Goal: Task Accomplishment & Management: Use online tool/utility

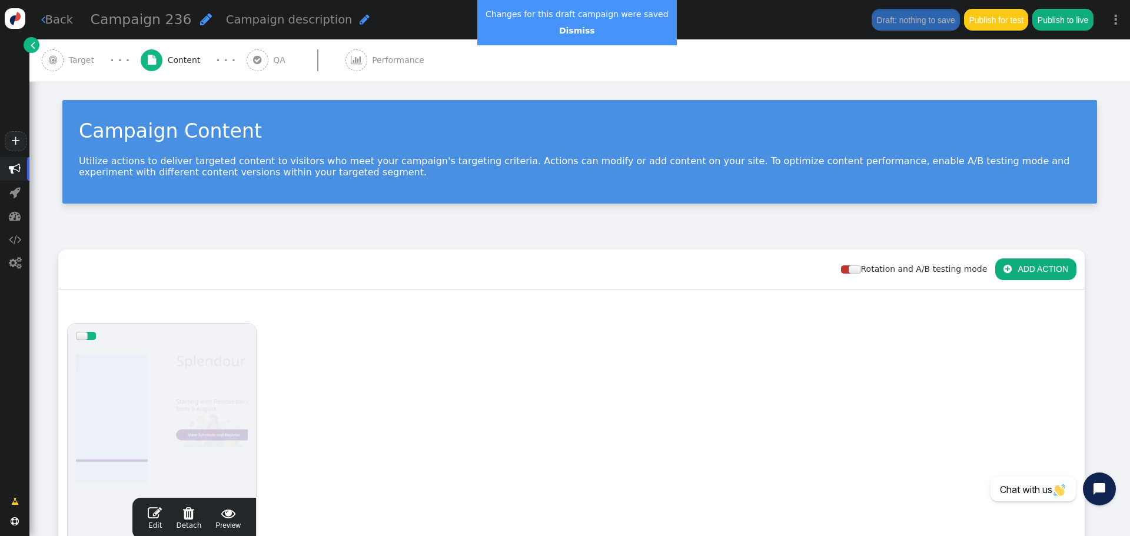
scroll to position [177, 0]
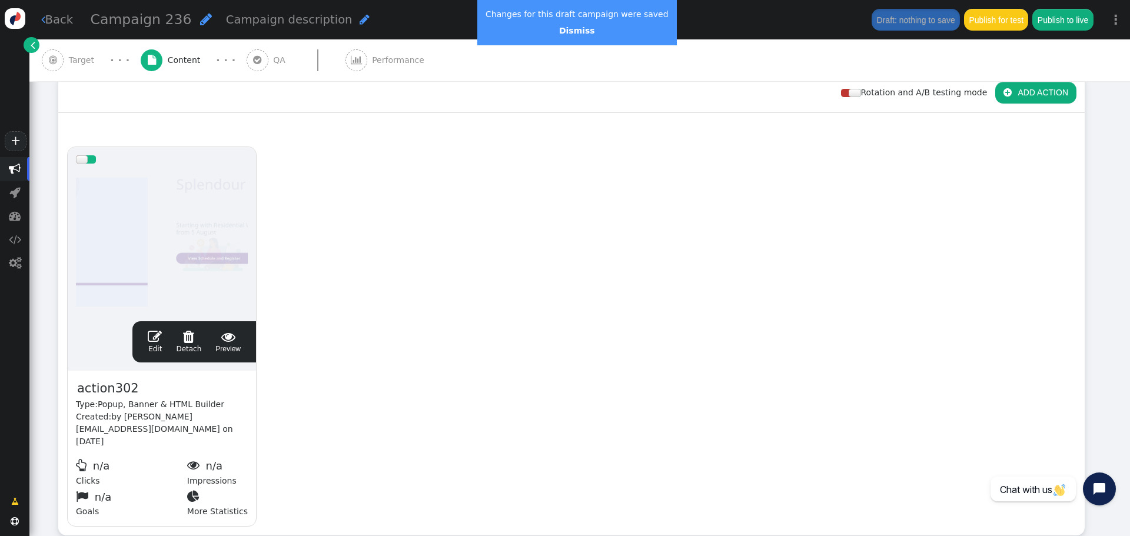
click at [156, 334] on span "" at bounding box center [155, 336] width 14 height 14
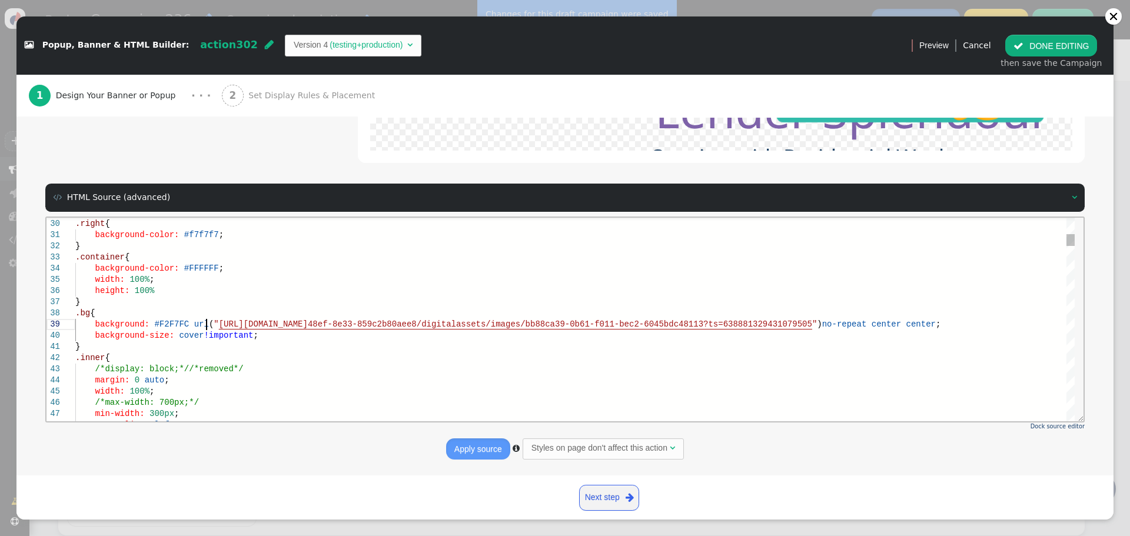
scroll to position [0, 0]
click at [219, 324] on span "[URL][DOMAIN_NAME]" at bounding box center [263, 323] width 89 height 9
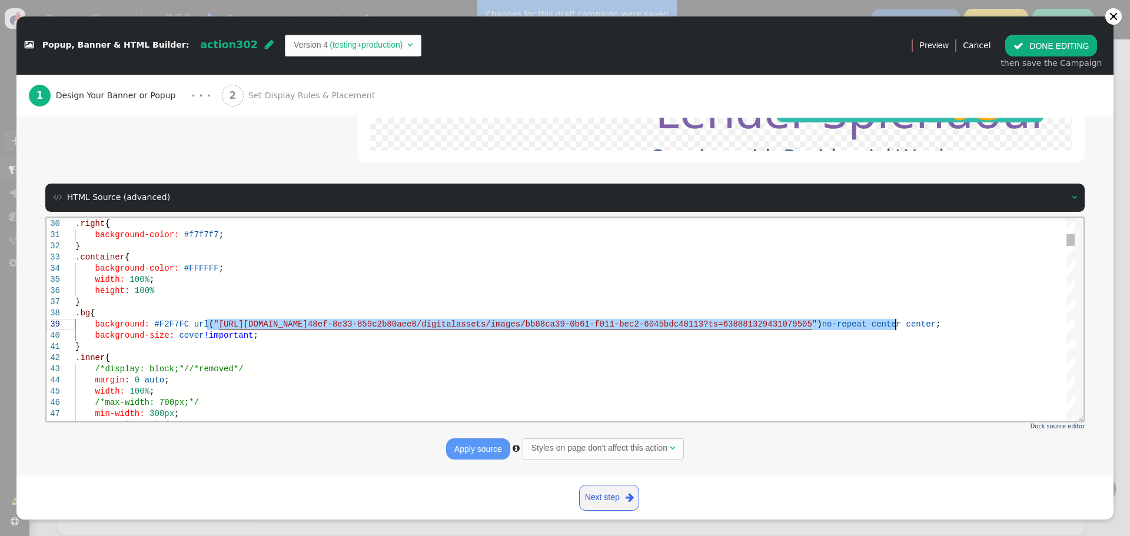
paste textarea "873c5077-f78d-f011-b4cc-00224897df81?ts=638930722534796091"
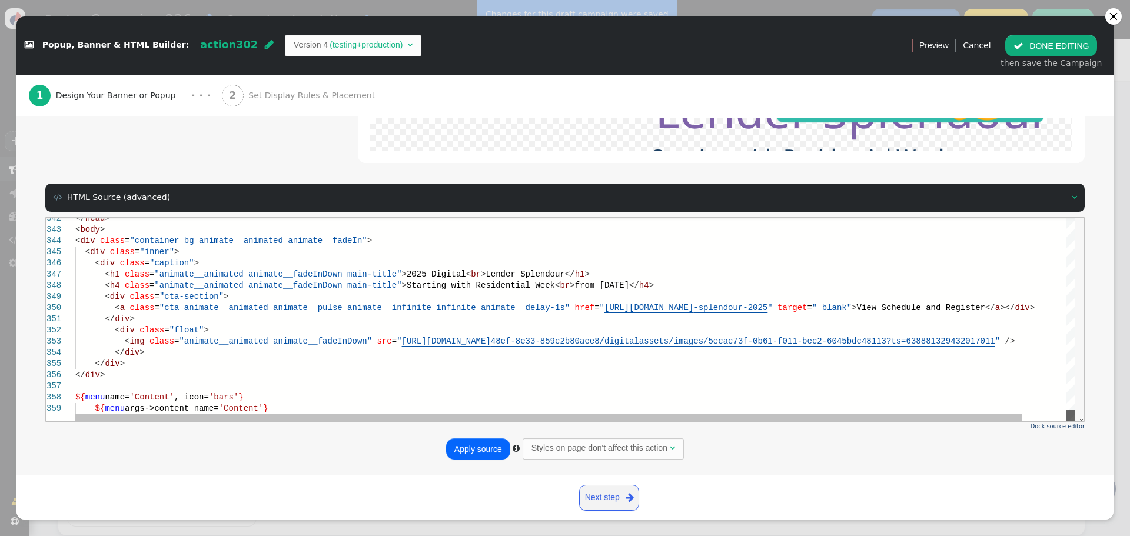
drag, startPoint x: 1072, startPoint y: 240, endPoint x: 1062, endPoint y: 432, distance: 192.7
click at [1062, 217] on html "342 343 344 345 346 347 348 349 350 351 352 353 354 355 356 357 358 359 </ head…" at bounding box center [564, 217] width 1037 height 0
click at [397, 341] on span """ at bounding box center [399, 340] width 5 height 9
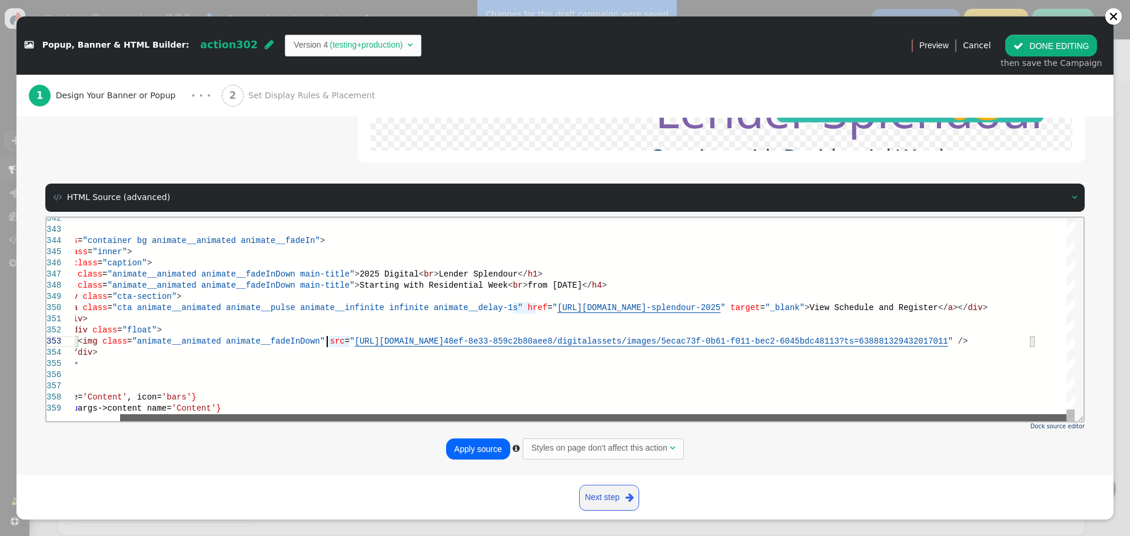
drag, startPoint x: 455, startPoint y: 419, endPoint x: 714, endPoint y: 404, distance: 259.9
click at [694, 412] on div "</ head > < body > < div class = "container bg animate__animated animate__fadeI…" at bounding box center [574, 319] width 999 height 204
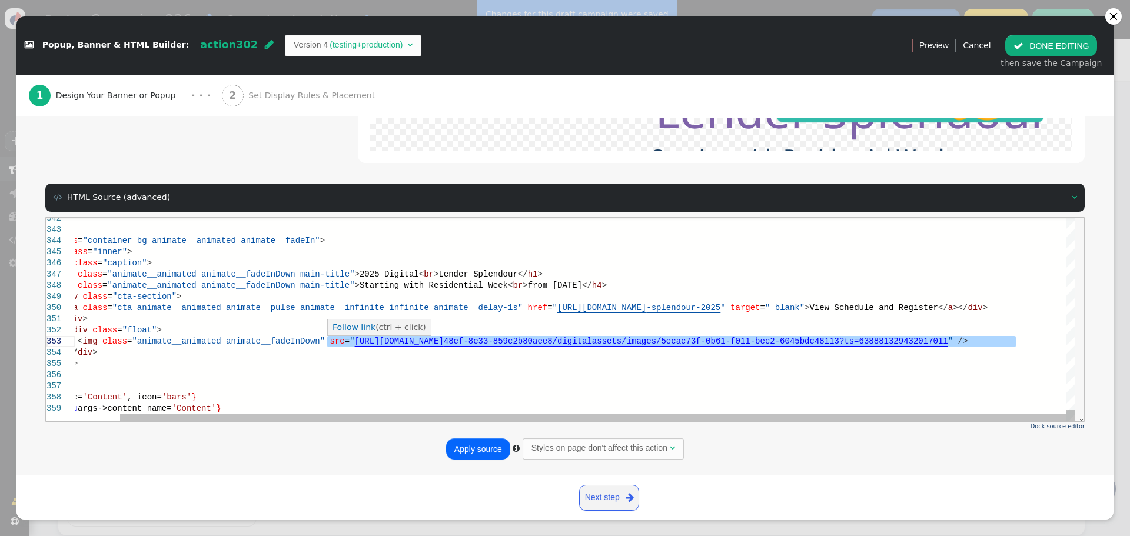
paste textarea "853c5077-f78d-f011-b4cc-00224897df81?ts=638930722534952349"
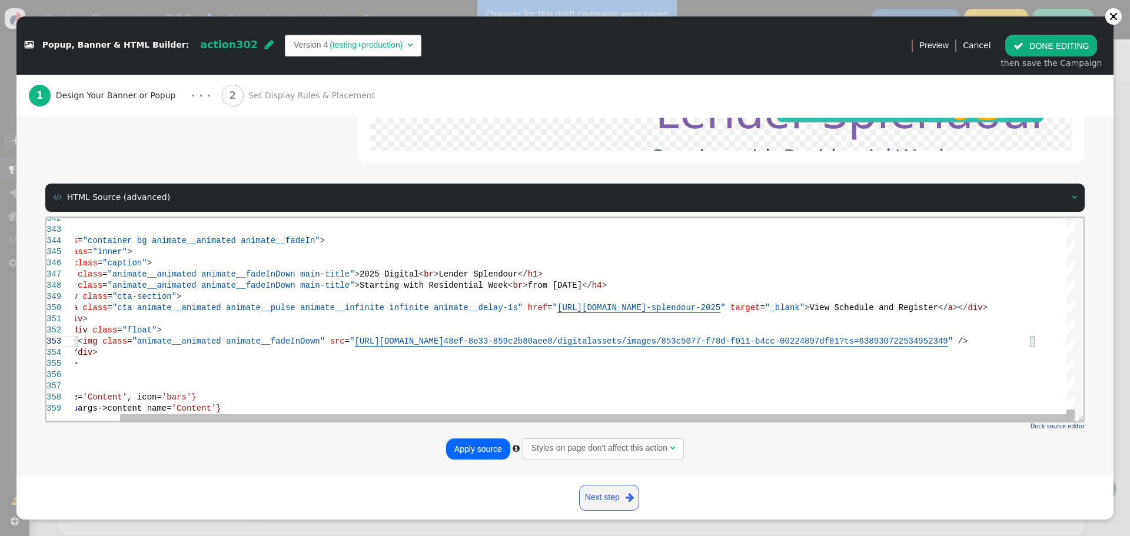
click at [201, 259] on div "< div class = "caption" >" at bounding box center [551, 262] width 1046 height 11
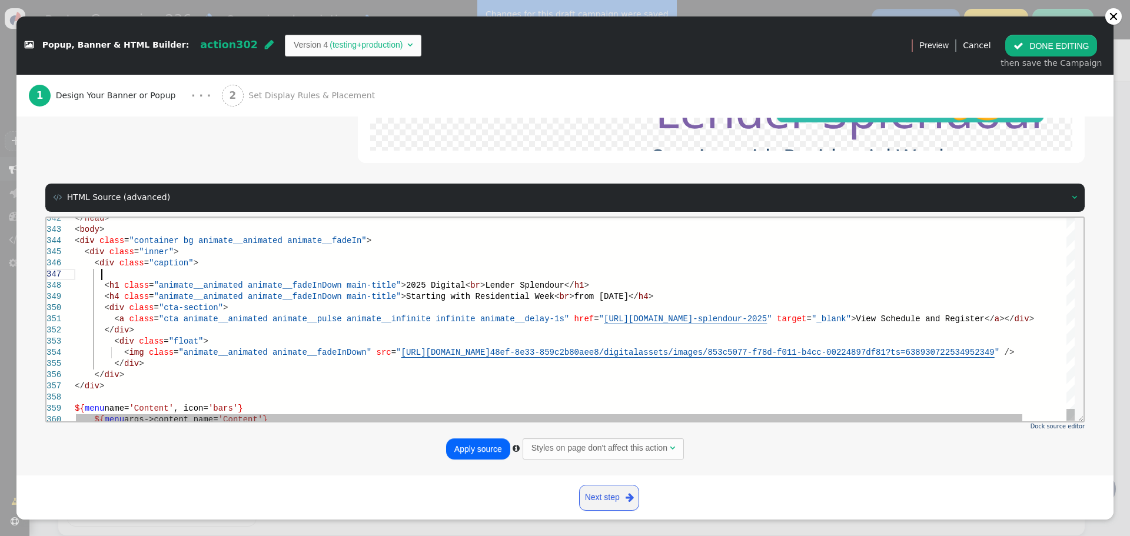
scroll to position [68, 26]
paste textarea "<div class="animate__animated animate__fadeInDown"><img class="cog-logo" src="[…"
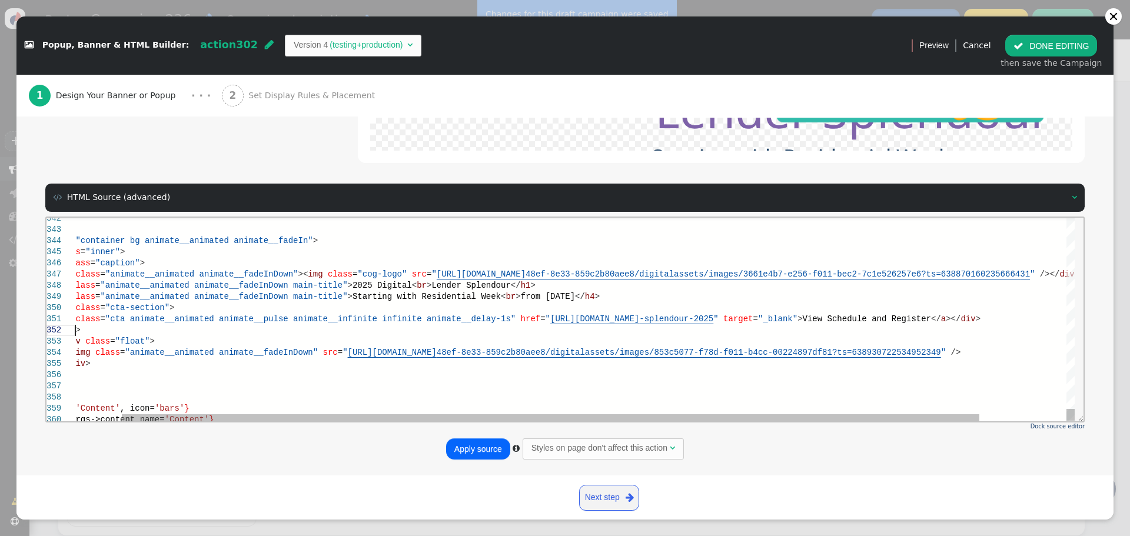
paste textarea "[URL][DOMAIN_NAME][CREDIT_CARD_NUMBER]"
drag, startPoint x: 987, startPoint y: 333, endPoint x: 936, endPoint y: 360, distance: 57.9
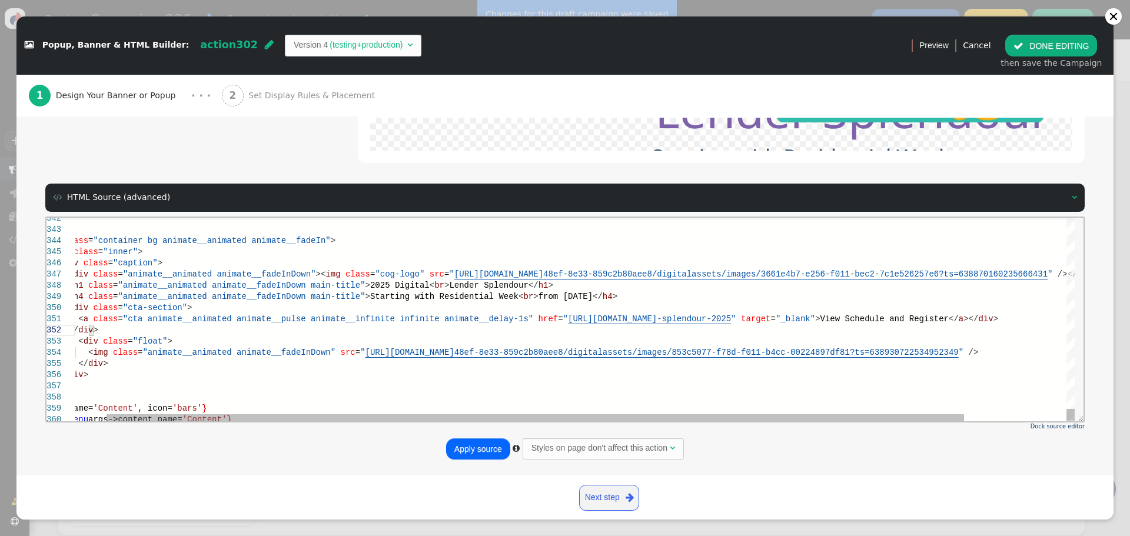
click at [454, 272] on span "[URL][DOMAIN_NAME]" at bounding box center [498, 273] width 89 height 9
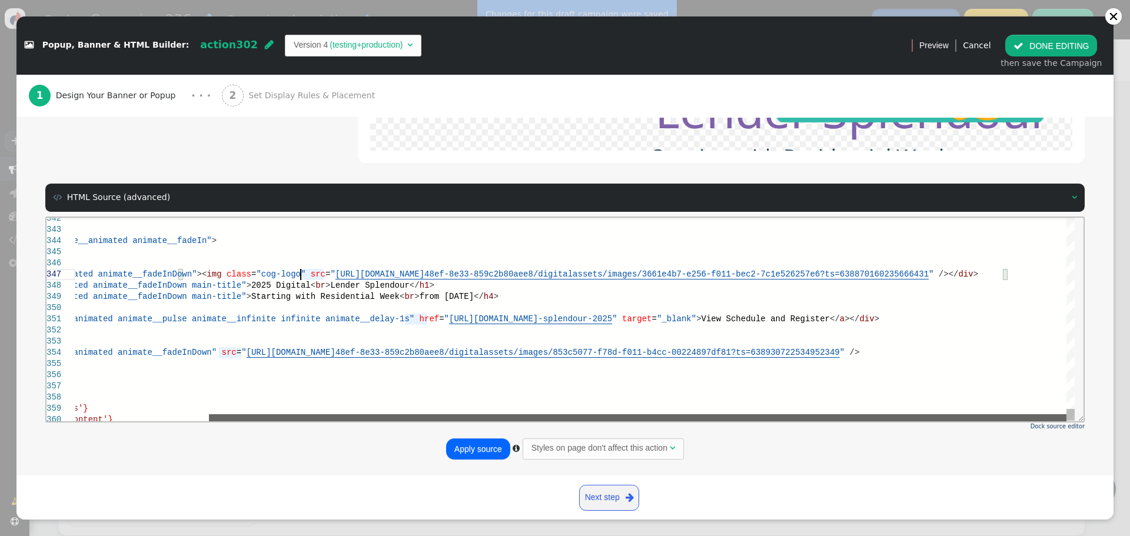
drag, startPoint x: 621, startPoint y: 414, endPoint x: 870, endPoint y: 319, distance: 266.5
click at [769, 414] on div at bounding box center [637, 417] width 857 height 7
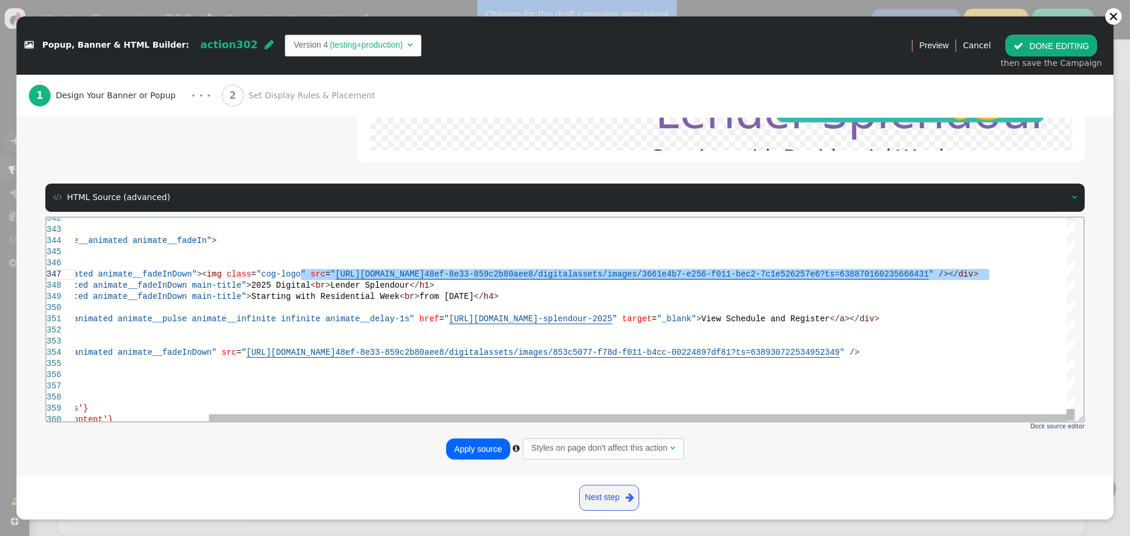
paste textarea "863c5077-f78d-f011-b4cc-00224897df81?ts=[CREDIT_CARD_NUMBER]"
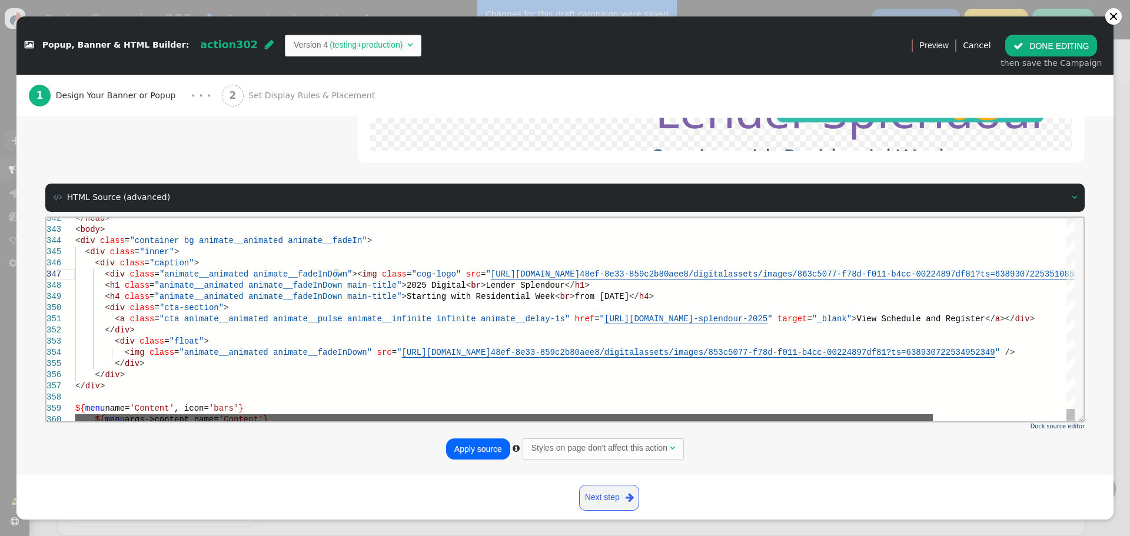
drag, startPoint x: 953, startPoint y: 416, endPoint x: 653, endPoint y: 389, distance: 301.9
click at [678, 405] on div "</ head > < body > < div class = "container bg animate__animated animate__fadeI…" at bounding box center [574, 319] width 999 height 204
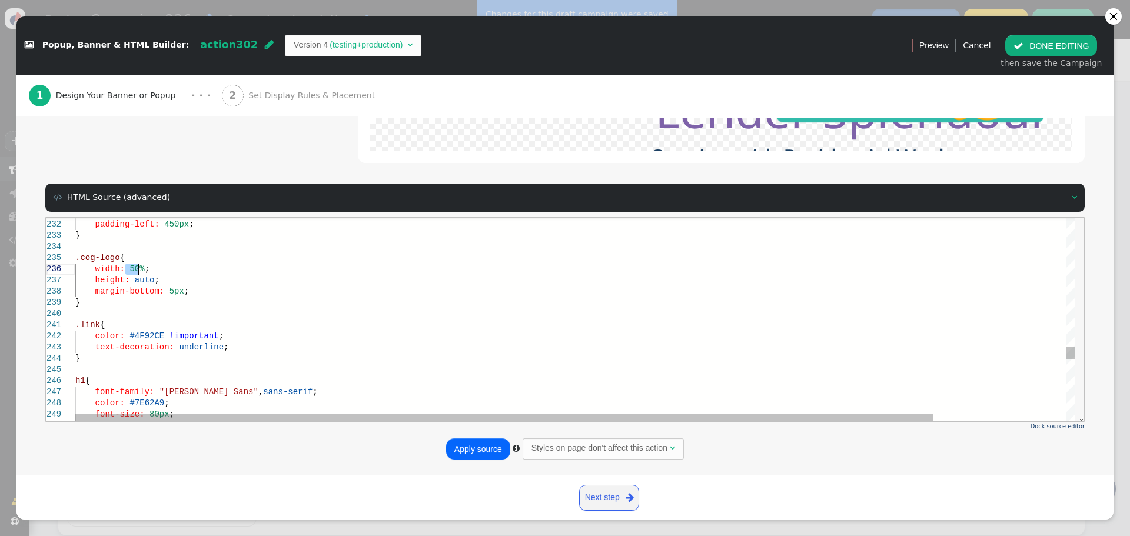
drag, startPoint x: 124, startPoint y: 268, endPoint x: 138, endPoint y: 267, distance: 14.1
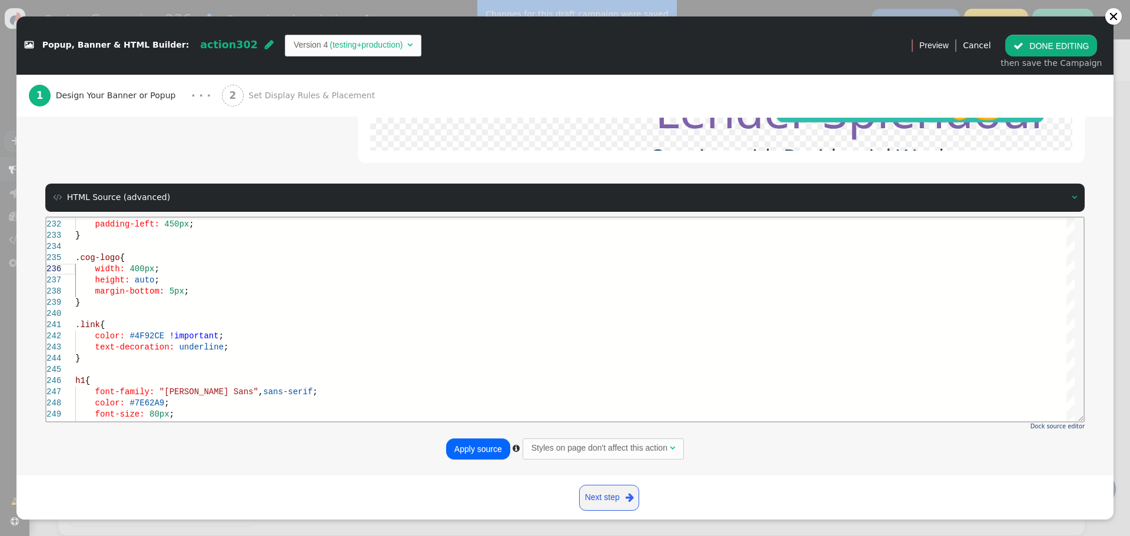
click at [470, 456] on button "Apply source" at bounding box center [478, 448] width 64 height 21
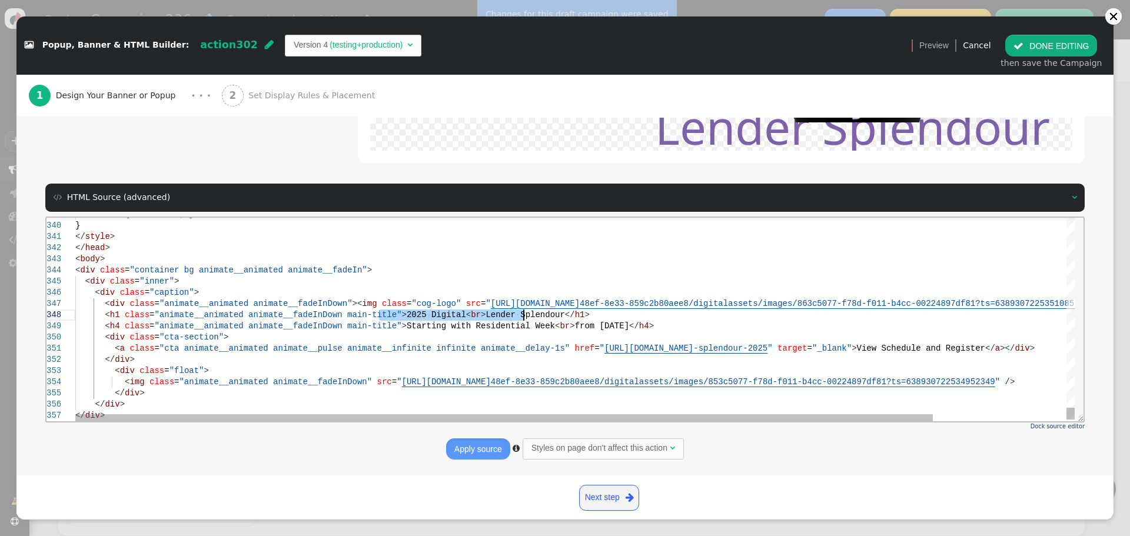
drag, startPoint x: 380, startPoint y: 316, endPoint x: 520, endPoint y: 310, distance: 139.6
paste textarea "Deliver better outcomes for your customers."
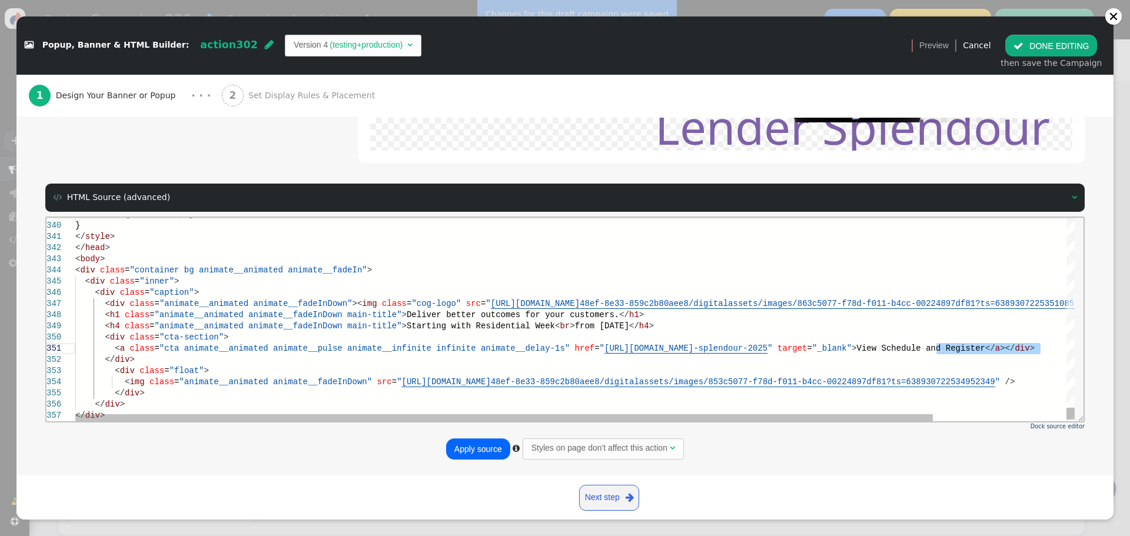
drag, startPoint x: 940, startPoint y: 348, endPoint x: 1054, endPoint y: 347, distance: 113.6
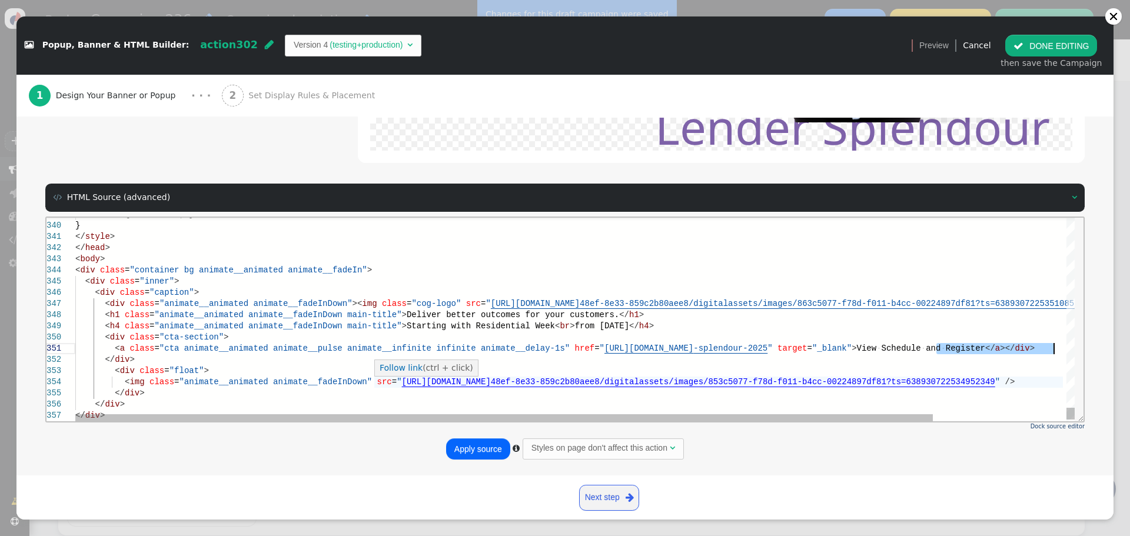
paste textarea "Have you seen our new rate card?"
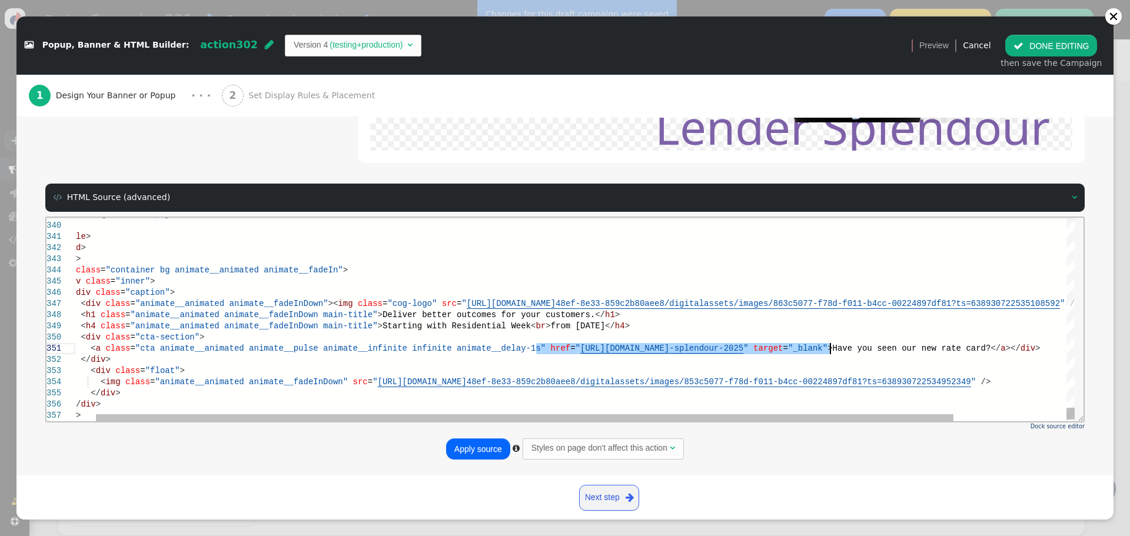
drag, startPoint x: 537, startPoint y: 348, endPoint x: 830, endPoint y: 348, distance: 293.0
paste textarea "[DOMAIN_NAME][URL]"
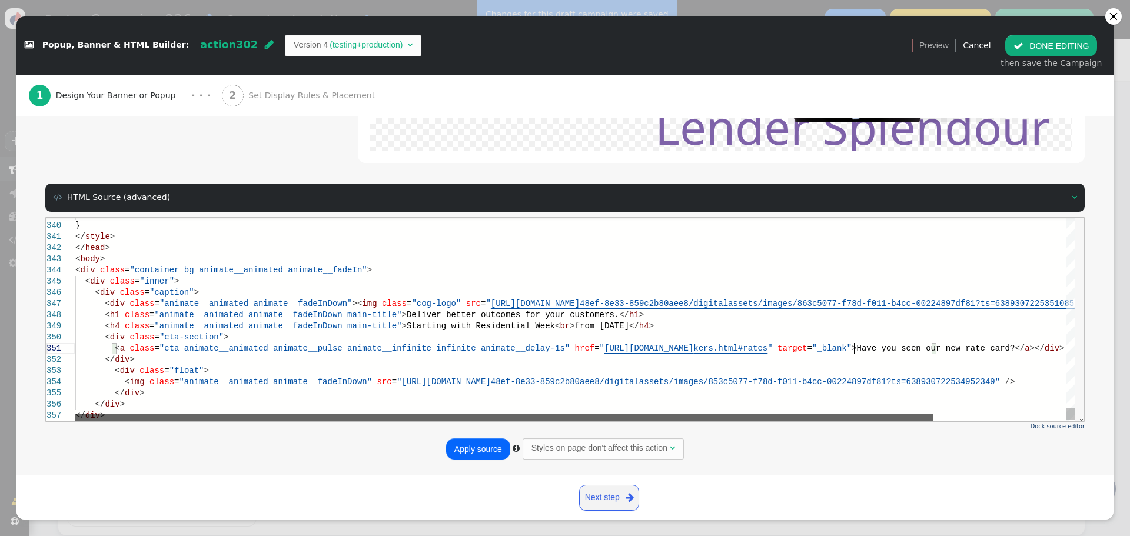
drag, startPoint x: 255, startPoint y: 417, endPoint x: 200, endPoint y: 420, distance: 54.8
click at [200, 420] on div at bounding box center [503, 417] width 857 height 7
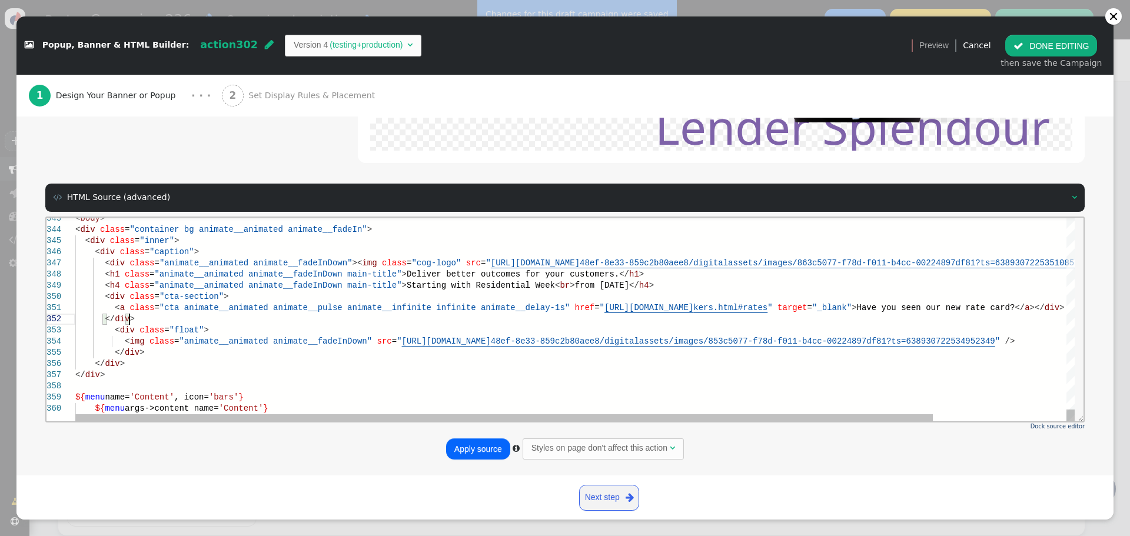
click at [202, 314] on div "</ div >" at bounding box center [652, 318] width 1154 height 11
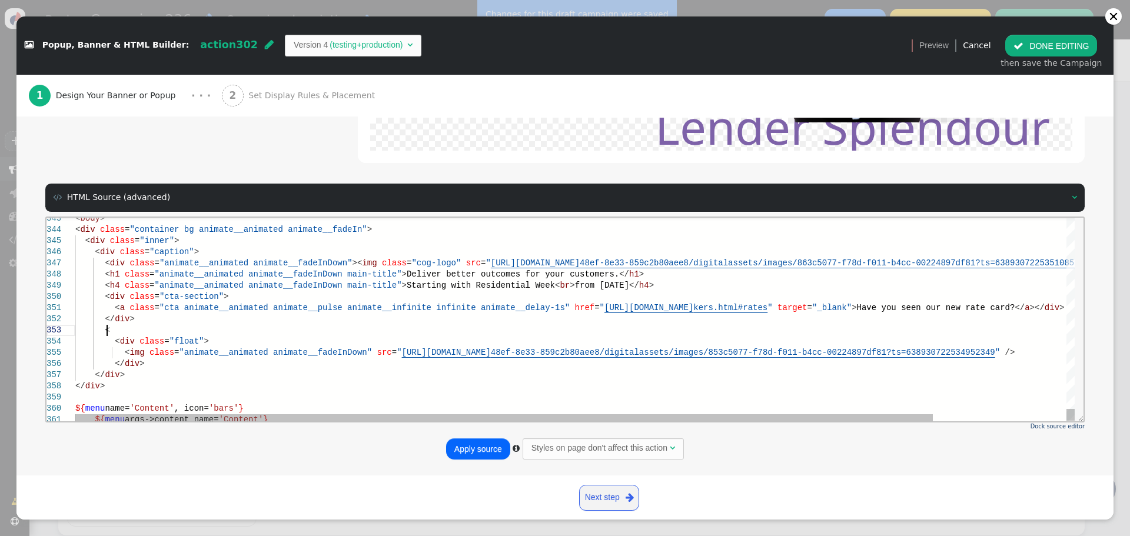
scroll to position [32, 31]
click at [307, 329] on div "<" at bounding box center [652, 329] width 1154 height 11
paste textarea "Australian Credit Licence 237502. Lending criteria, fees and T&Cs apply."
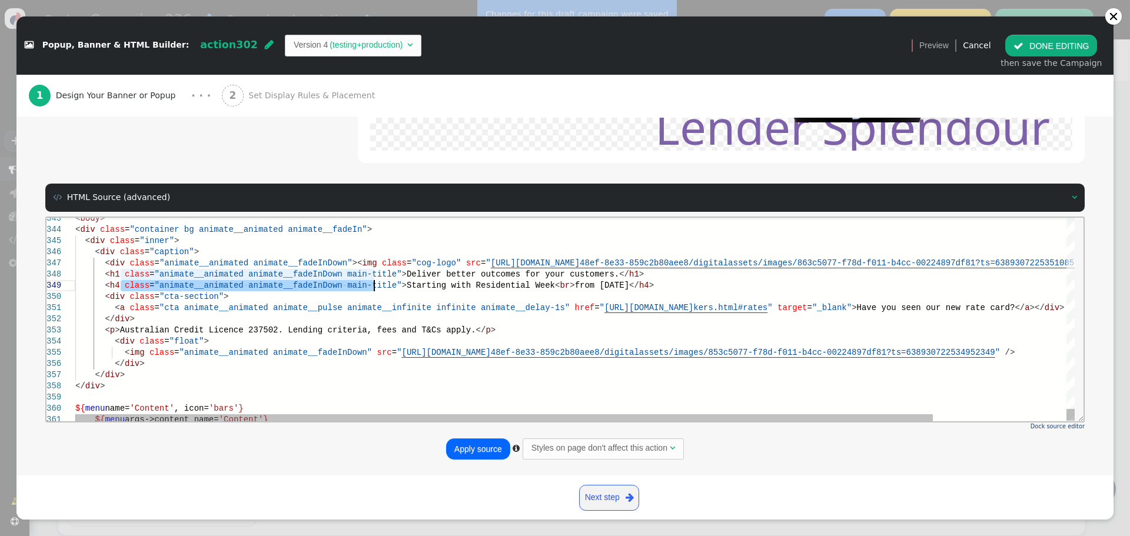
drag, startPoint x: 121, startPoint y: 285, endPoint x: 374, endPoint y: 287, distance: 253.0
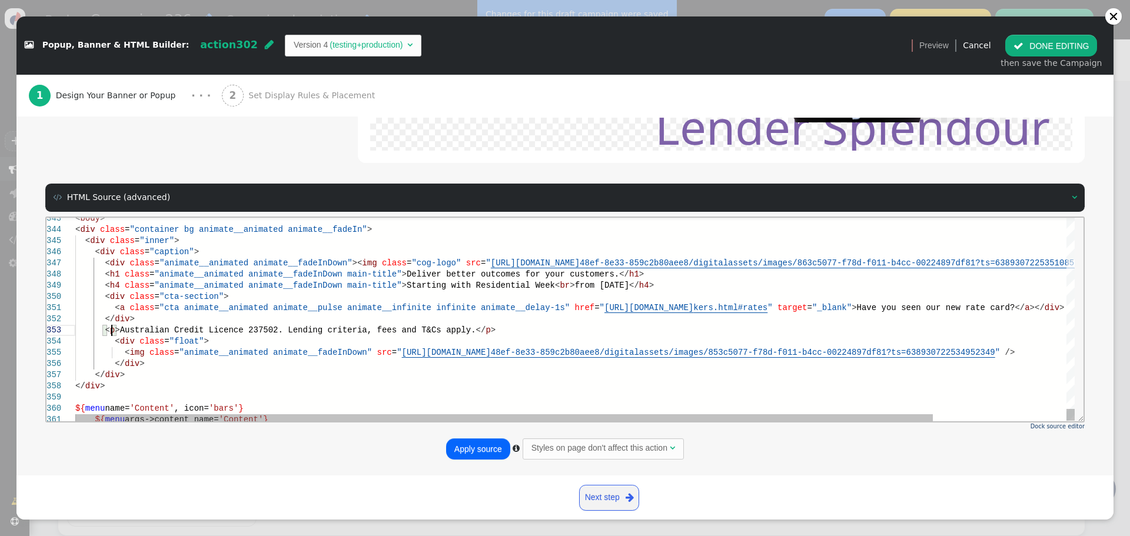
paste textarea "class="animate__animated animate__fadeInDown main-title""
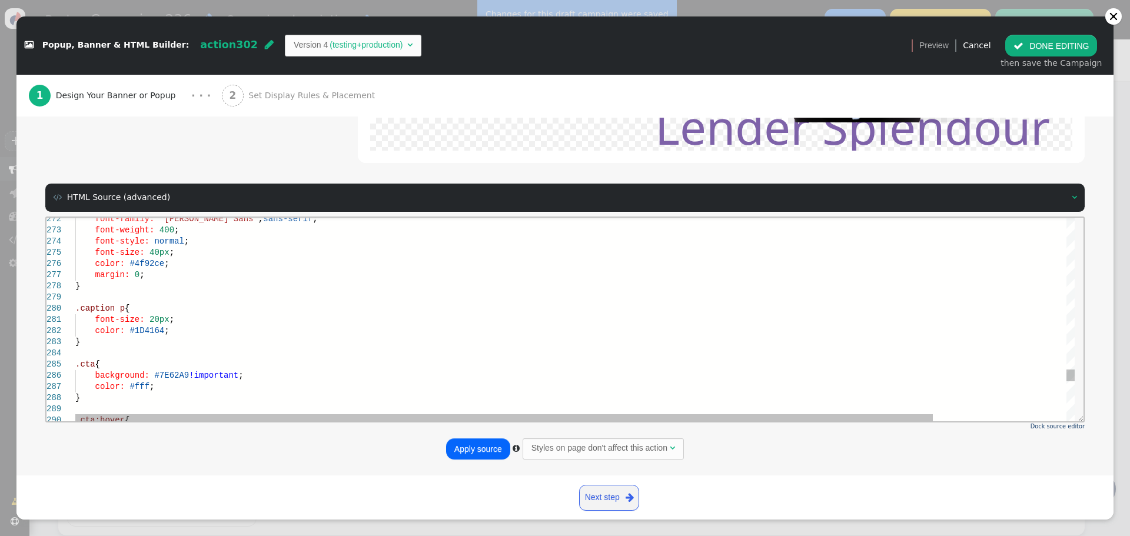
click at [147, 327] on span "#1D4164" at bounding box center [146, 329] width 35 height 9
paste textarea "878787"
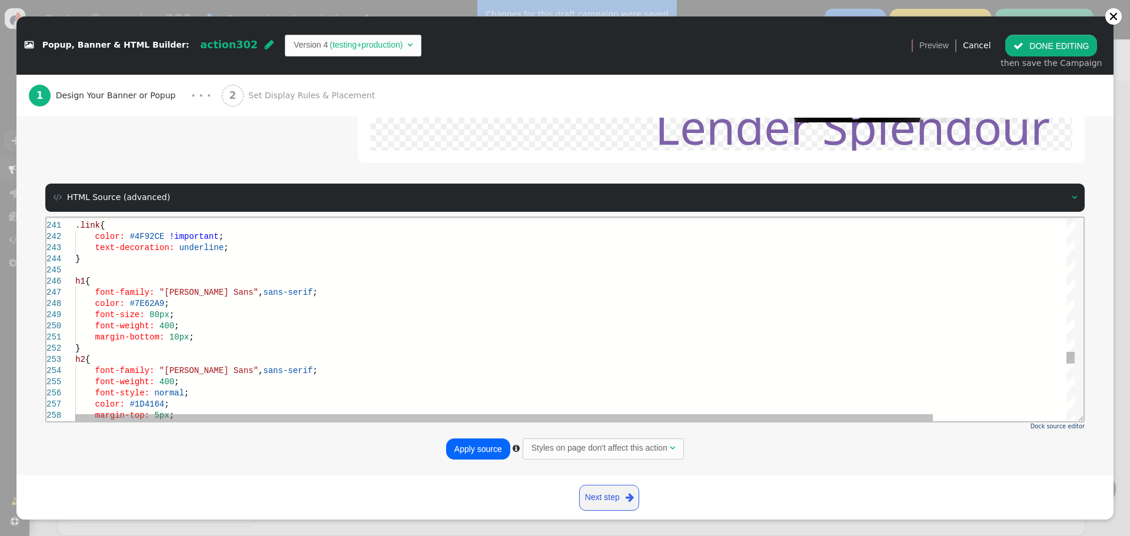
click at [145, 301] on span "#7E62A9" at bounding box center [146, 302] width 35 height 9
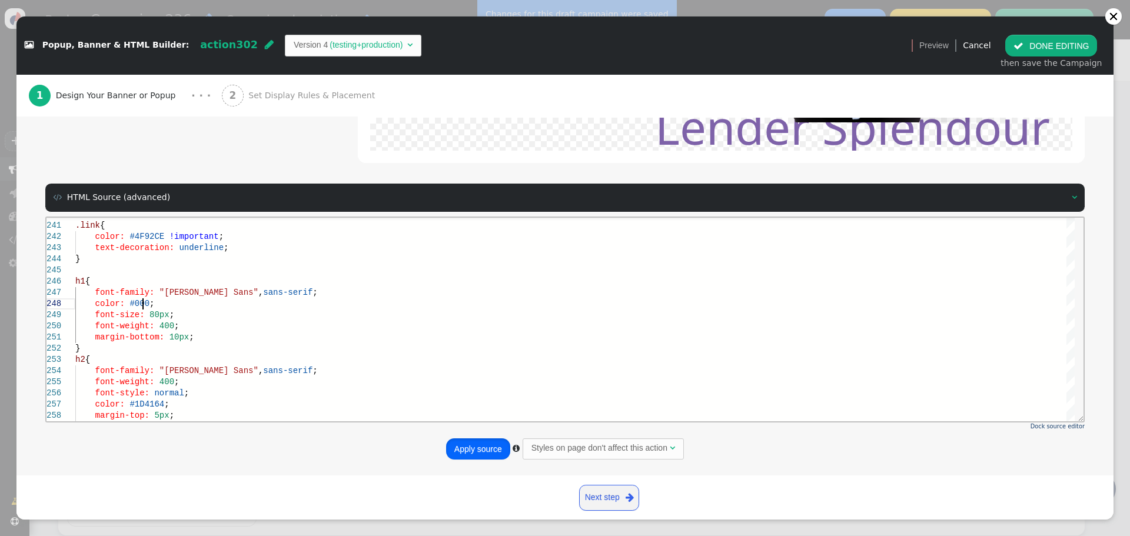
drag, startPoint x: 480, startPoint y: 448, endPoint x: 431, endPoint y: 199, distance: 253.2
click at [480, 448] on button "Apply source" at bounding box center [478, 448] width 64 height 21
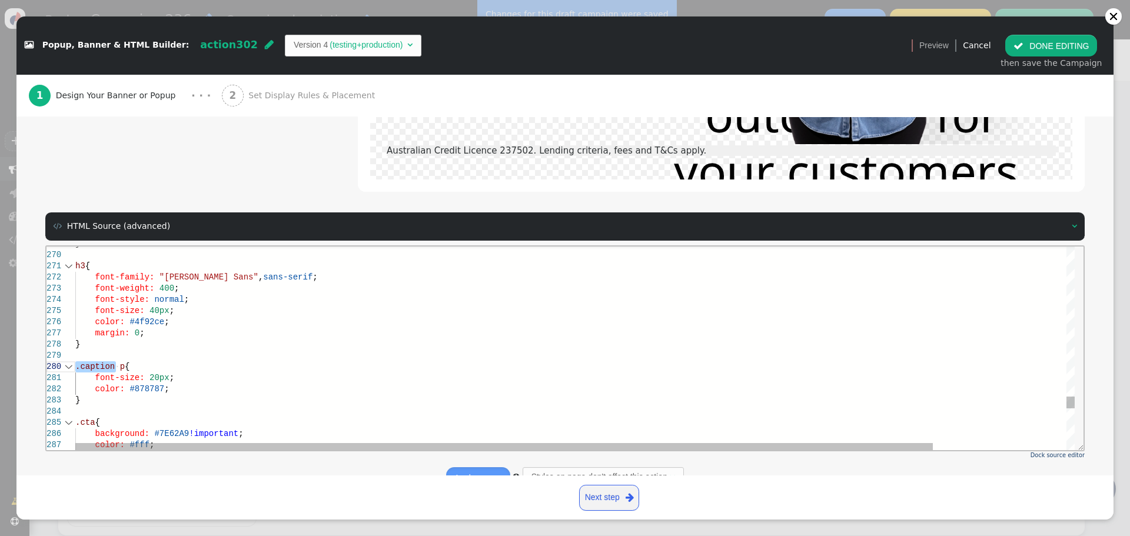
drag, startPoint x: 116, startPoint y: 365, endPoint x: 61, endPoint y: 366, distance: 54.7
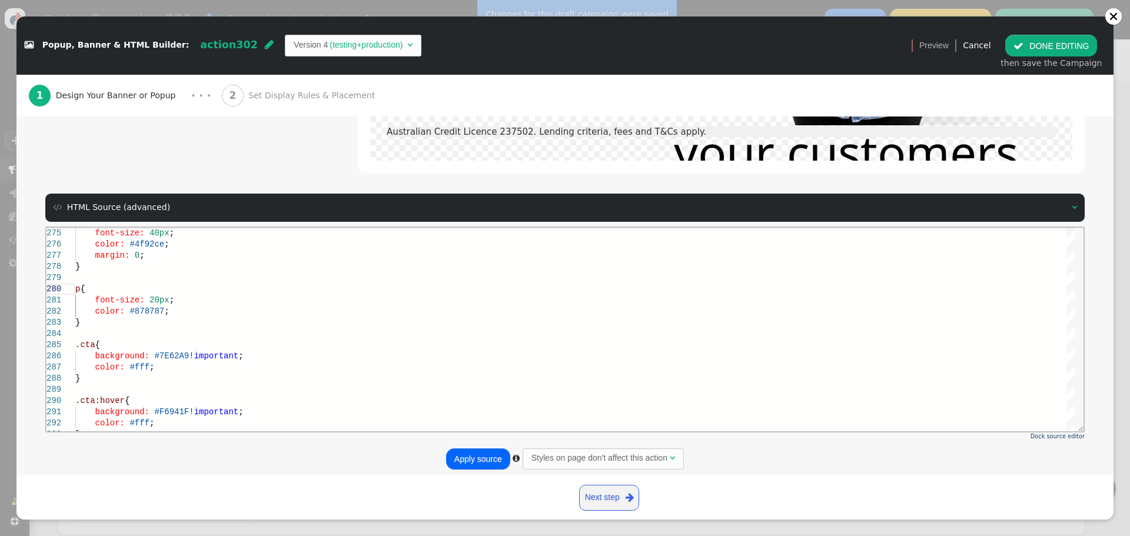
scroll to position [188, 0]
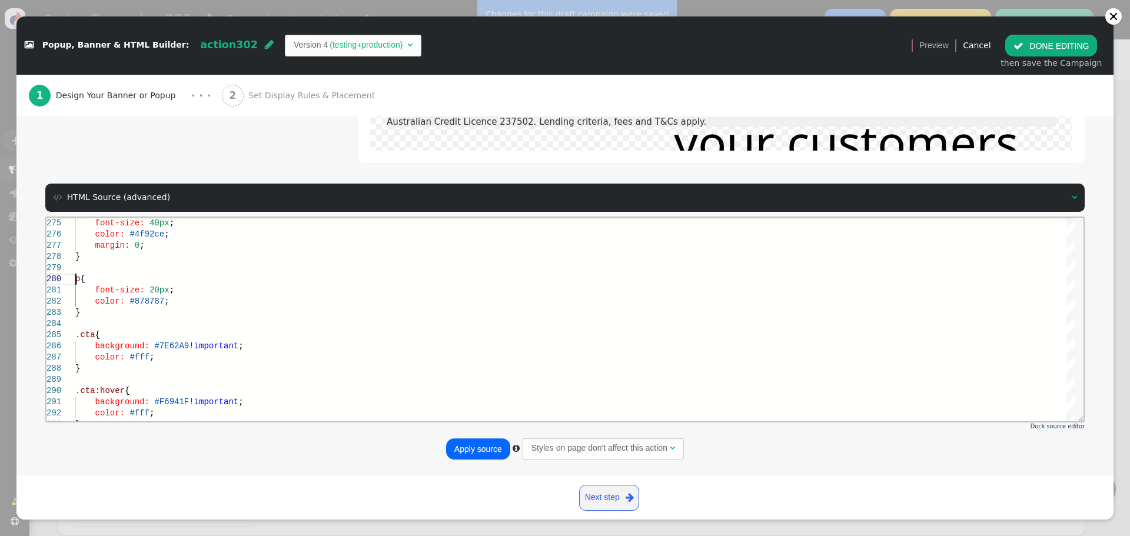
click at [475, 452] on button "Apply source" at bounding box center [478, 448] width 64 height 21
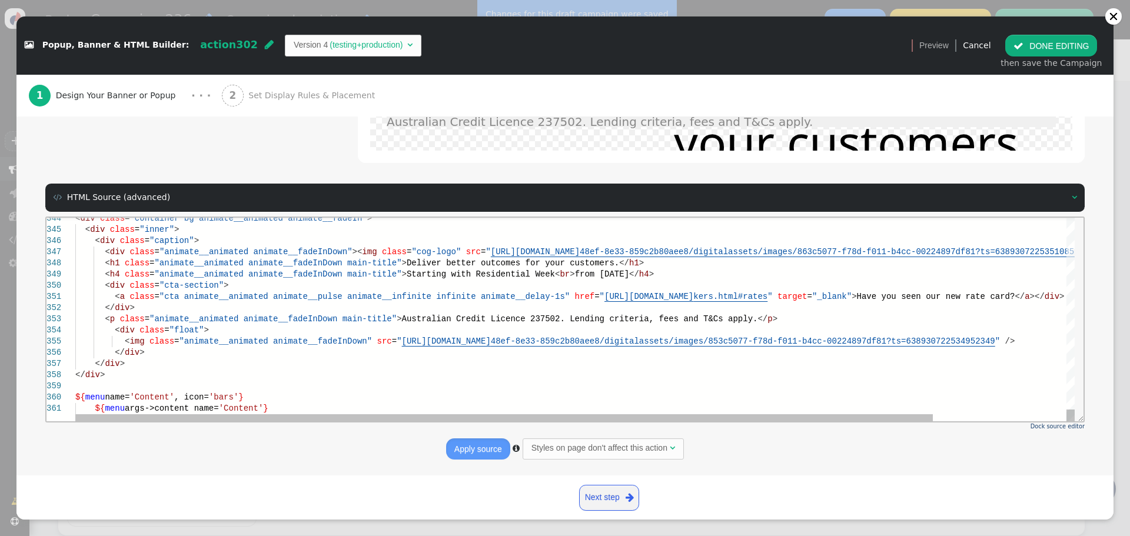
type textarea "<a class="cta animate__animated animate__pulse animate__infinite infinite anima…"
drag, startPoint x: 101, startPoint y: 318, endPoint x: 462, endPoint y: 320, distance: 361.9
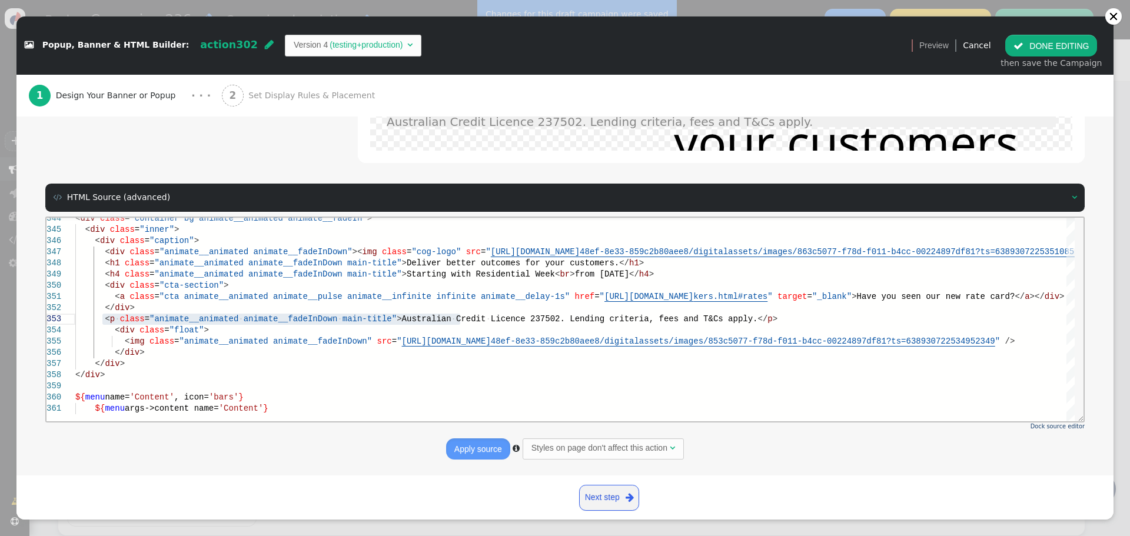
click at [1070, 46] on button " DONE EDITING" at bounding box center [1051, 45] width 92 height 21
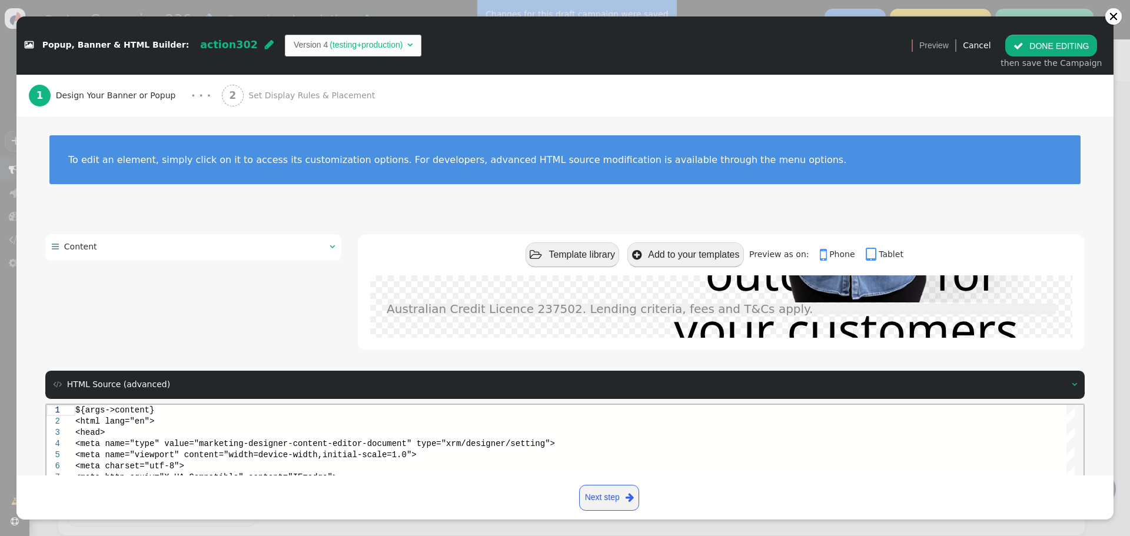
scroll to position [0, 0]
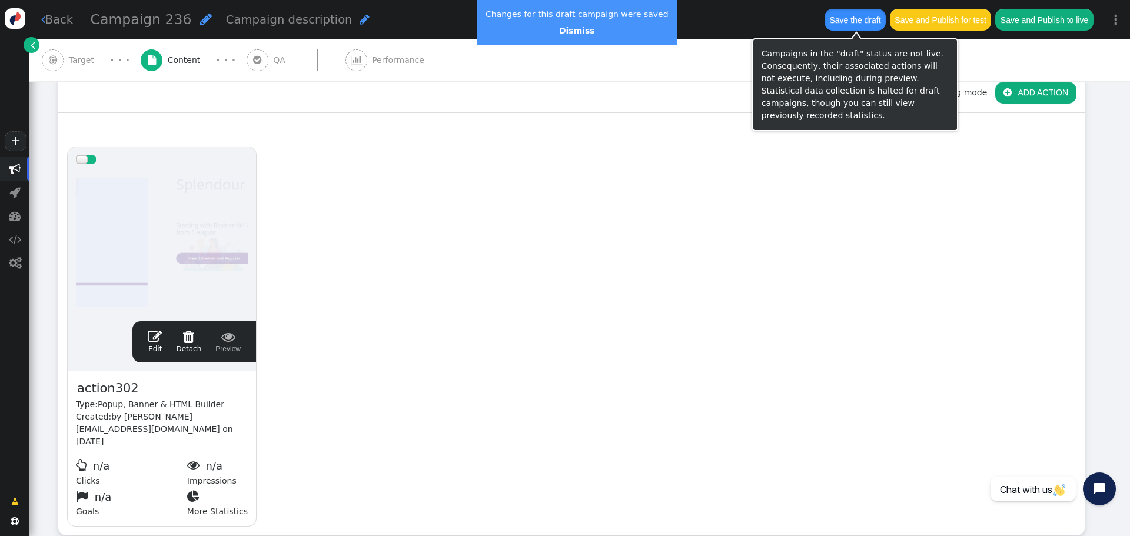
click at [844, 16] on button "Save the draft" at bounding box center [854, 19] width 61 height 21
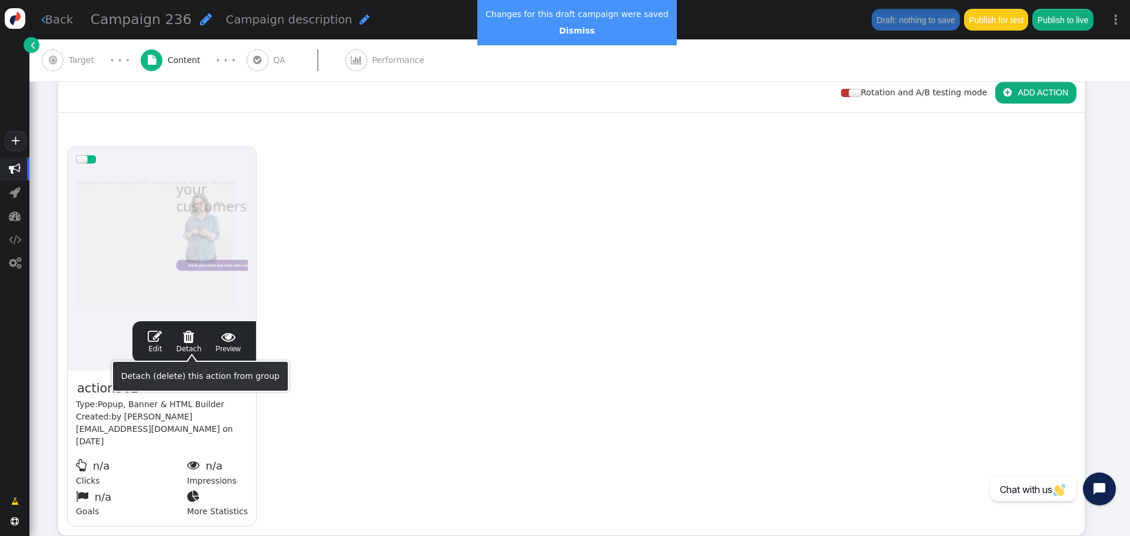
click at [158, 329] on span "" at bounding box center [155, 336] width 14 height 14
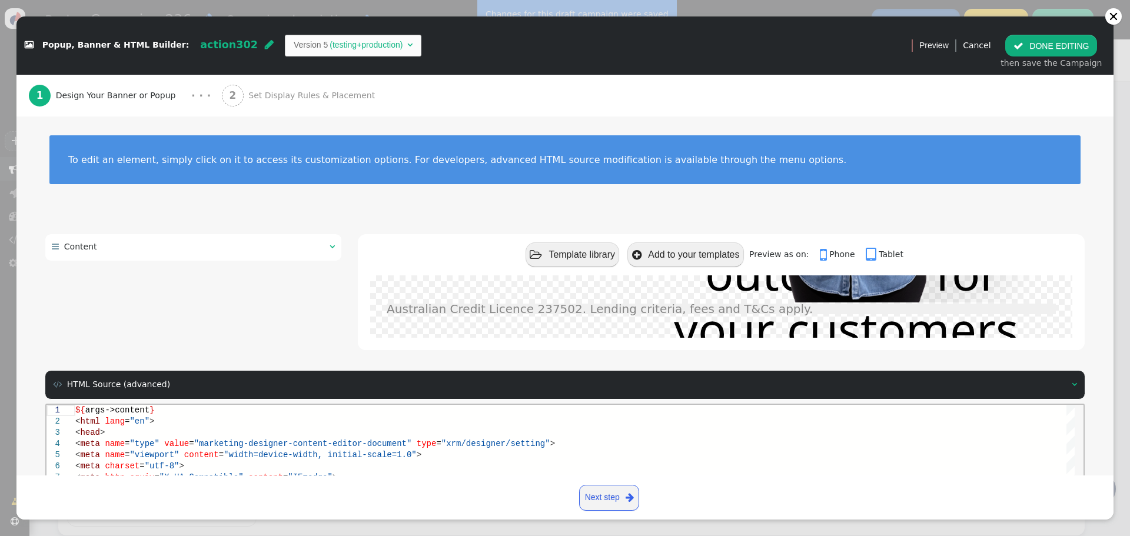
scroll to position [188, 0]
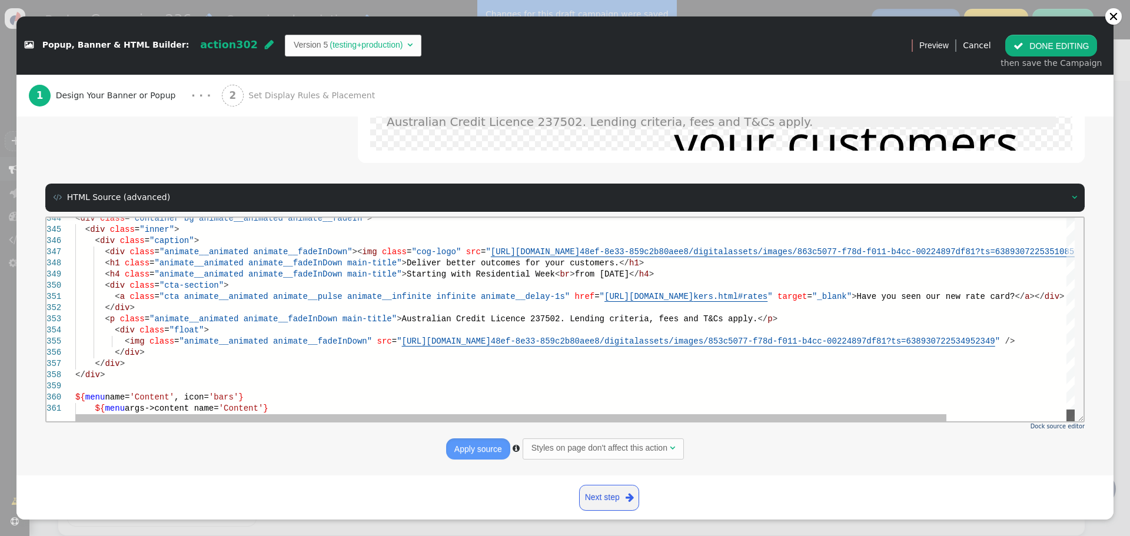
drag, startPoint x: 1073, startPoint y: 234, endPoint x: 1110, endPoint y: 652, distance: 419.4
click at [1081, 217] on html "344 345 346 347 348 349 350 351 352 353 354 355 356 357 358 359 360 361 < div c…" at bounding box center [564, 217] width 1037 height 0
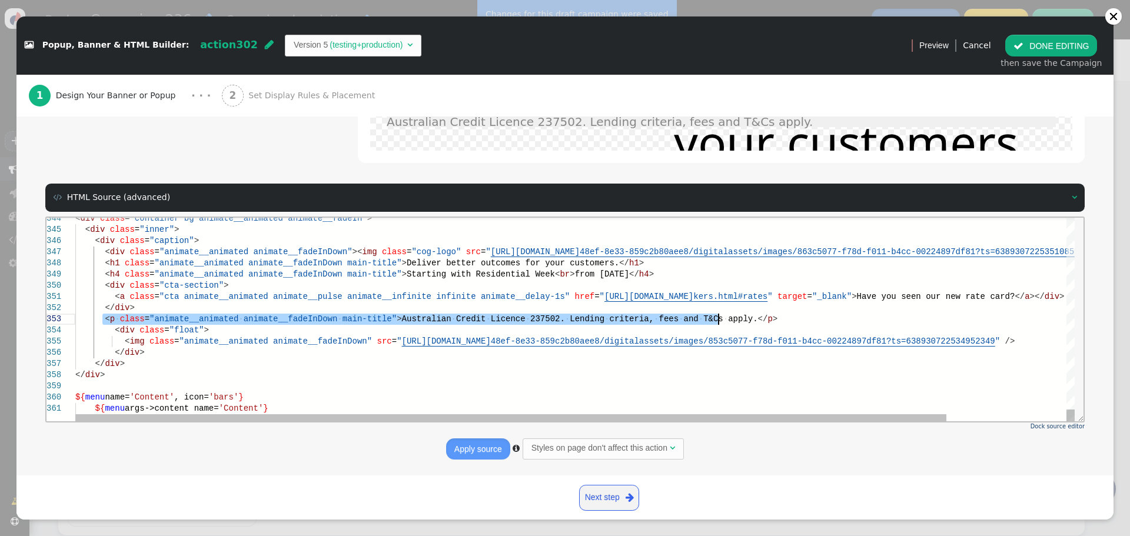
drag, startPoint x: 103, startPoint y: 317, endPoint x: 726, endPoint y: 321, distance: 623.1
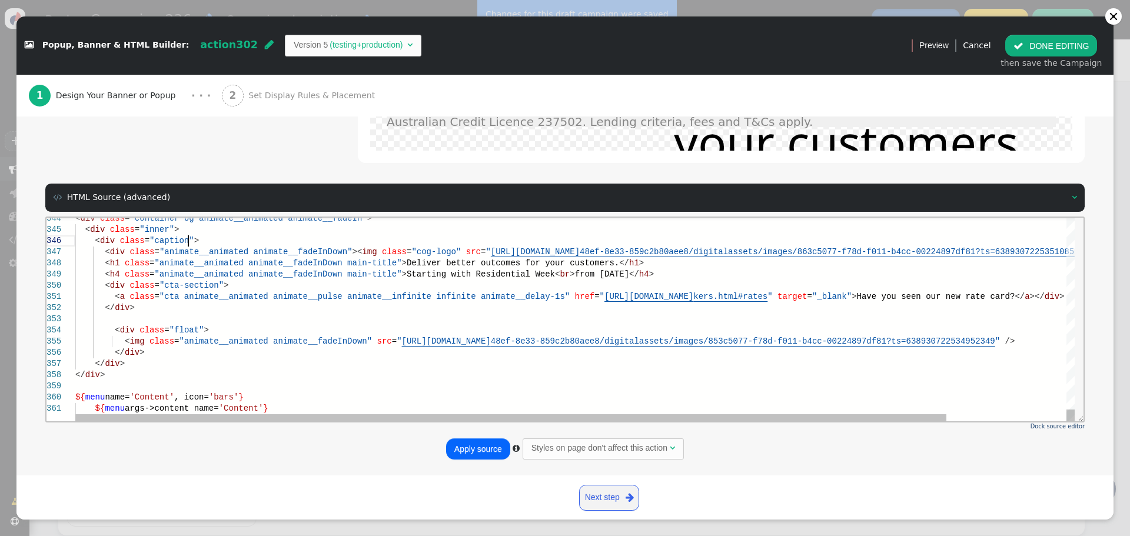
click at [197, 238] on div "< div class = "caption" >" at bounding box center [643, 240] width 1137 height 11
click at [139, 315] on div at bounding box center [643, 318] width 1137 height 11
click at [142, 351] on div "</ div >" at bounding box center [643, 352] width 1137 height 11
click at [133, 315] on div at bounding box center [643, 318] width 1137 height 11
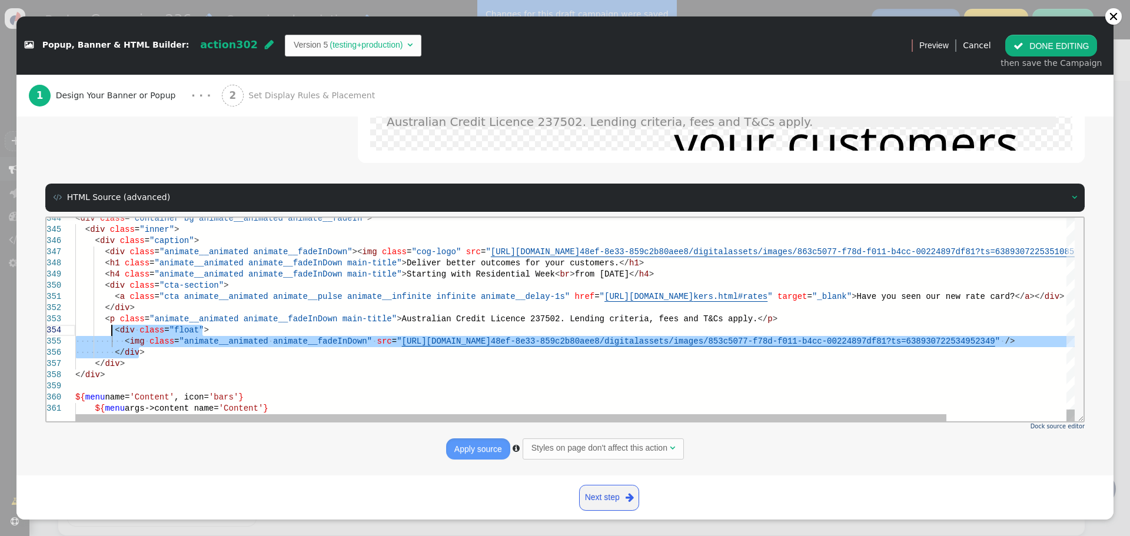
drag, startPoint x: 139, startPoint y: 350, endPoint x: 110, endPoint y: 327, distance: 36.8
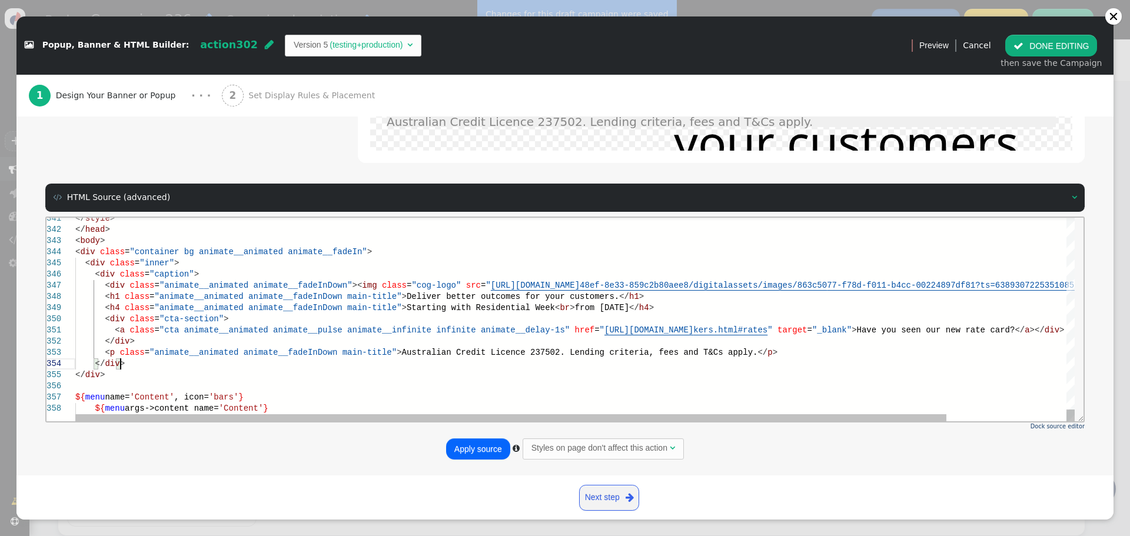
scroll to position [45, 17]
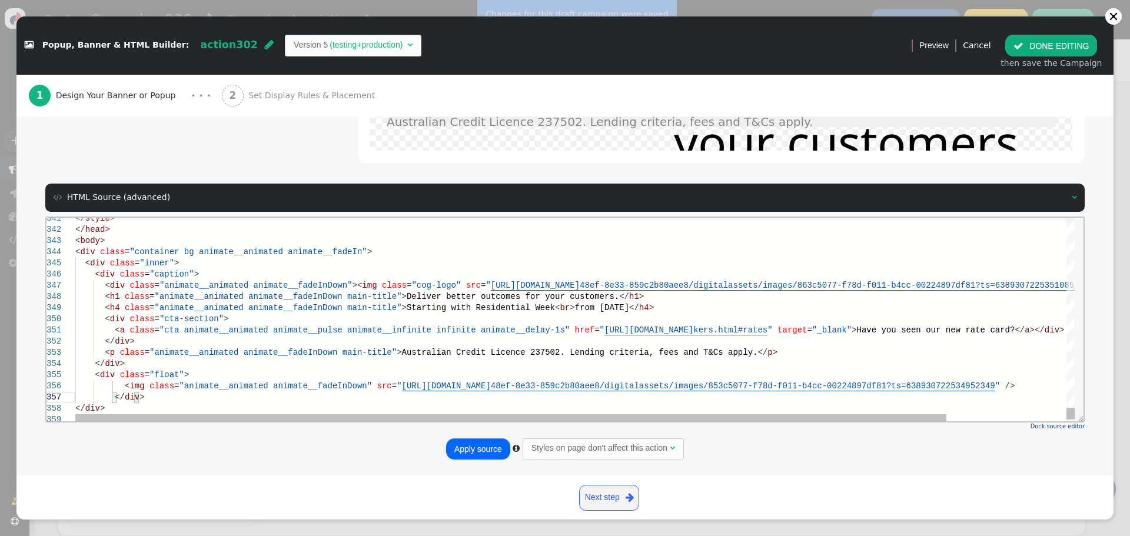
click at [125, 388] on span "<" at bounding box center [127, 385] width 5 height 9
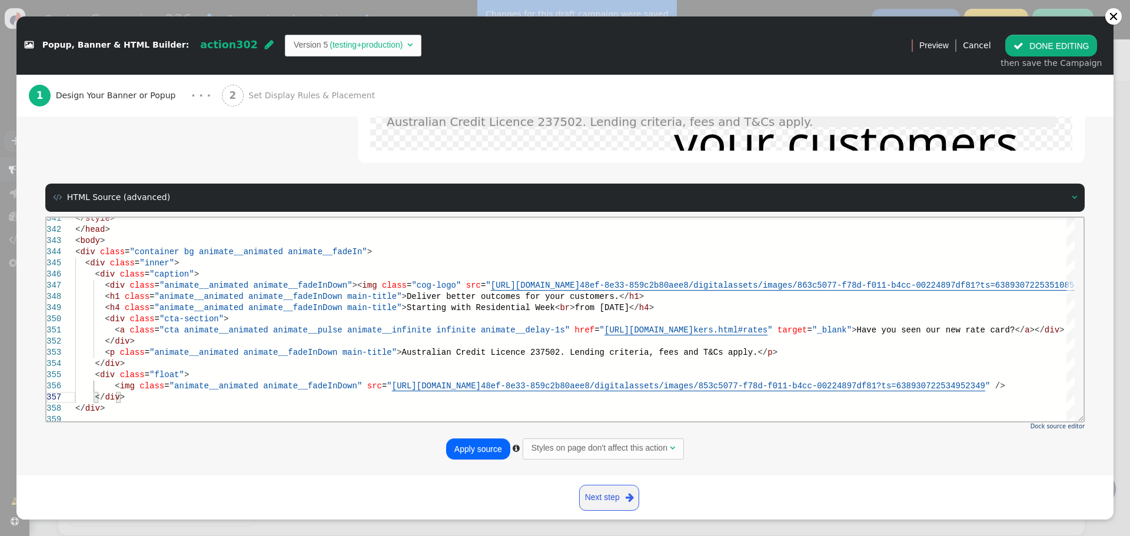
type textarea "me-loan-brokers.html#rates" target="_blank">Have you seen our new rate card?</a…"
drag, startPoint x: 471, startPoint y: 444, endPoint x: 438, endPoint y: 202, distance: 244.0
click at [471, 444] on button "Apply source" at bounding box center [478, 448] width 64 height 21
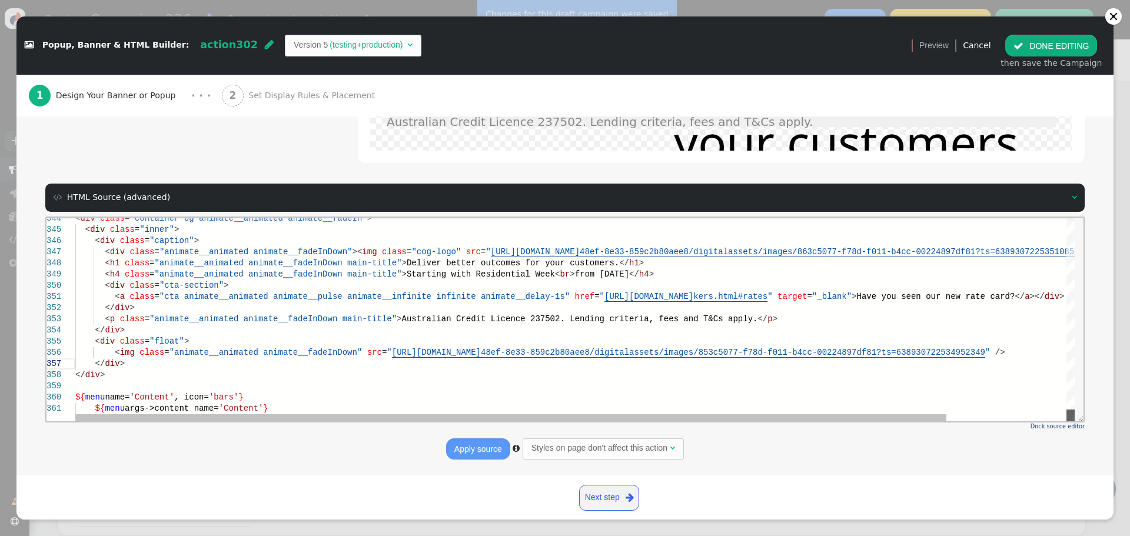
drag, startPoint x: 1070, startPoint y: 287, endPoint x: 1068, endPoint y: 416, distance: 128.9
click at [1068, 416] on div at bounding box center [1070, 415] width 8 height 12
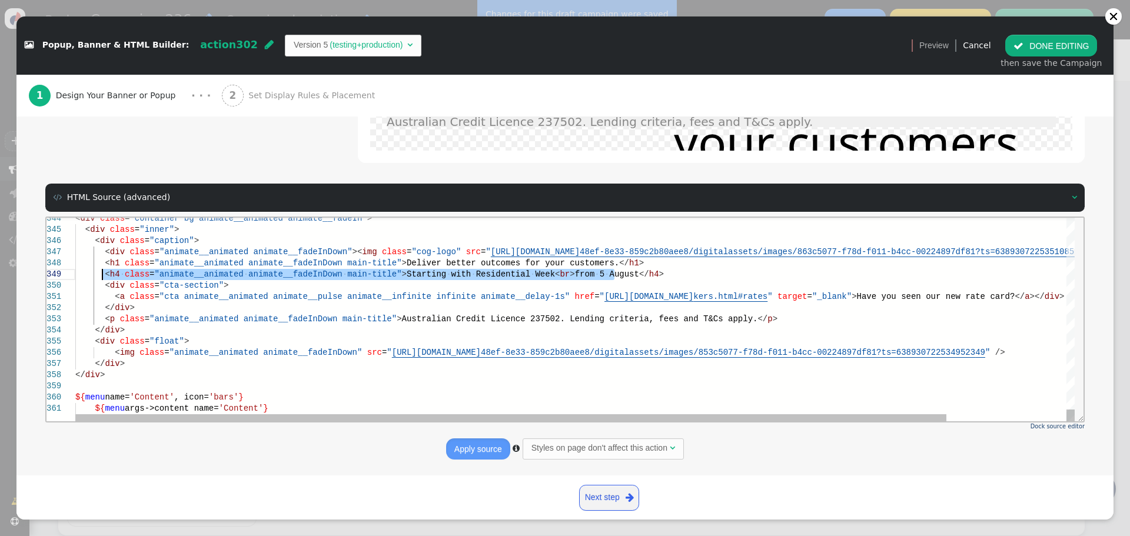
drag, startPoint x: 618, startPoint y: 270, endPoint x: 102, endPoint y: 271, distance: 516.0
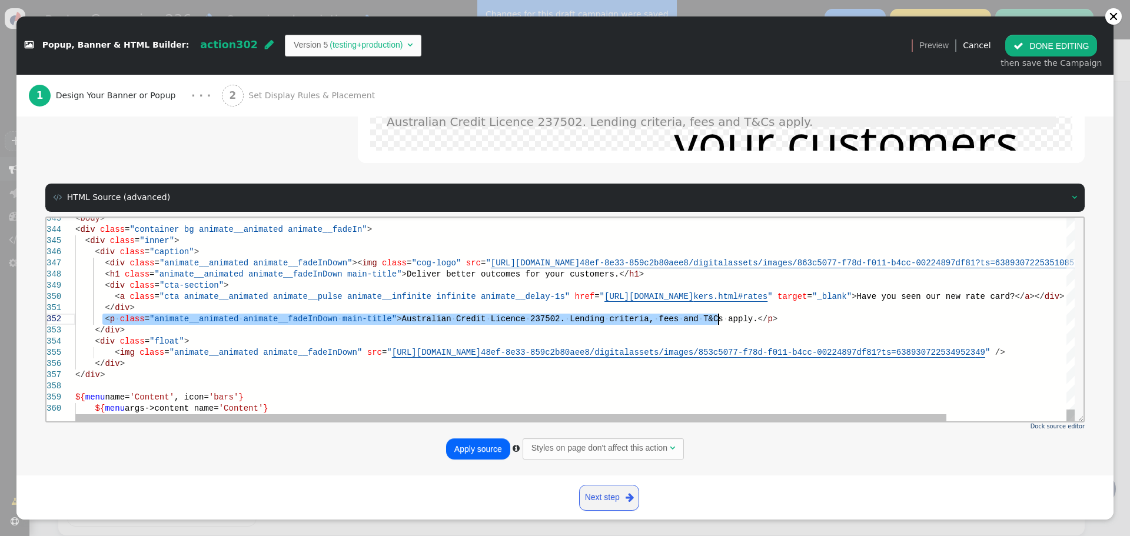
drag, startPoint x: 103, startPoint y: 320, endPoint x: 721, endPoint y: 322, distance: 617.8
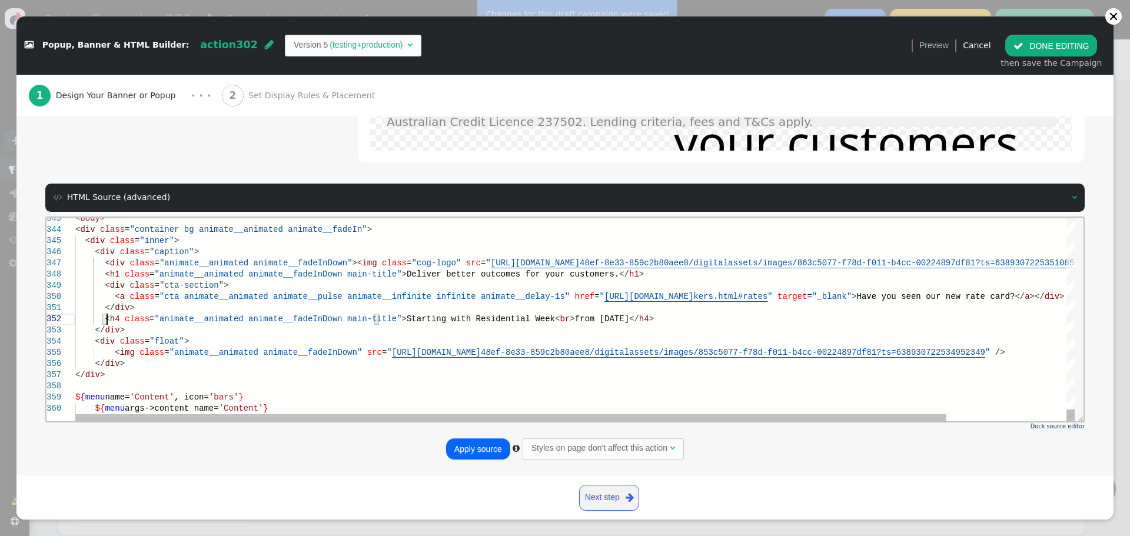
click at [110, 321] on span "h4" at bounding box center [115, 318] width 10 height 9
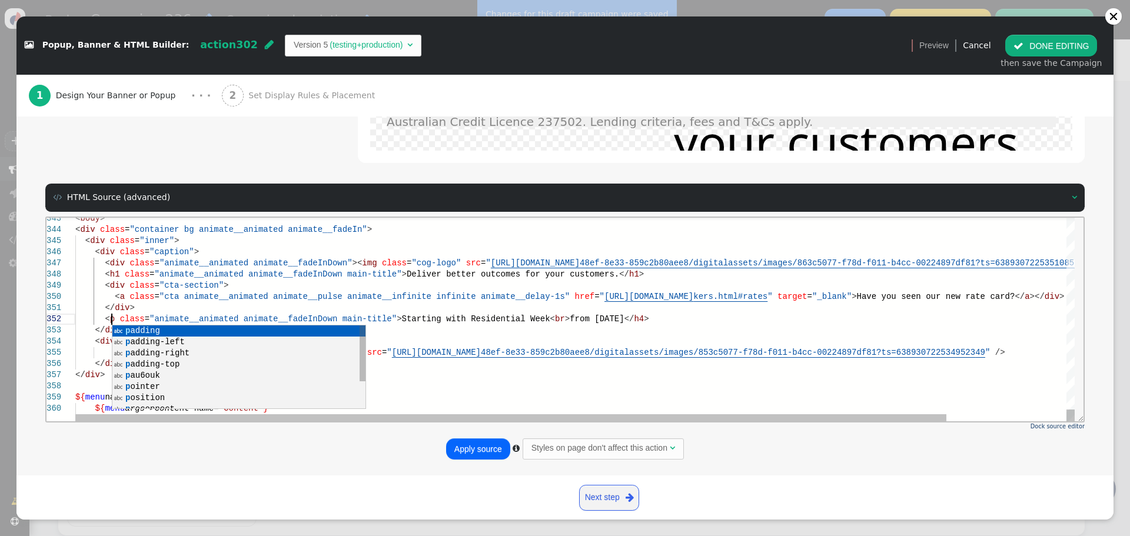
scroll to position [21, 36]
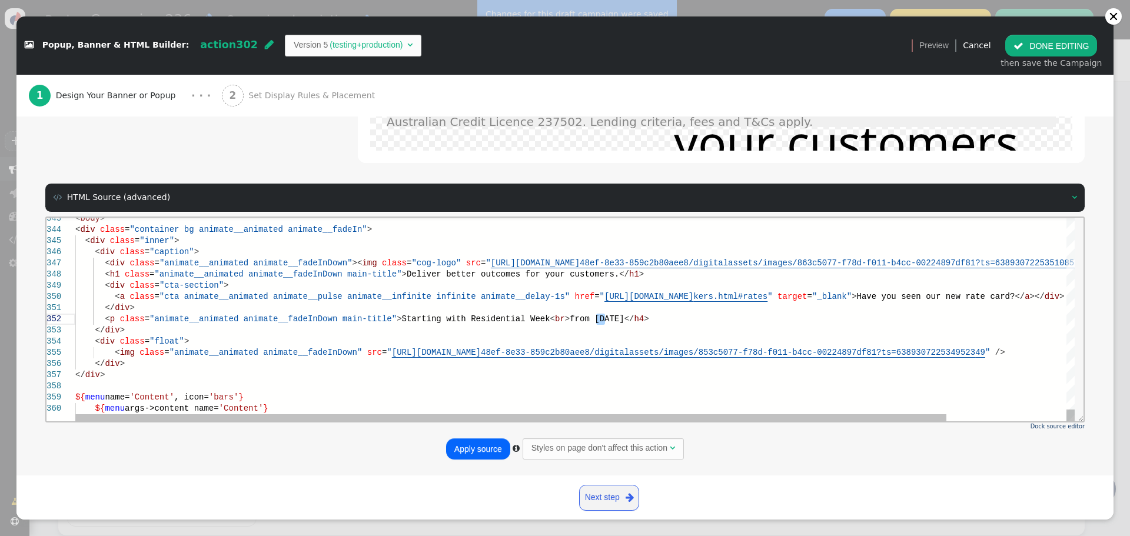
drag, startPoint x: 596, startPoint y: 320, endPoint x: 601, endPoint y: 339, distance: 19.6
drag, startPoint x: 376, startPoint y: 316, endPoint x: 585, endPoint y: 317, distance: 209.5
paste textarea "Australian Credit Licence 237502. Lending criteria, fees and T&Cs apply."
type textarea "</div> <p class="animate__animated animate__fadeInDown main-title">Australian C…"
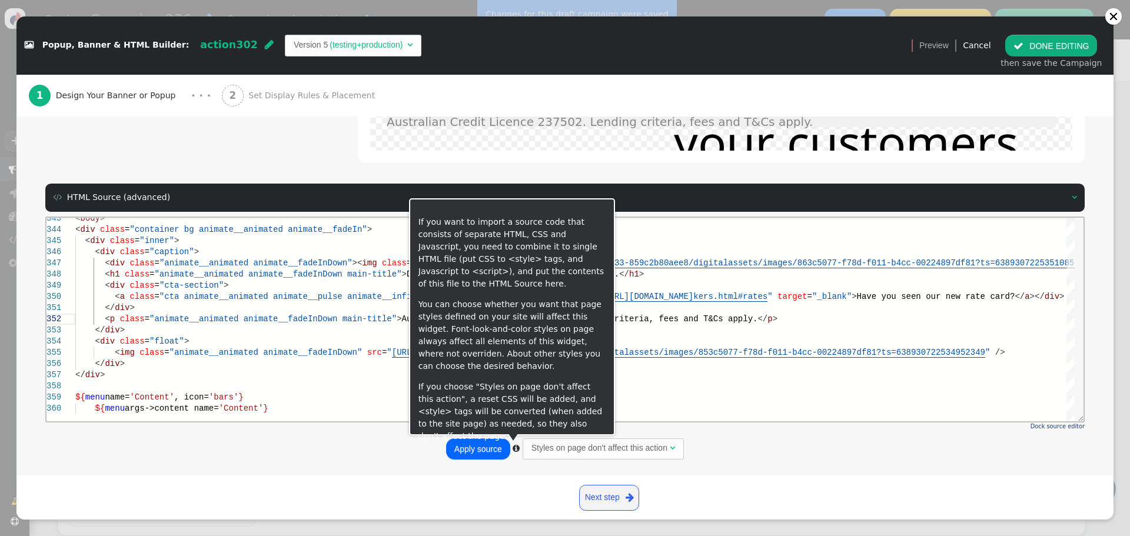
click at [476, 448] on button "Apply source" at bounding box center [478, 448] width 64 height 21
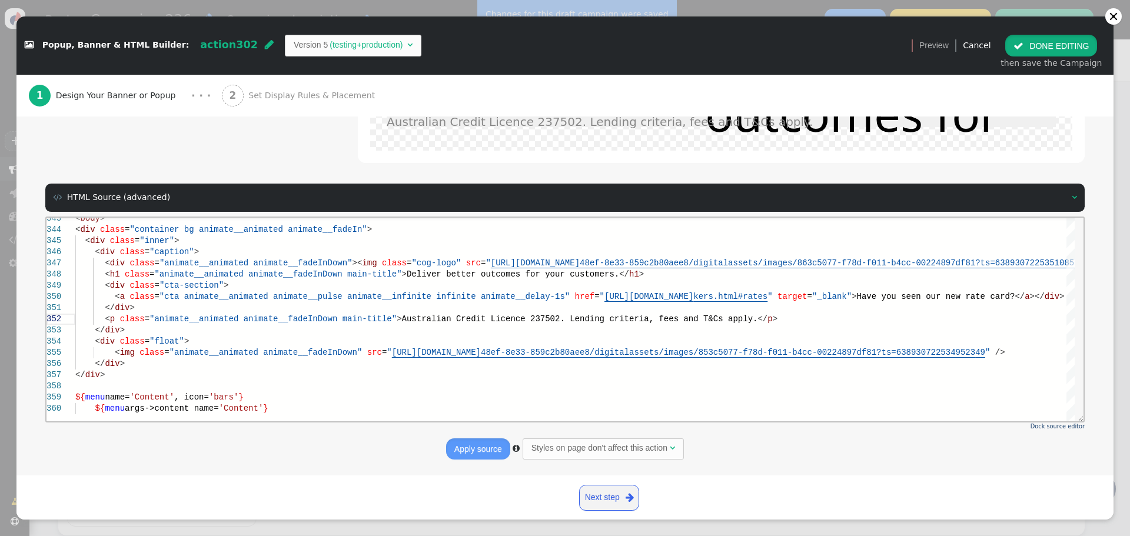
click at [1048, 45] on button " DONE EDITING" at bounding box center [1051, 45] width 92 height 21
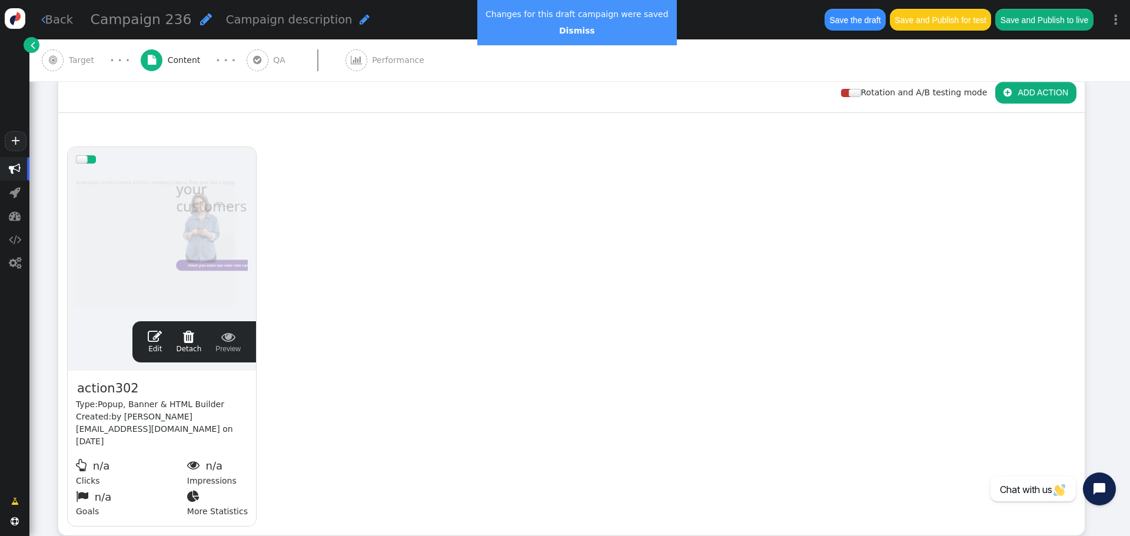
scroll to position [0, 0]
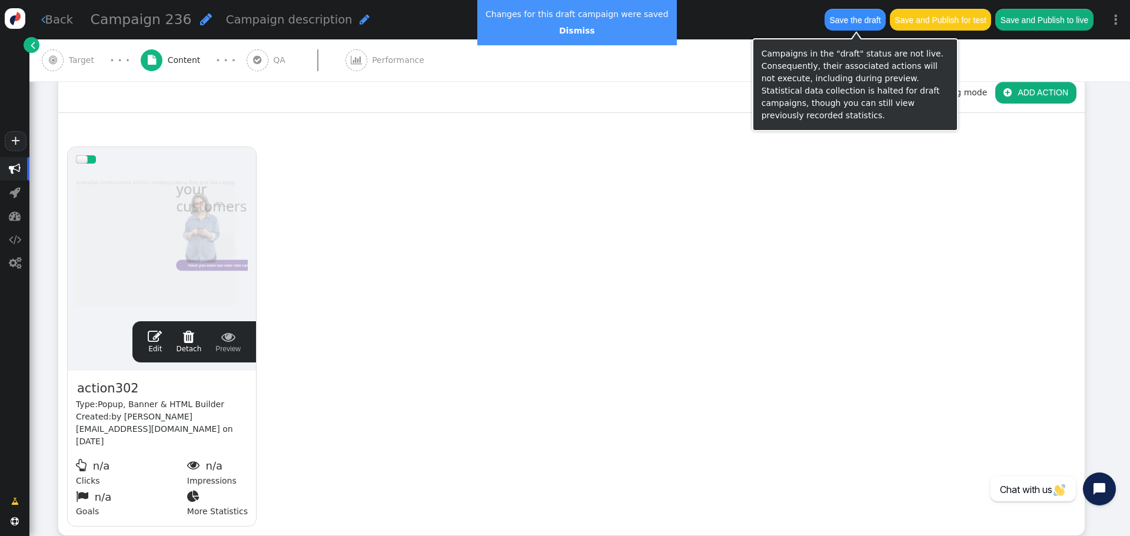
click at [854, 15] on button "Save the draft" at bounding box center [854, 19] width 61 height 21
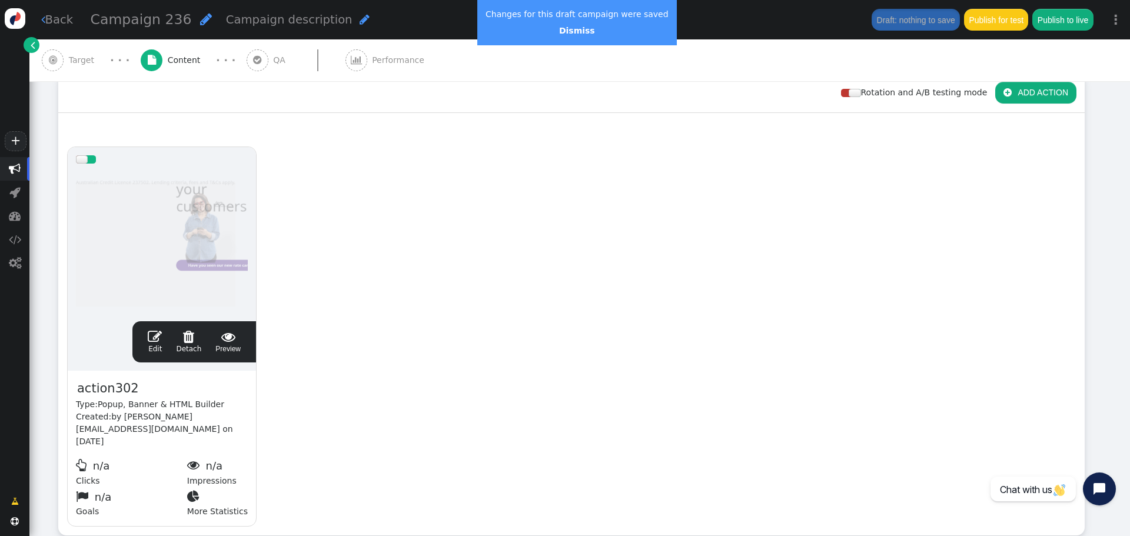
click at [162, 334] on span "" at bounding box center [155, 336] width 14 height 14
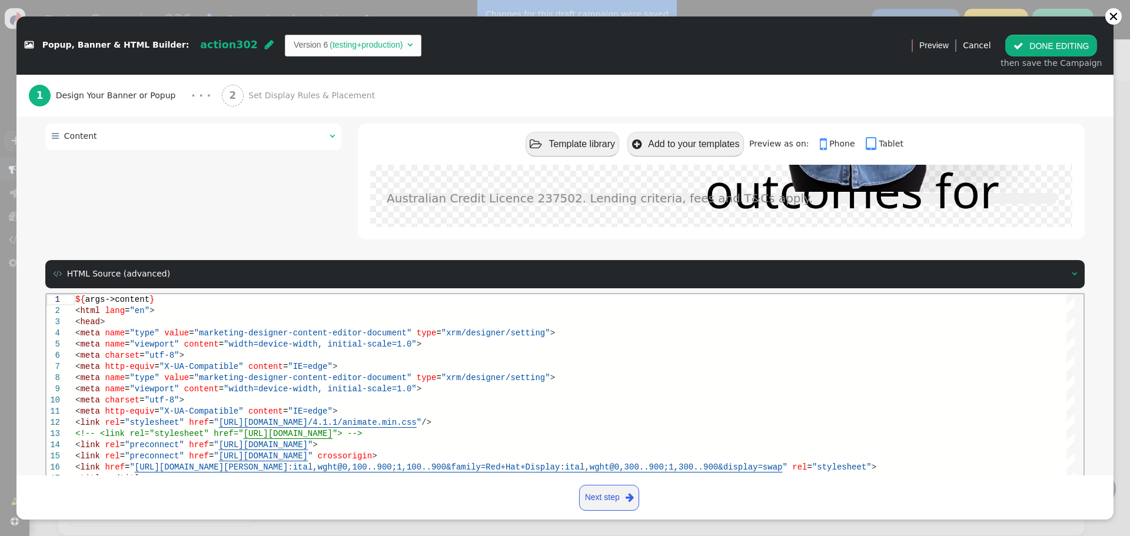
scroll to position [188, 0]
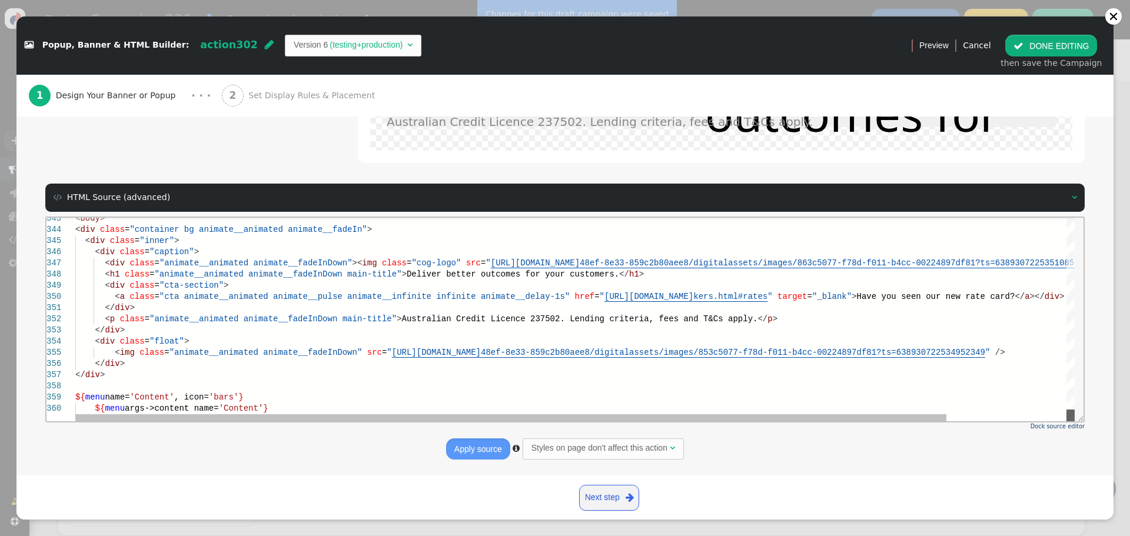
drag, startPoint x: 1066, startPoint y: 250, endPoint x: 1057, endPoint y: 443, distance: 193.2
click at [1057, 217] on html "343 344 345 346 347 348 349 350 351 352 353 354 355 356 357 358 359 360 < body …" at bounding box center [564, 217] width 1037 height 0
click at [129, 329] on div "</ div >" at bounding box center [643, 329] width 1137 height 11
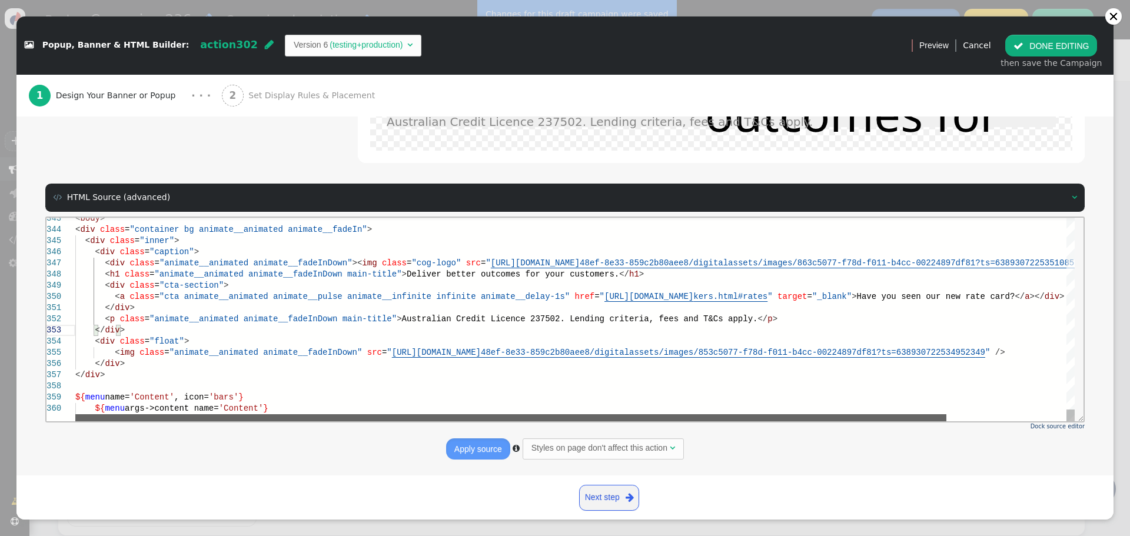
drag, startPoint x: 509, startPoint y: 415, endPoint x: 364, endPoint y: 382, distance: 149.0
click at [385, 384] on div "< body > < div class = "container bg animate__animated animate__fadeIn" > < div…" at bounding box center [574, 319] width 999 height 204
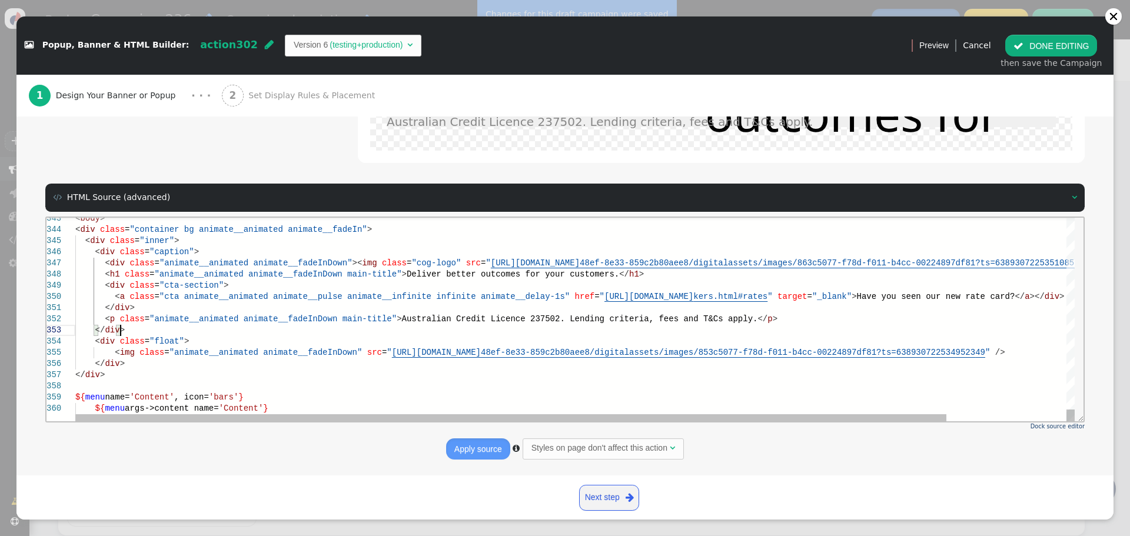
click at [135, 325] on div "</ div >" at bounding box center [643, 329] width 1137 height 11
click at [128, 365] on div "</ div >" at bounding box center [643, 363] width 1137 height 11
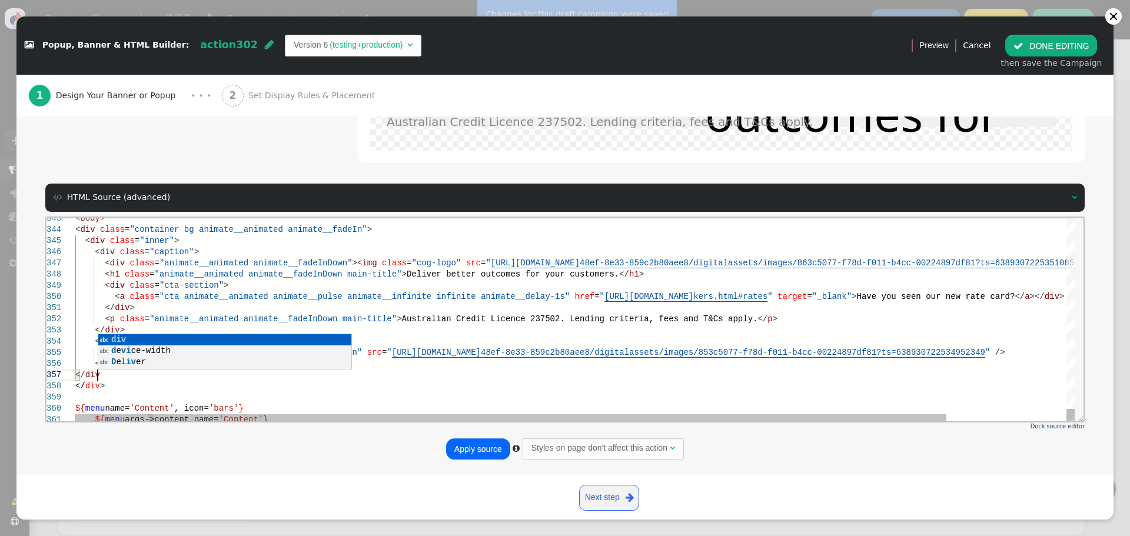
scroll to position [68, 26]
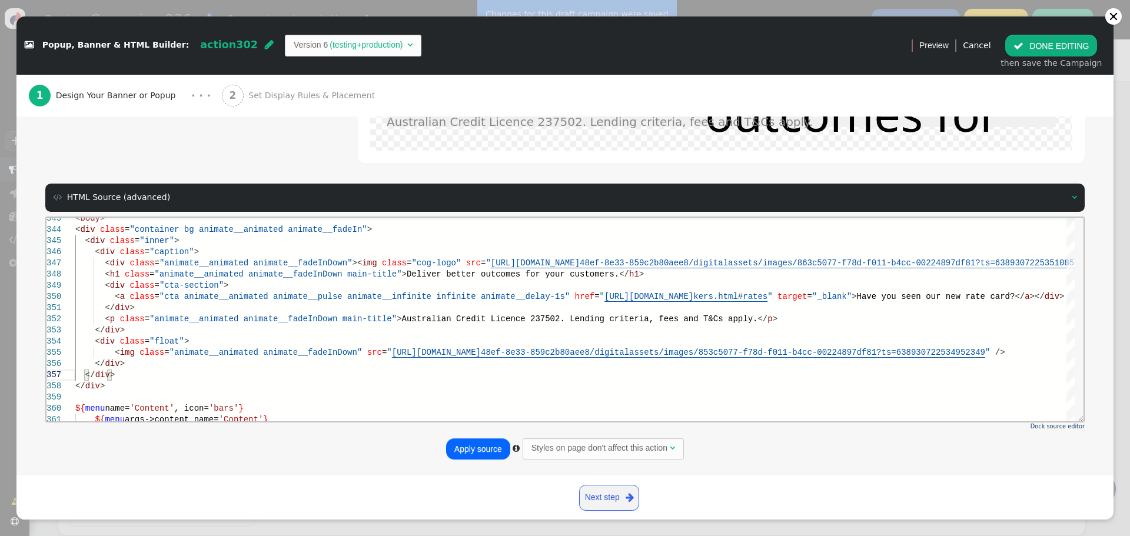
click at [475, 453] on button "Apply source" at bounding box center [478, 448] width 64 height 21
click at [472, 456] on button "Apply source" at bounding box center [478, 448] width 64 height 21
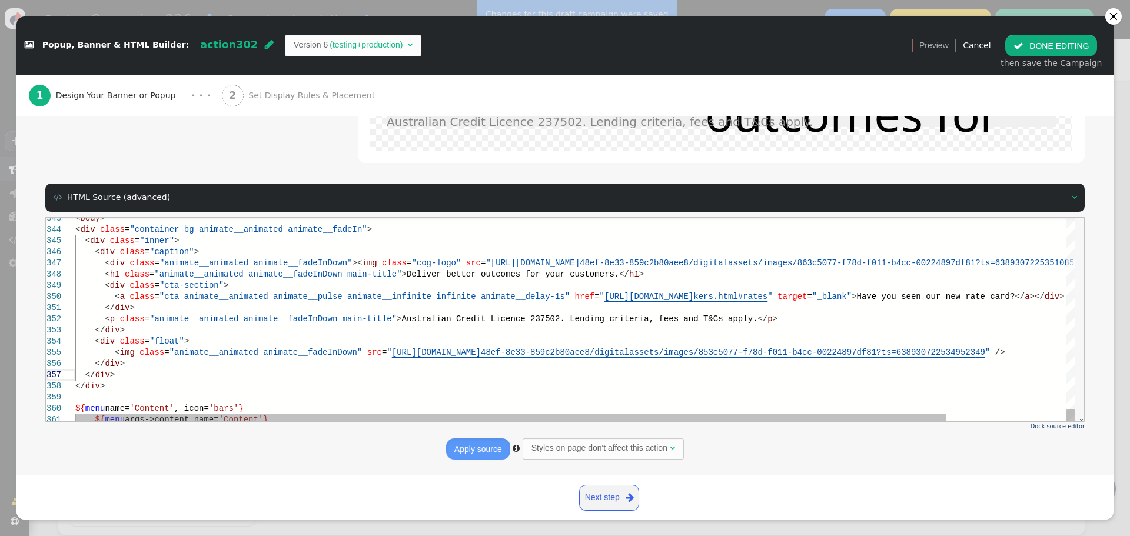
click at [81, 242] on span at bounding box center [80, 239] width 10 height 9
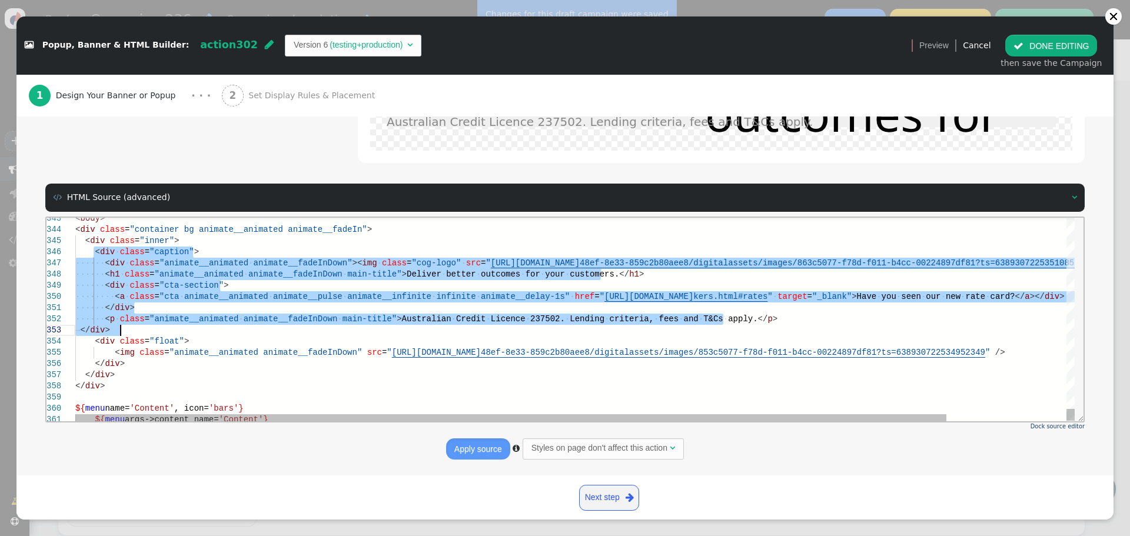
drag, startPoint x: 93, startPoint y: 252, endPoint x: 120, endPoint y: 328, distance: 81.1
type textarea "</div> <p class="animate__animated animate__fadeInDown main-title">Australian C…"
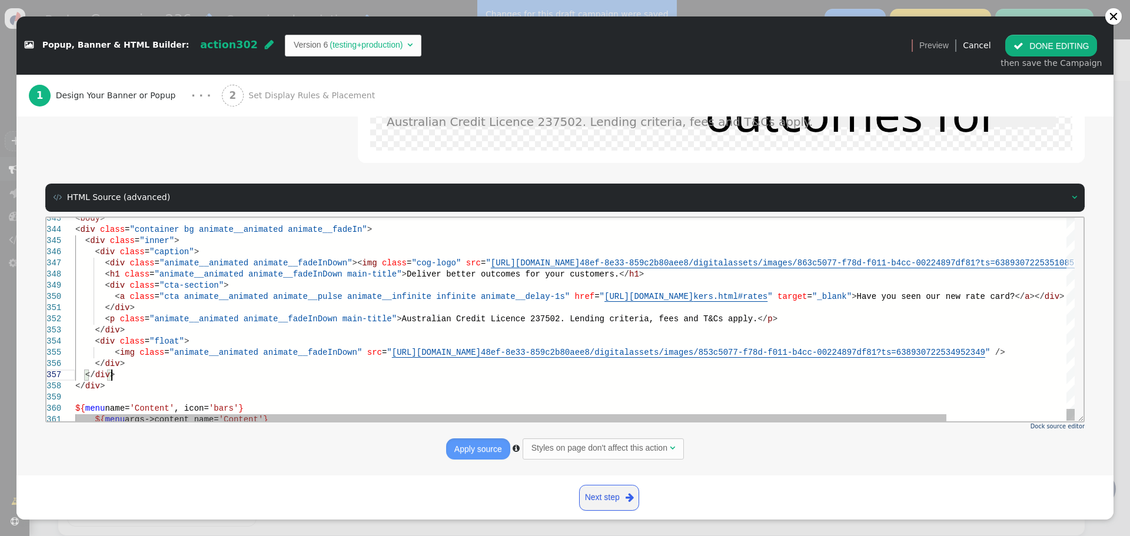
click at [135, 369] on div "</ div >" at bounding box center [643, 374] width 1137 height 11
click at [132, 364] on div "</ div >" at bounding box center [643, 363] width 1137 height 11
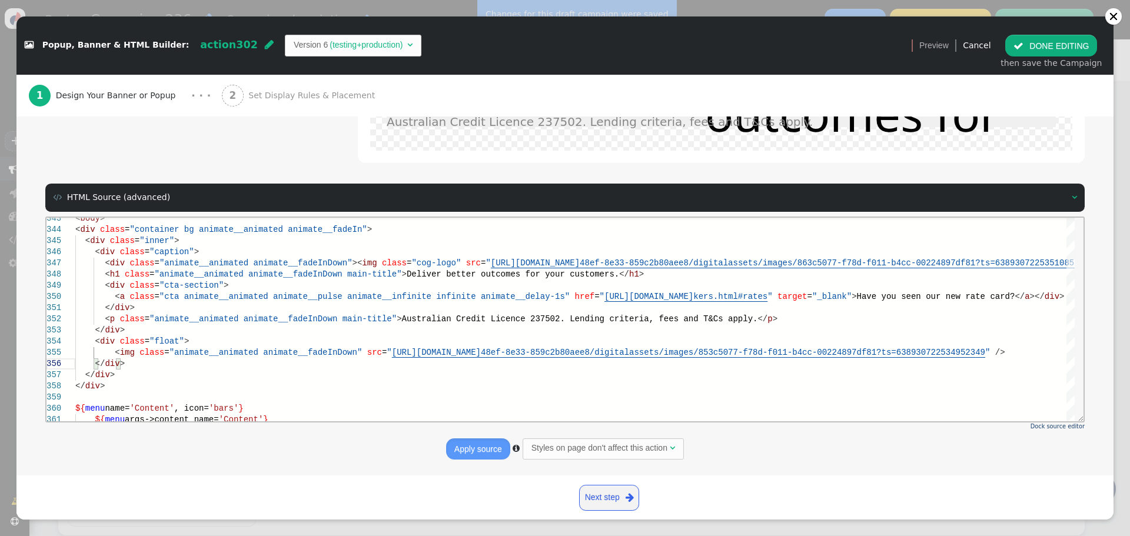
click at [470, 450] on button "Apply source" at bounding box center [478, 448] width 64 height 21
click at [1063, 47] on button " DONE EDITING" at bounding box center [1051, 45] width 92 height 21
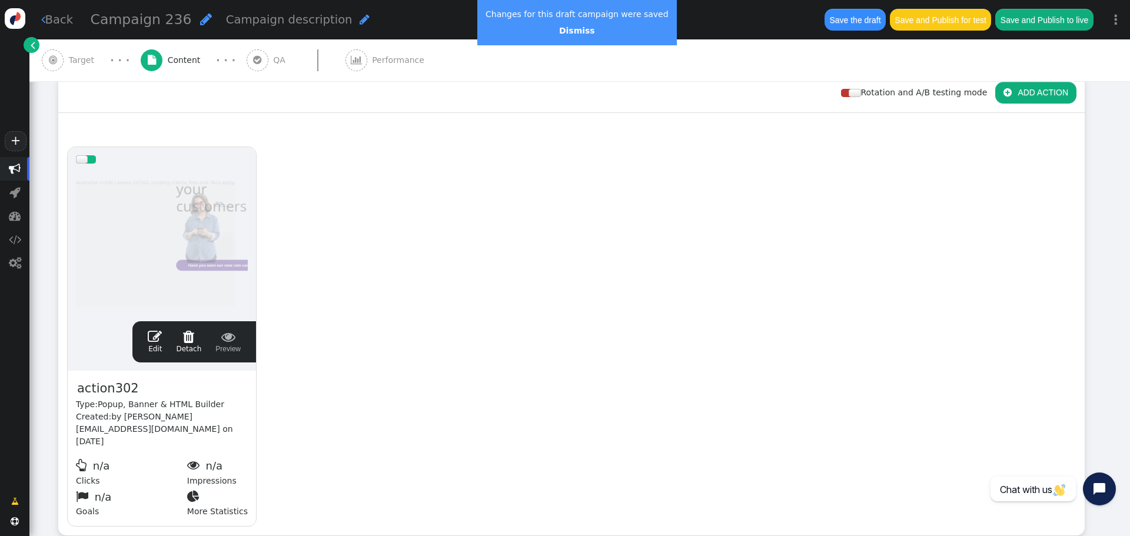
scroll to position [0, 0]
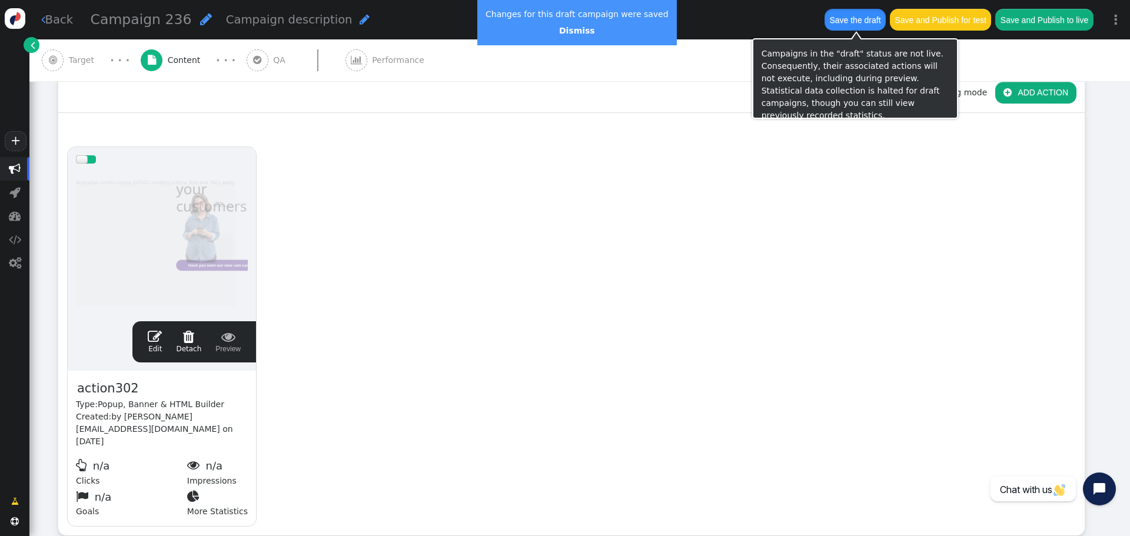
click at [854, 21] on button "Save the draft" at bounding box center [854, 19] width 61 height 21
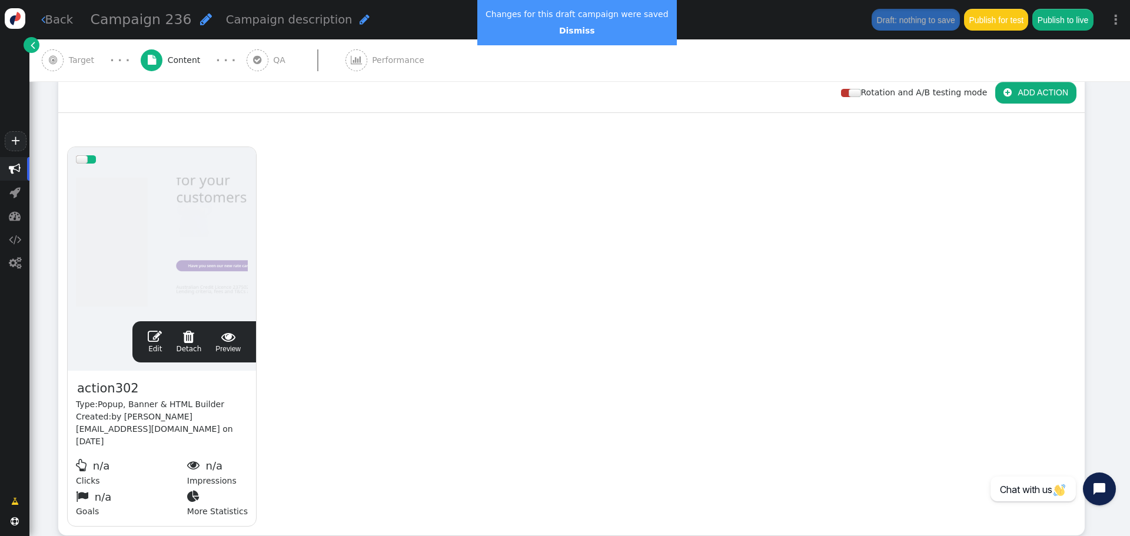
click at [151, 345] on div " Edit  Detach  Preview" at bounding box center [194, 341] width 107 height 25
click at [156, 337] on span "" at bounding box center [155, 336] width 14 height 14
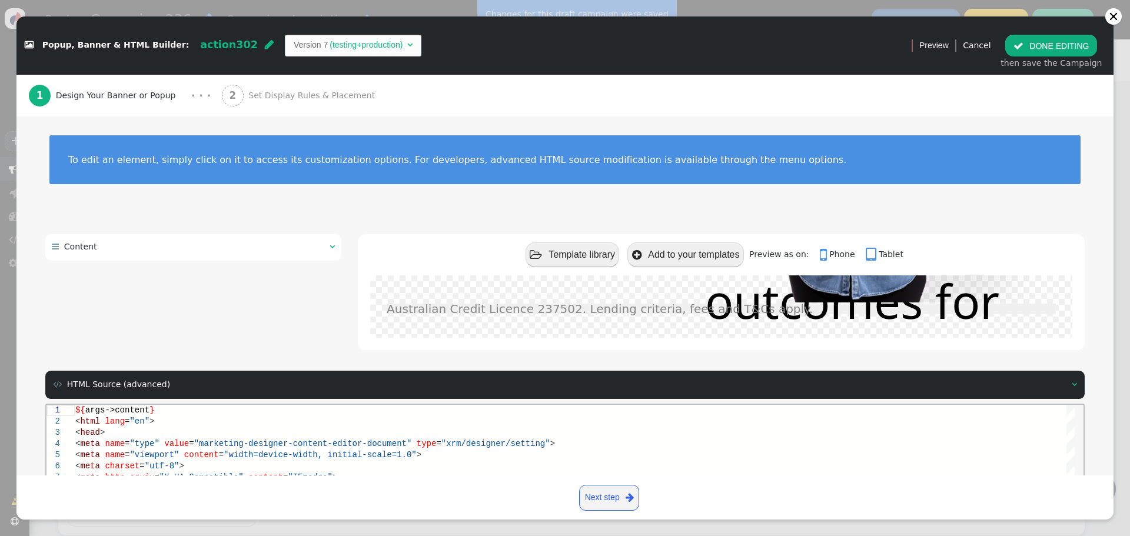
drag, startPoint x: 1113, startPoint y: 384, endPoint x: 1112, endPoint y: 411, distance: 27.1
click at [1113, 386] on div " Popup, Banner & HTML Builder: action302  Version 7 (testing+production)   …" at bounding box center [565, 268] width 1130 height 536
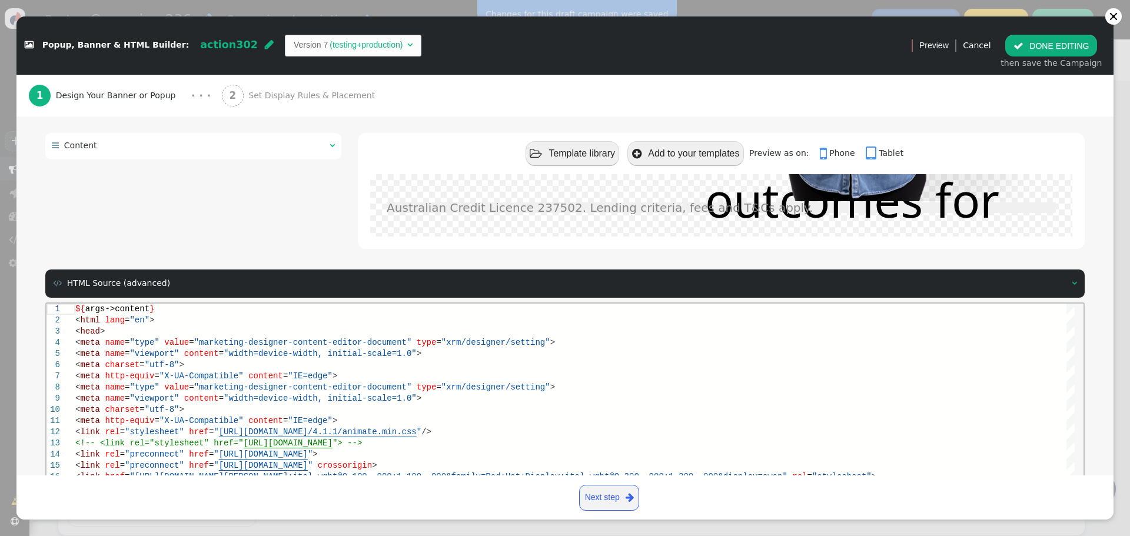
scroll to position [188, 0]
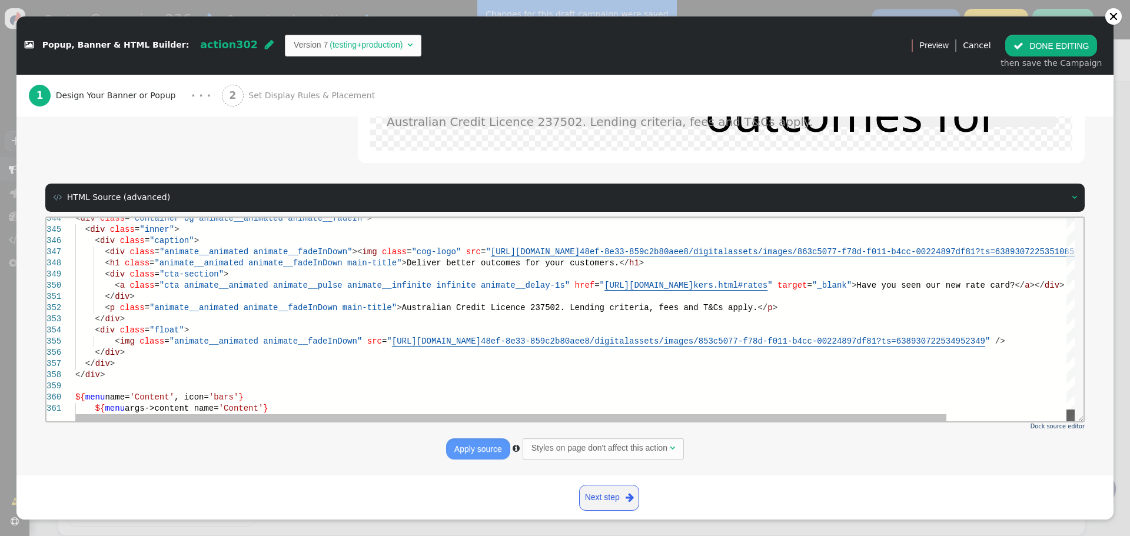
drag, startPoint x: 1071, startPoint y: 227, endPoint x: 1050, endPoint y: 425, distance: 199.4
click at [1050, 217] on html "344 345 346 347 348 349 350 351 352 353 354 355 356 357 358 359 360 361 < div c…" at bounding box center [564, 217] width 1037 height 0
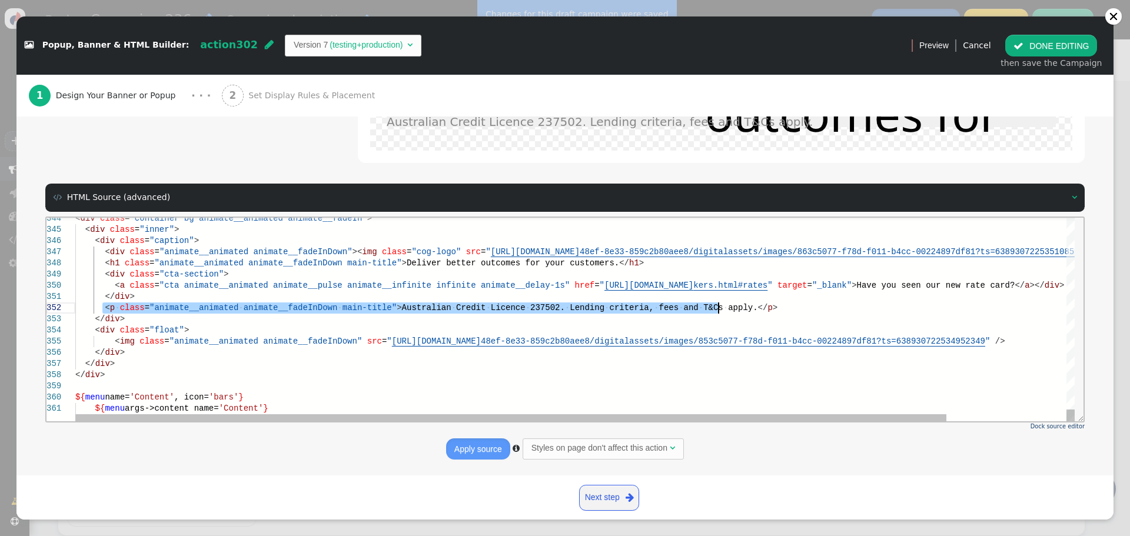
drag, startPoint x: 101, startPoint y: 311, endPoint x: 706, endPoint y: 312, distance: 604.9
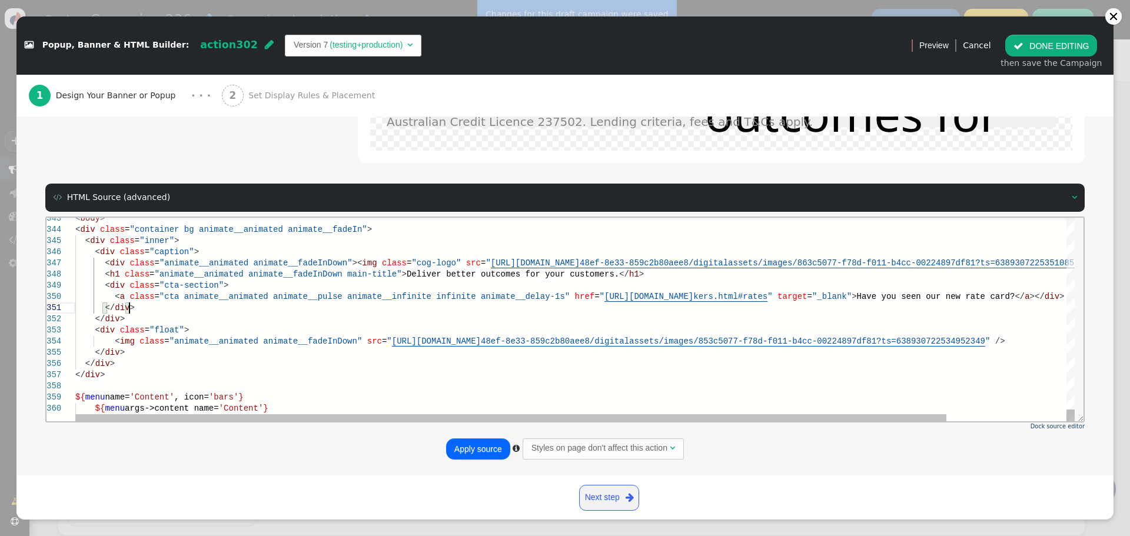
click at [190, 302] on div "</ div >" at bounding box center [643, 307] width 1137 height 11
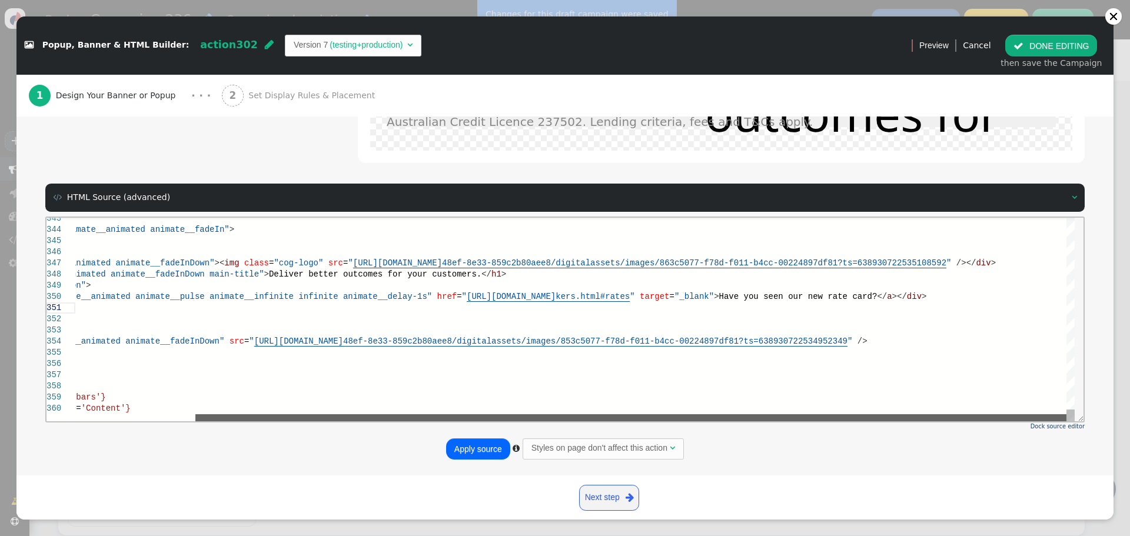
drag, startPoint x: 686, startPoint y: 415, endPoint x: 854, endPoint y: 314, distance: 196.4
click at [846, 410] on div "< div class = "container bg animate__animated animate__fadeIn" > < div class = …" at bounding box center [574, 319] width 999 height 204
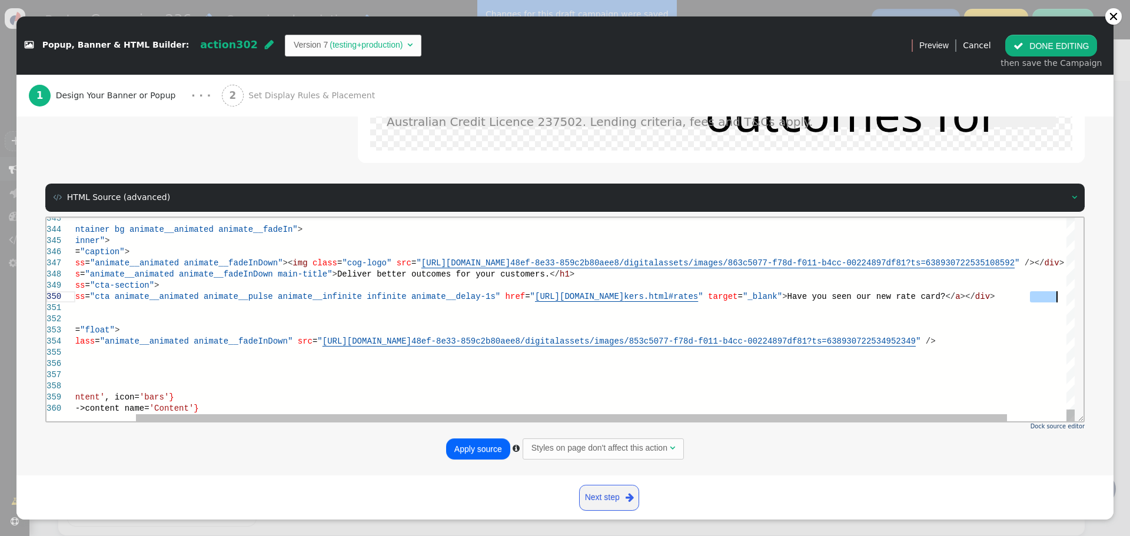
drag, startPoint x: 964, startPoint y: 299, endPoint x: 1144, endPoint y: 517, distance: 282.5
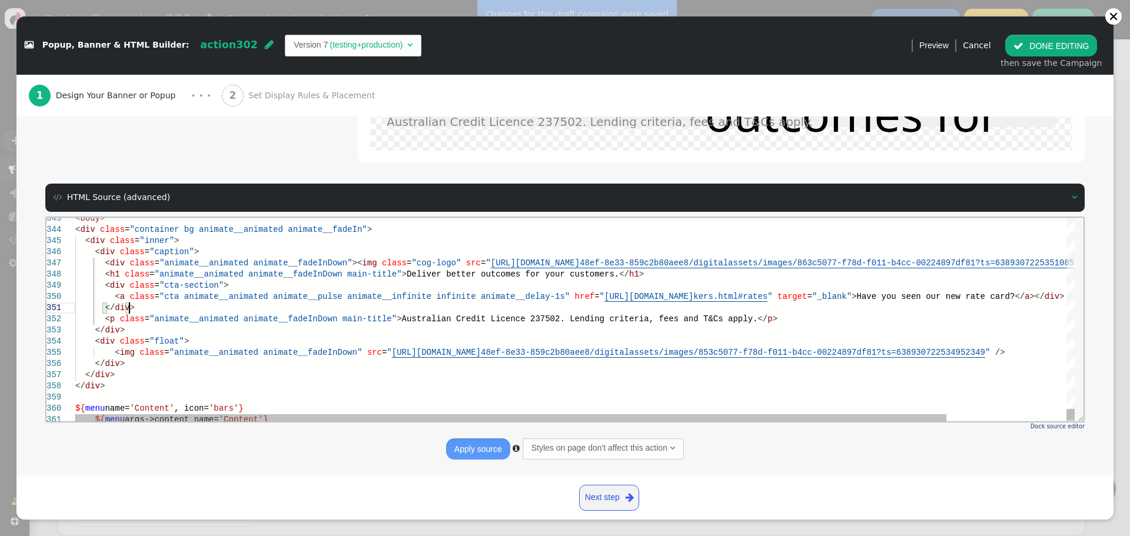
click at [1011, 414] on div at bounding box center [570, 417] width 991 height 7
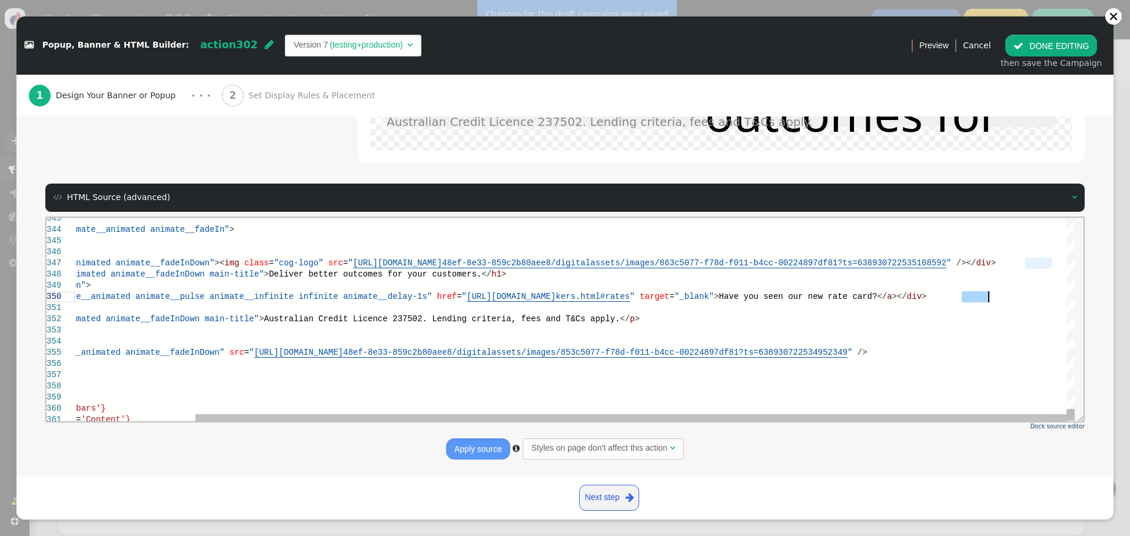
drag, startPoint x: 961, startPoint y: 295, endPoint x: 993, endPoint y: 297, distance: 31.3
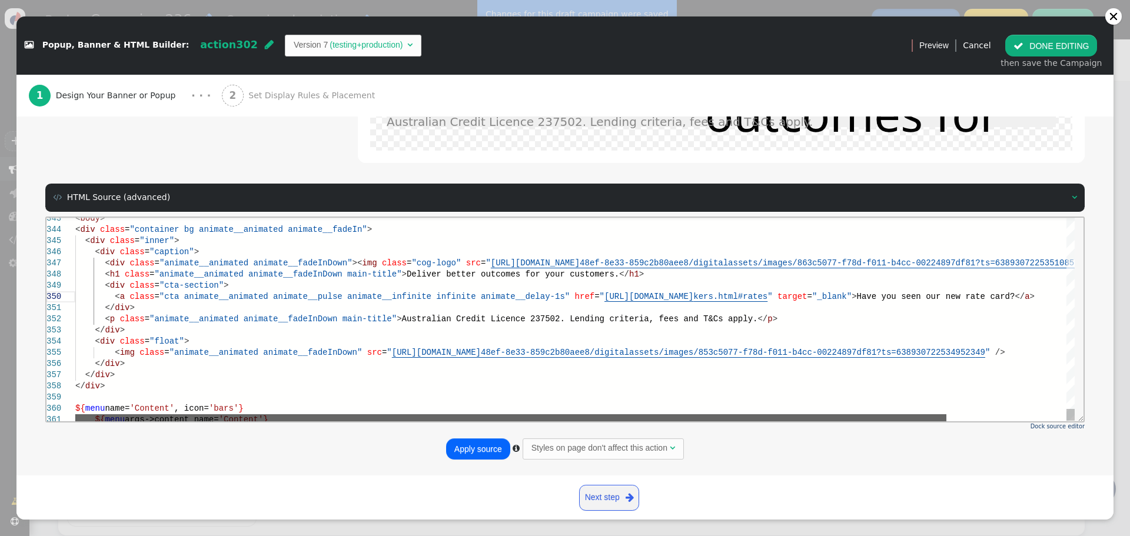
drag, startPoint x: 918, startPoint y: 415, endPoint x: 432, endPoint y: 350, distance: 489.9
click at [628, 400] on div "< div class = "container bg animate__animated animate__fadeIn" > < div class = …" at bounding box center [574, 319] width 999 height 204
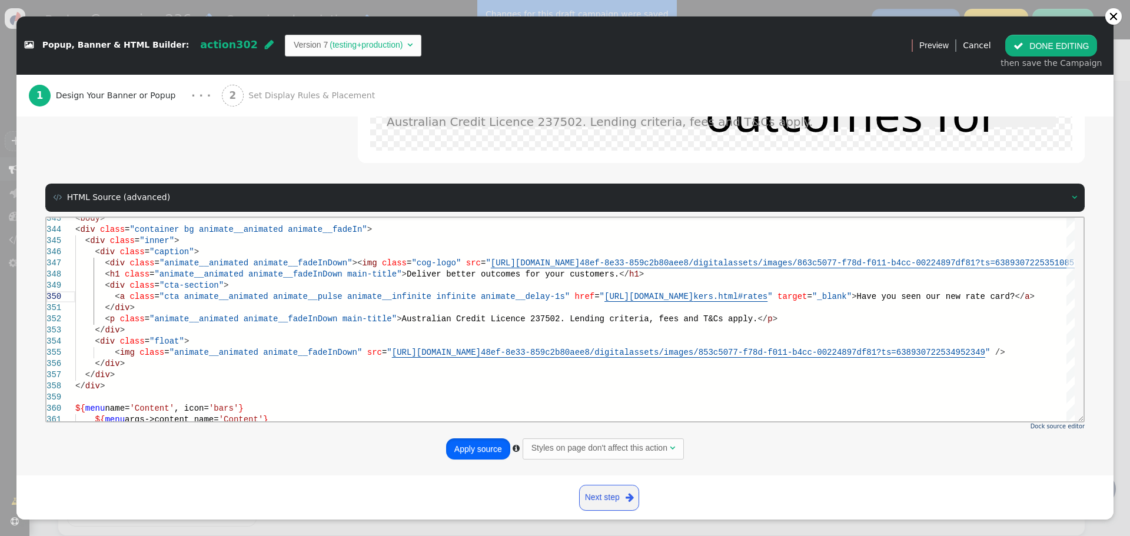
click at [467, 449] on button "Apply source" at bounding box center [478, 448] width 64 height 21
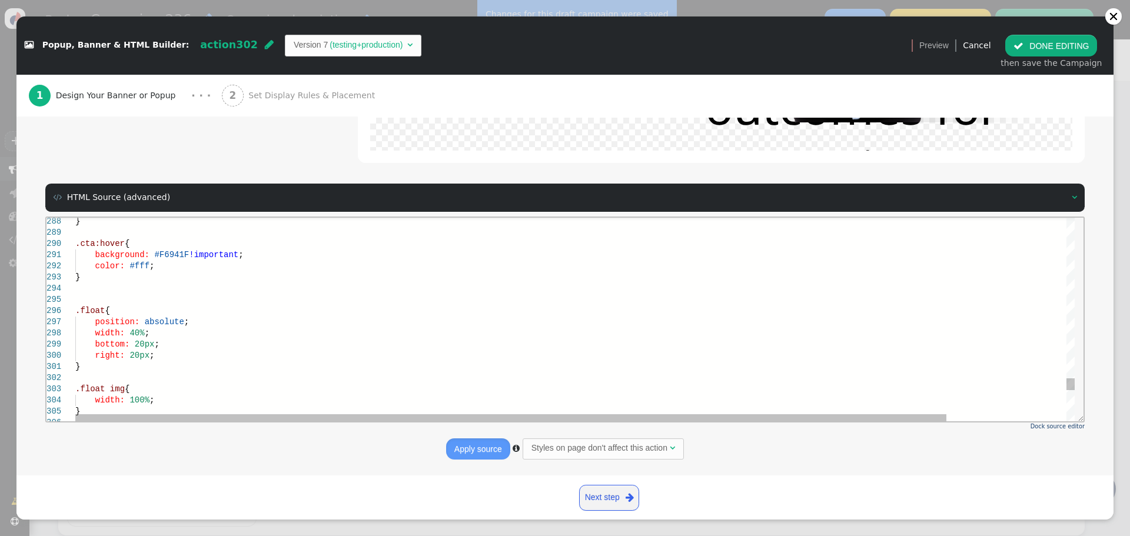
scroll to position [0, 154]
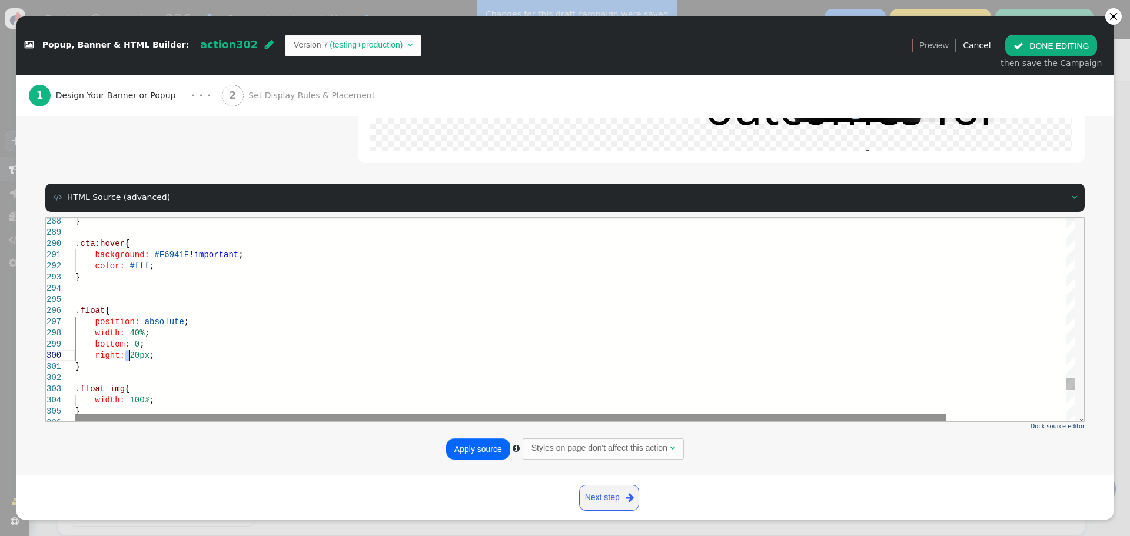
scroll to position [101, 54]
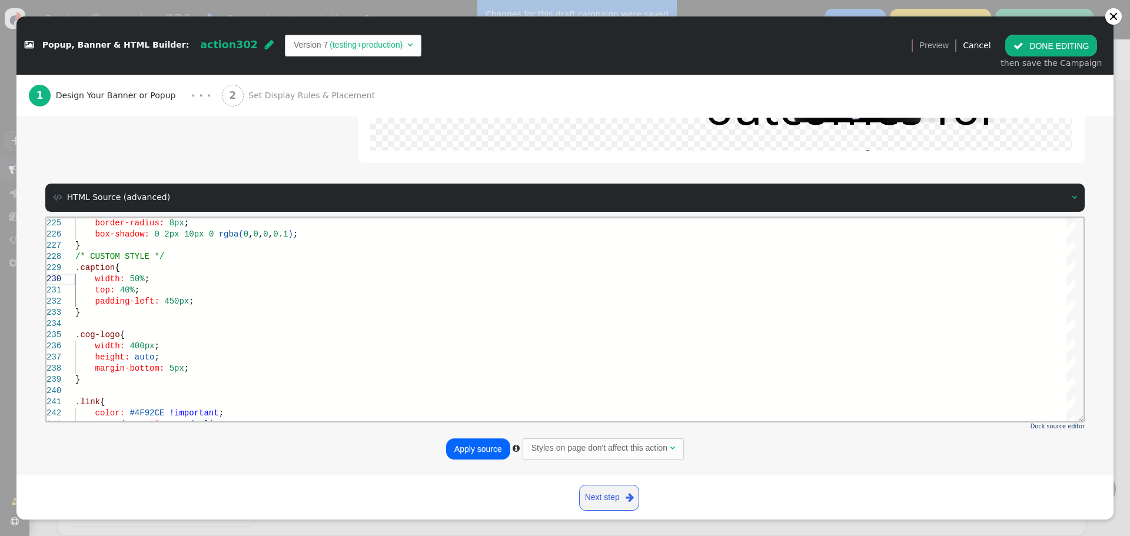
click at [467, 448] on button "Apply source" at bounding box center [478, 448] width 64 height 21
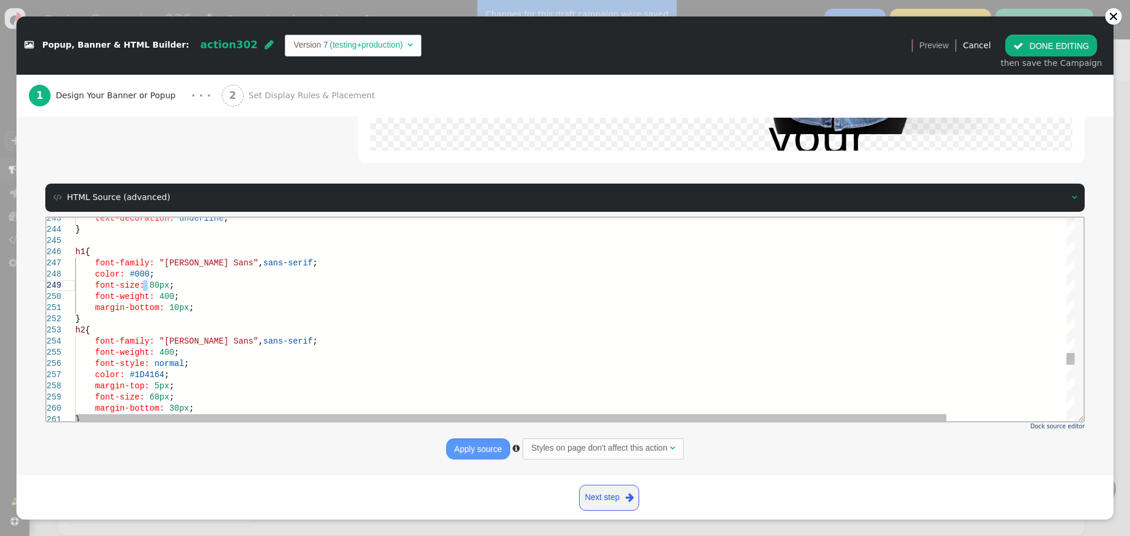
scroll to position [99, 72]
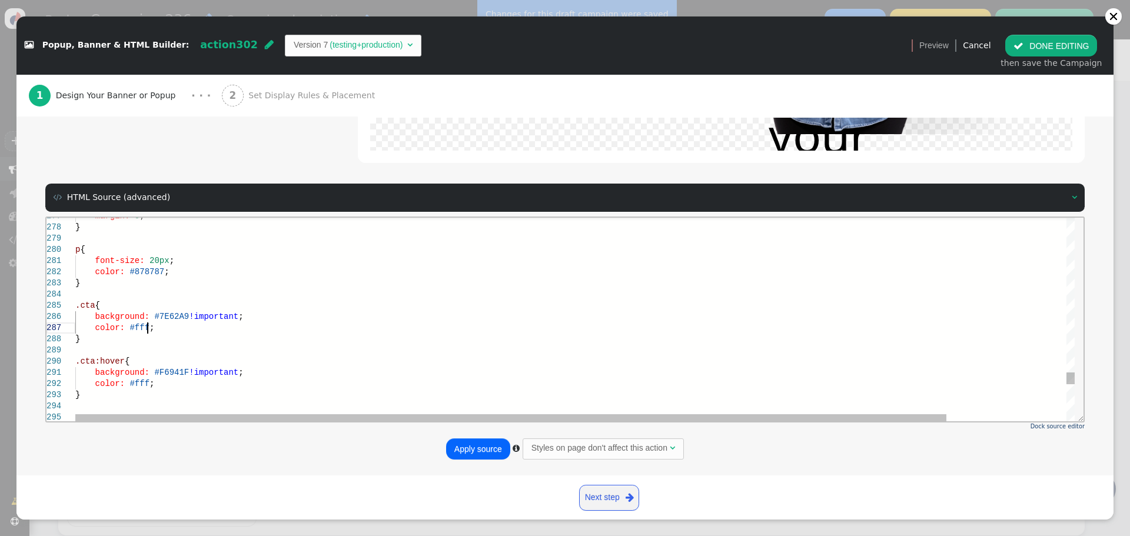
click at [221, 324] on div "color: #fff ;" at bounding box center [643, 327] width 1137 height 11
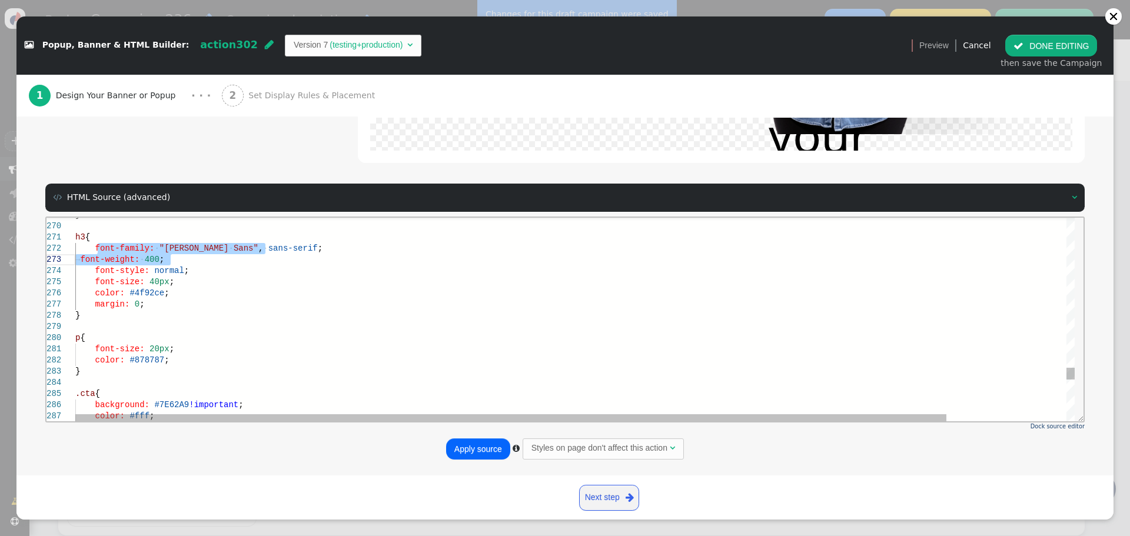
drag, startPoint x: 101, startPoint y: 249, endPoint x: 148, endPoint y: 267, distance: 49.7
drag, startPoint x: 94, startPoint y: 247, endPoint x: 189, endPoint y: 257, distance: 95.8
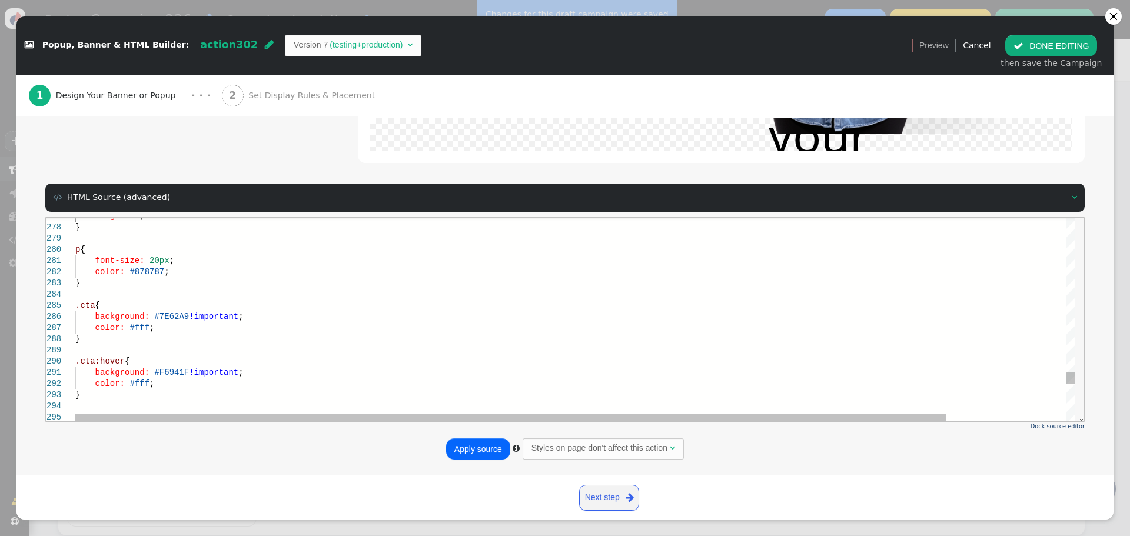
click at [209, 302] on div ".cta {" at bounding box center [643, 304] width 1137 height 11
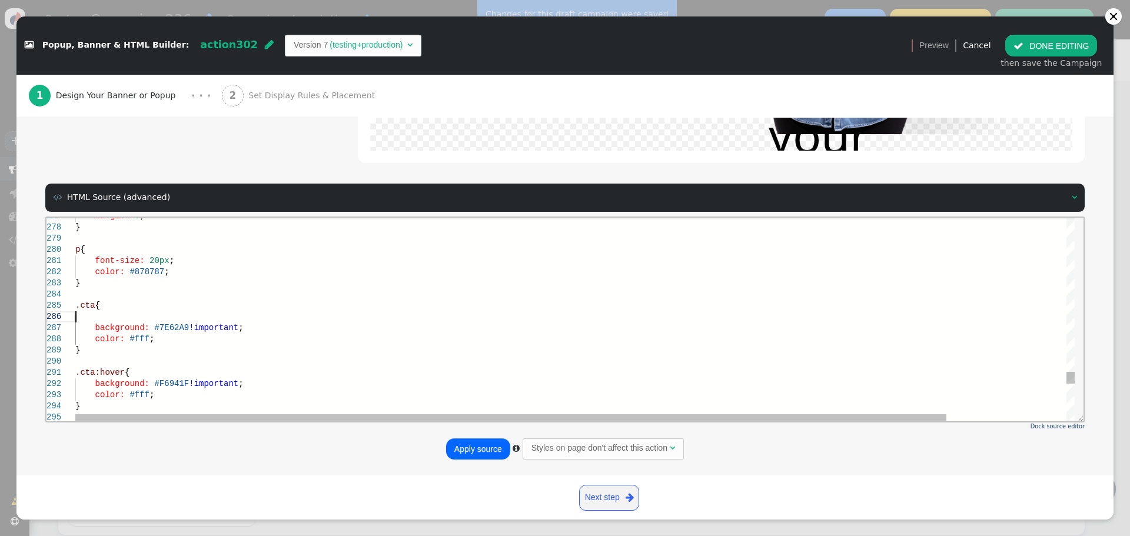
paste textarea "font-family: "[PERSON_NAME] Sans", sans-serif; font-weight: 400; background: #7…"
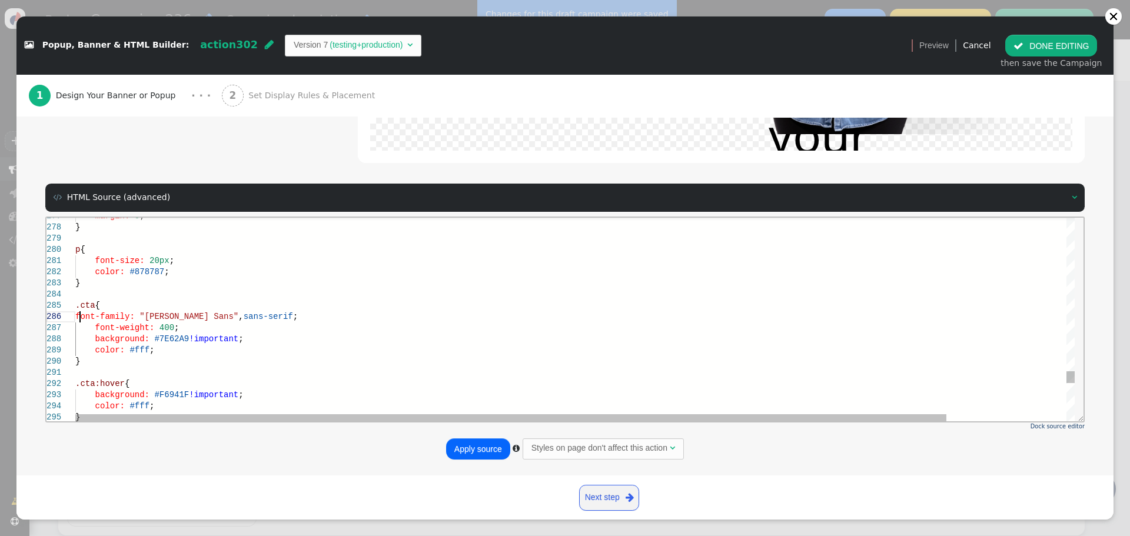
drag, startPoint x: 78, startPoint y: 317, endPoint x: 141, endPoint y: 325, distance: 64.1
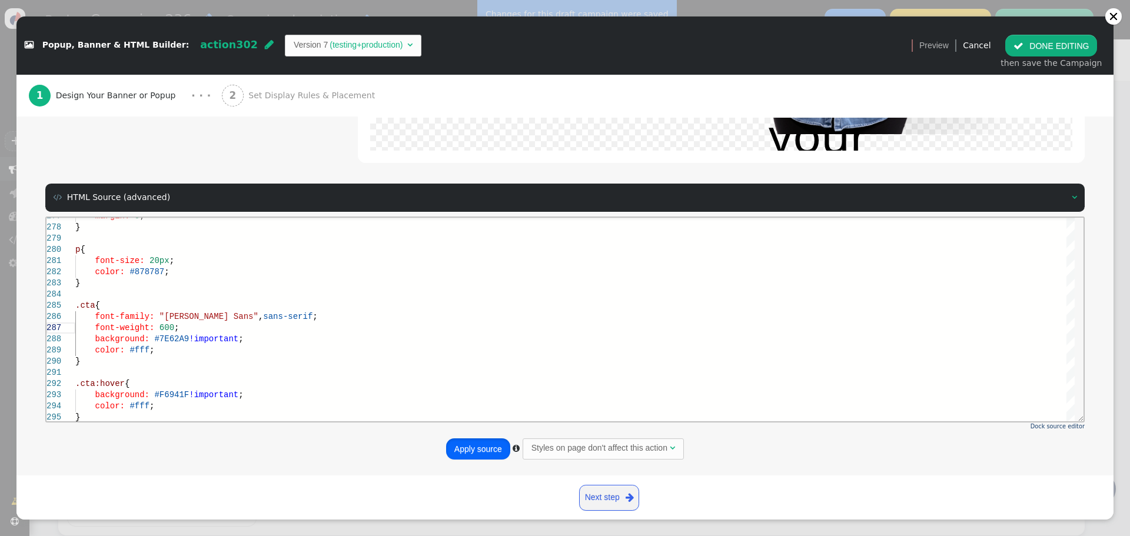
click at [481, 450] on button "Apply source" at bounding box center [478, 448] width 64 height 21
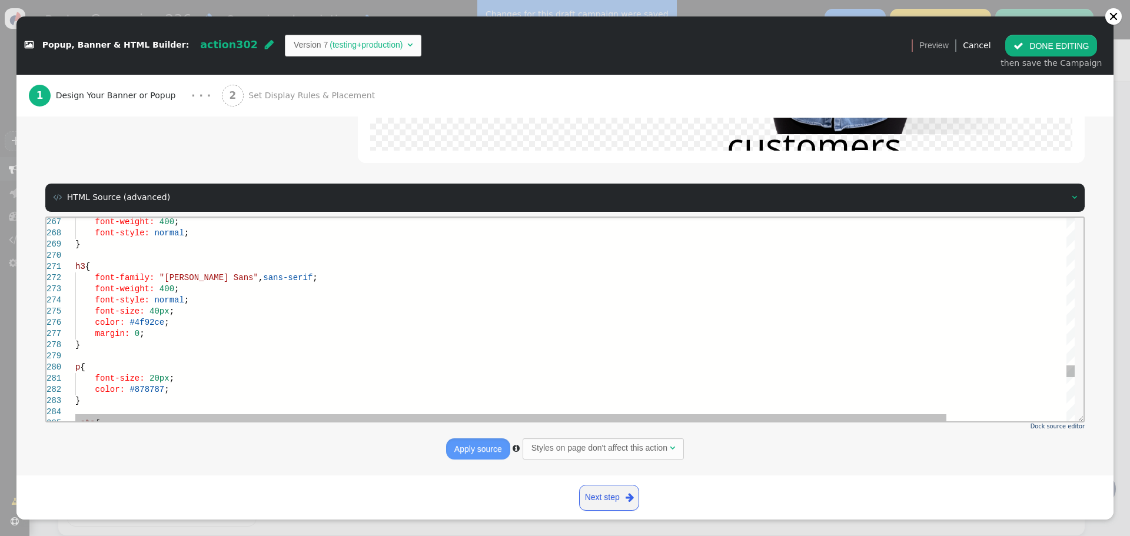
click at [134, 366] on div "p {" at bounding box center [643, 366] width 1137 height 11
paste textarea "font-family: "[PERSON_NAME] Sans", sans-serif; font-weight: 400; font-size: 20p…"
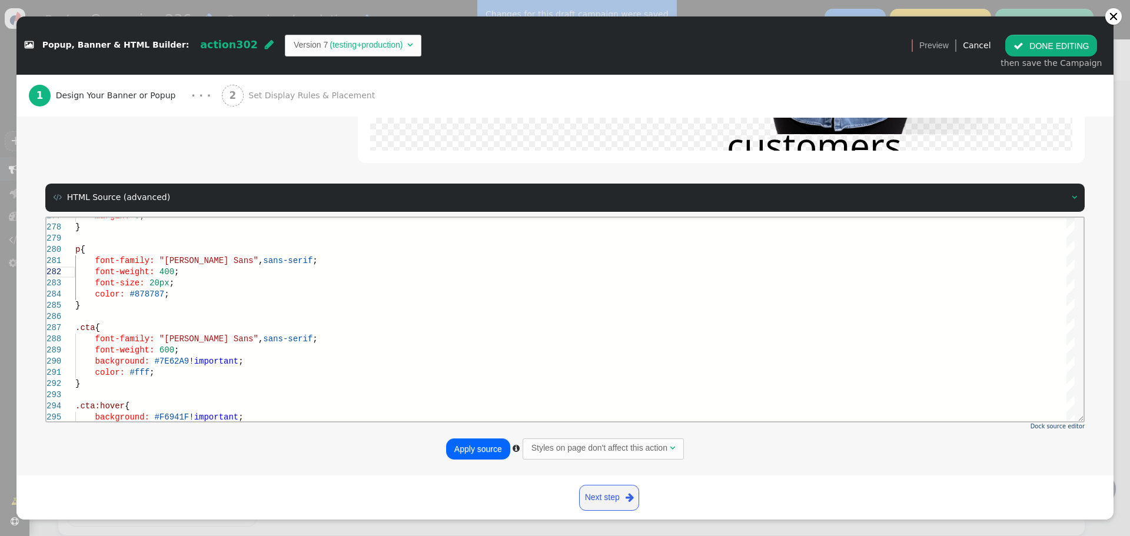
type textarea "font-family: "[PERSON_NAME] Sans", sans-serif; font-weight: 400; font-size: 20p…"
click at [469, 445] on button "Apply source" at bounding box center [478, 448] width 64 height 21
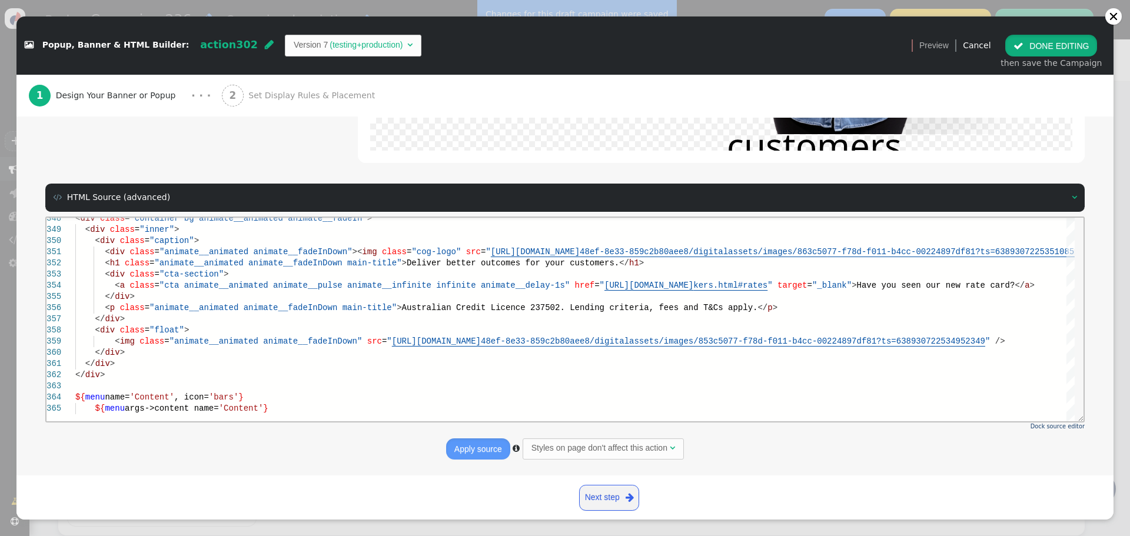
click at [1047, 38] on button " DONE EDITING" at bounding box center [1051, 45] width 92 height 21
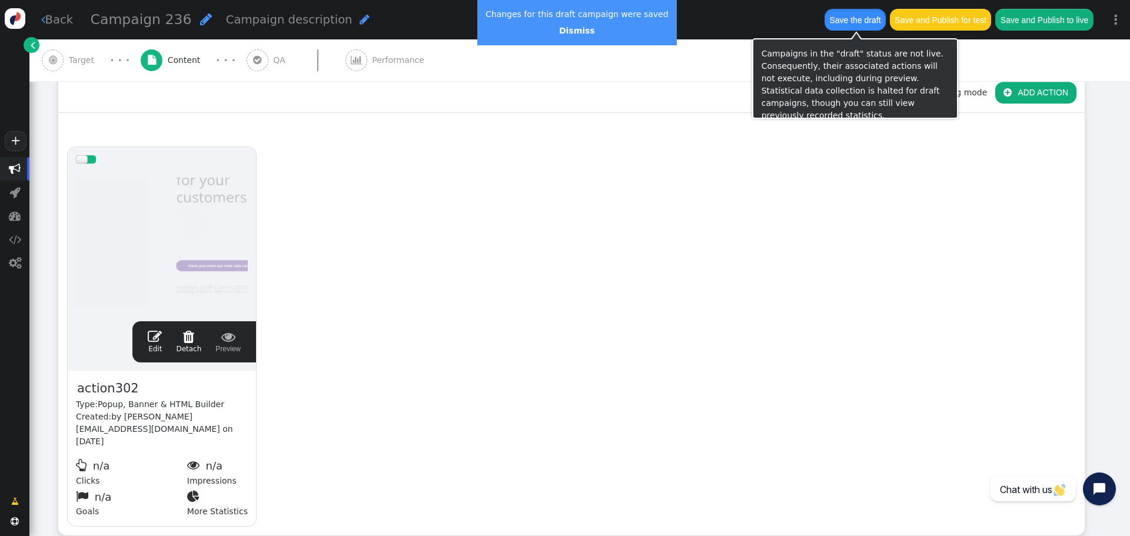
click at [854, 21] on button "Save the draft" at bounding box center [854, 19] width 61 height 21
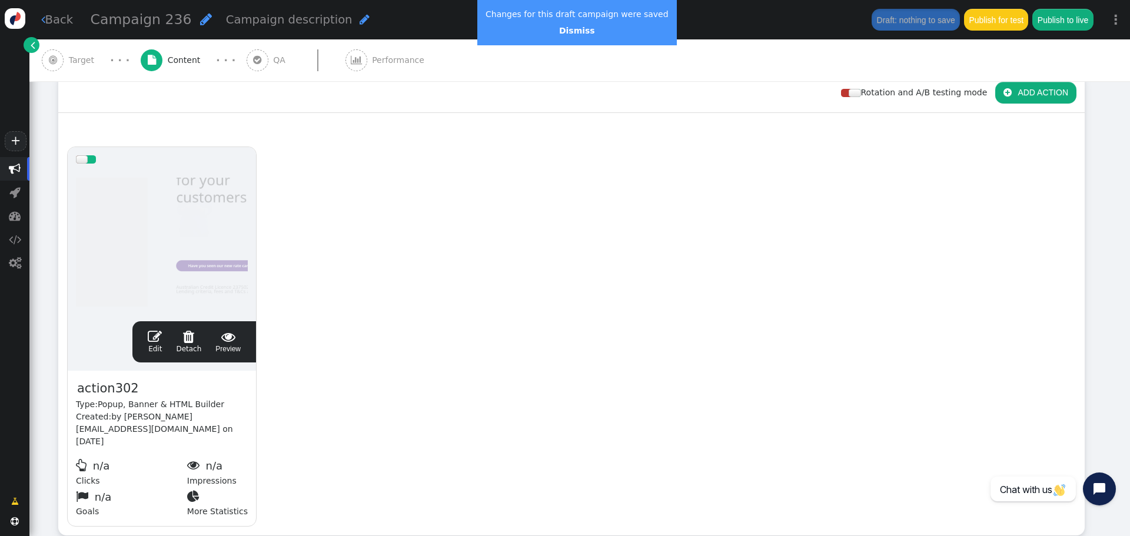
click at [158, 337] on span "" at bounding box center [155, 336] width 14 height 14
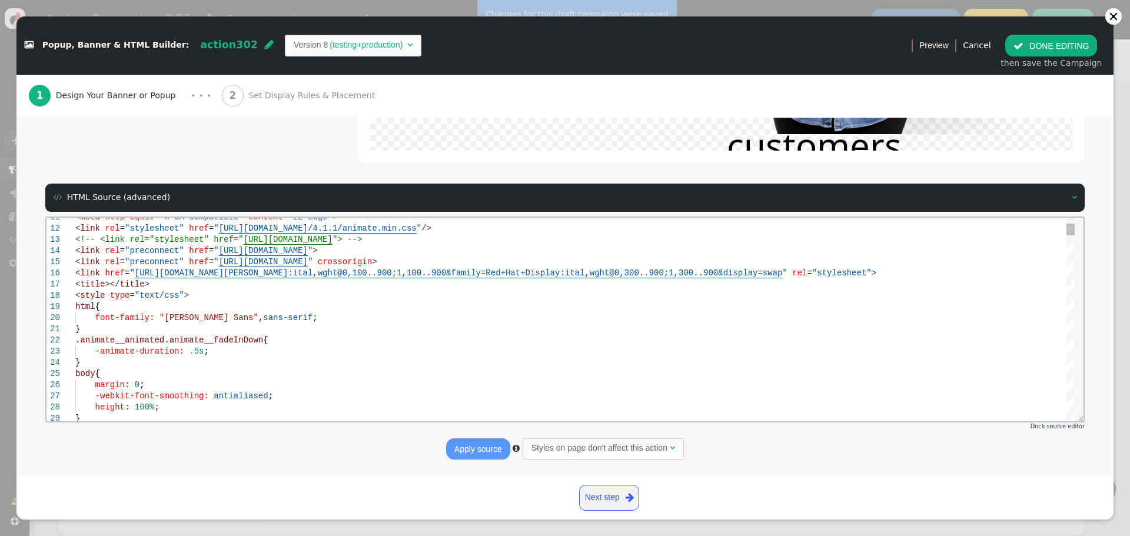
scroll to position [0, 0]
click at [251, 301] on div "html {" at bounding box center [574, 306] width 999 height 11
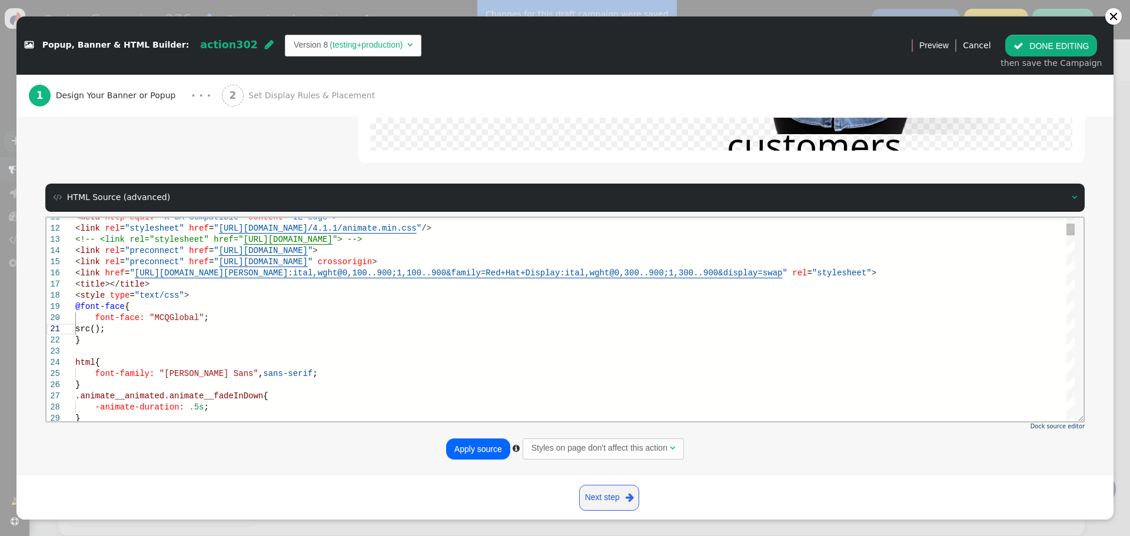
scroll to position [10, 41]
paste textarea "[URL][DOMAIN_NAME]"
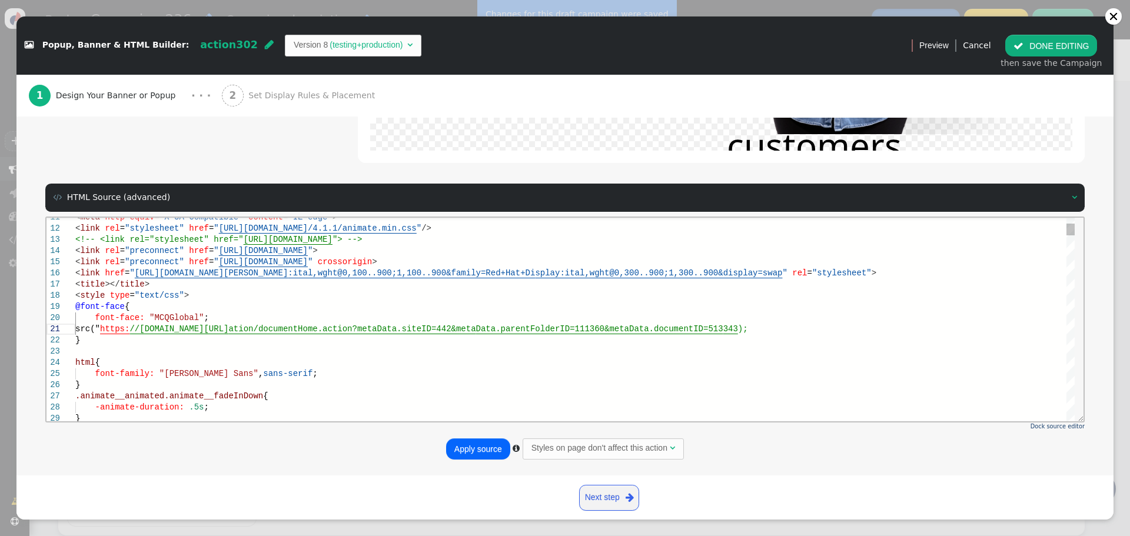
click at [100, 329] on span "src("" at bounding box center [87, 328] width 25 height 9
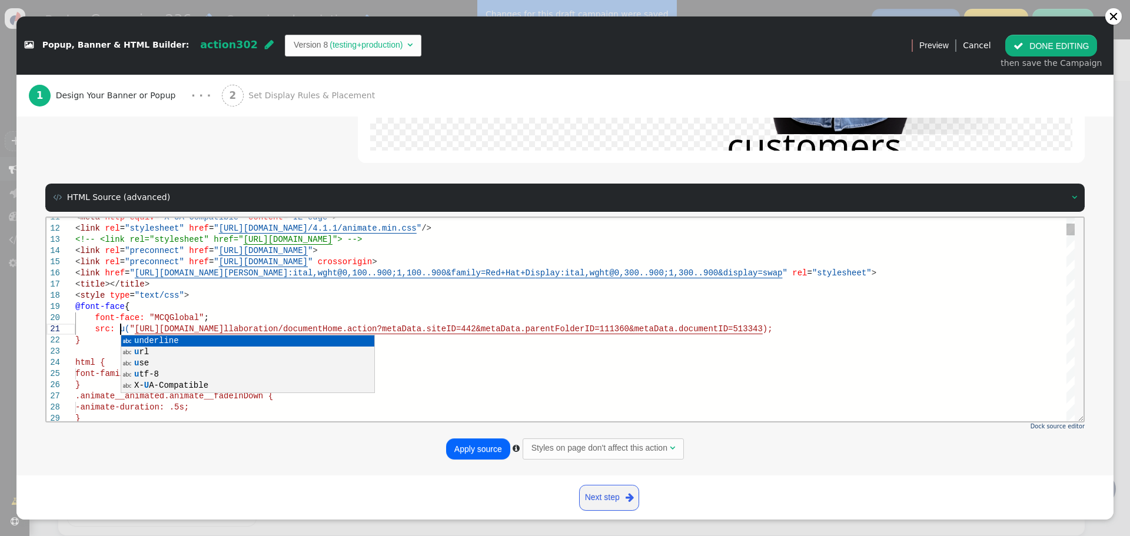
scroll to position [10, 54]
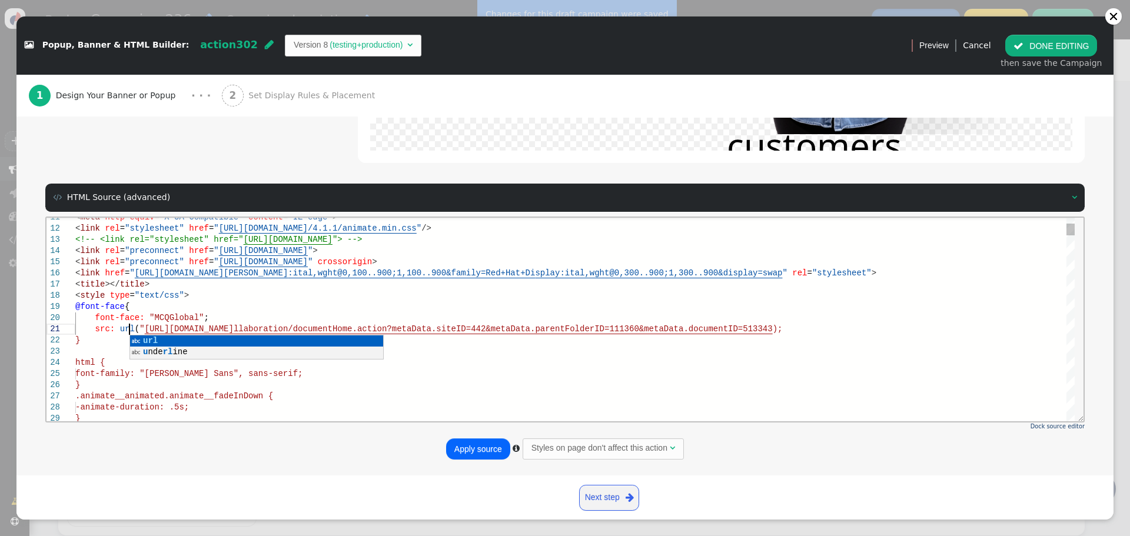
click at [481, 331] on span "llaboration/documentHome.action?metaData.siteID=44" at bounding box center [357, 328] width 247 height 9
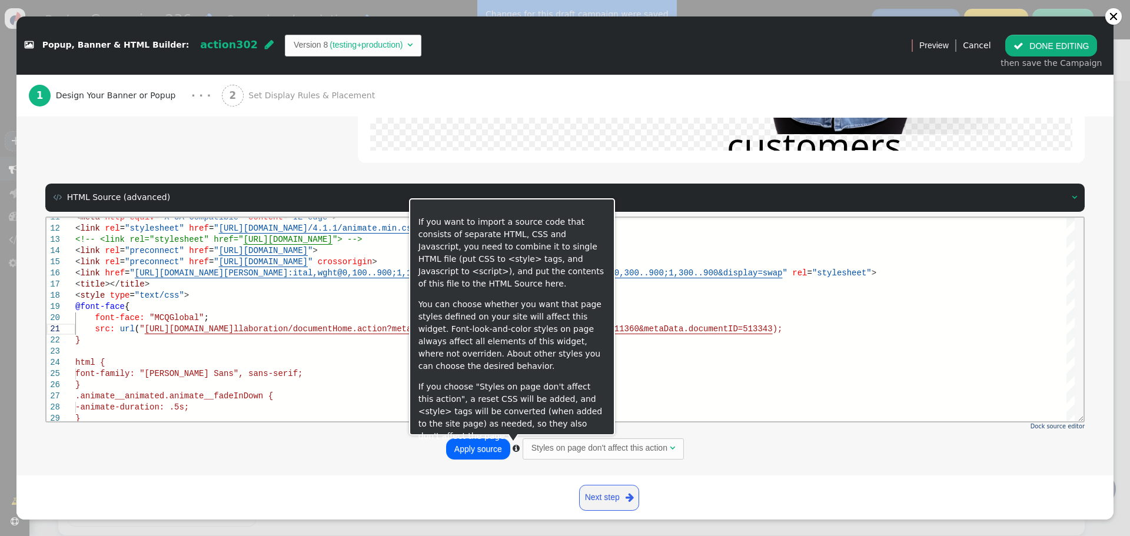
click at [470, 448] on button "Apply source" at bounding box center [478, 448] width 64 height 21
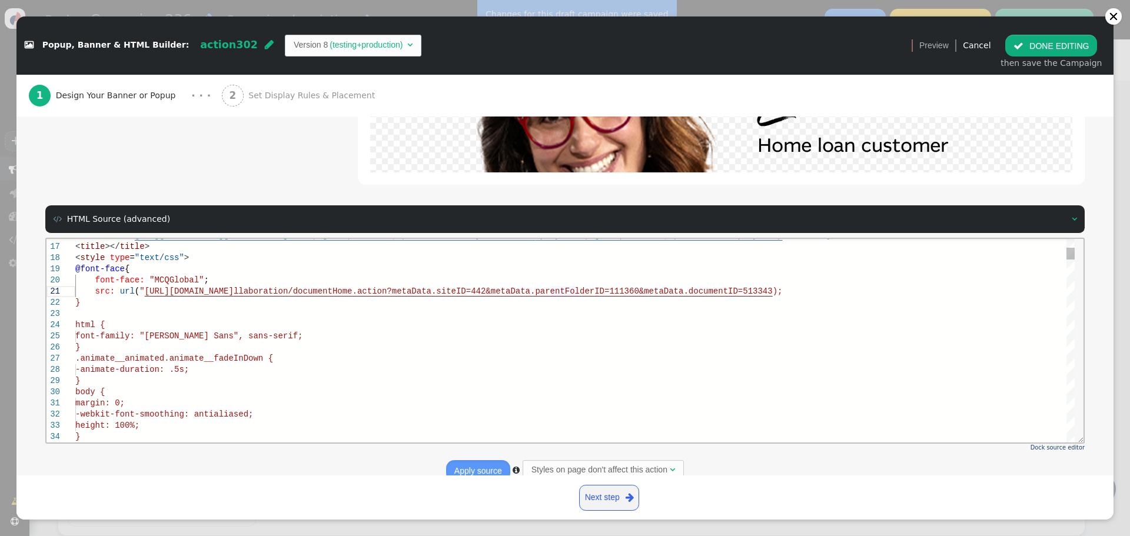
scroll to position [10, 489]
click at [167, 306] on div "}" at bounding box center [574, 302] width 999 height 11
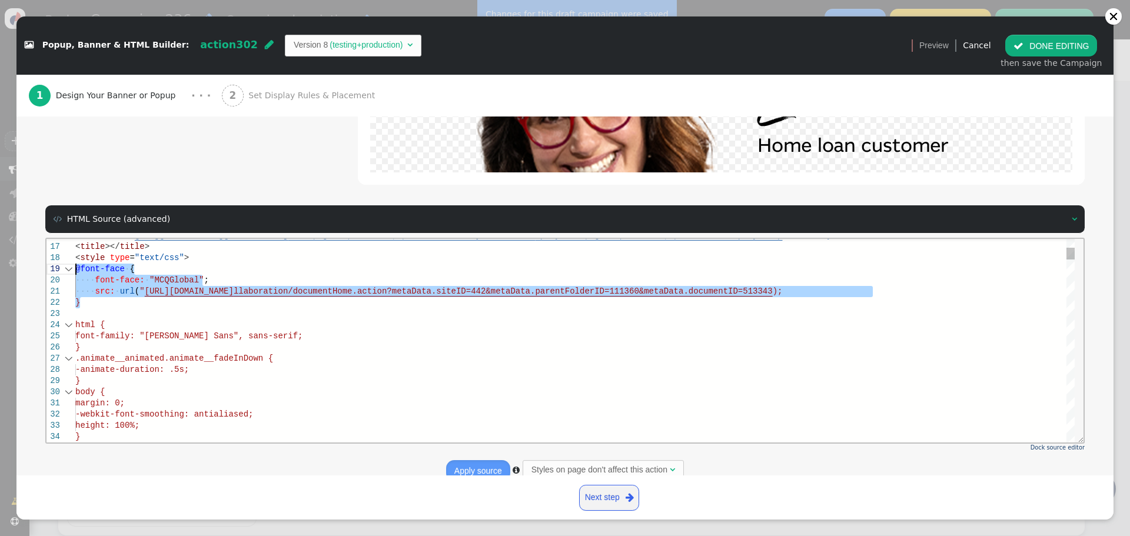
drag, startPoint x: 95, startPoint y: 303, endPoint x: 61, endPoint y: 272, distance: 46.2
paste textarea "src: url('[URL]); /*URL to font*/"
paste textarea "@font-face { font-family: 'YourFontName'; /*a name to be used later*/ src: url(…"
drag, startPoint x: 94, startPoint y: 303, endPoint x: 63, endPoint y: 285, distance: 35.8
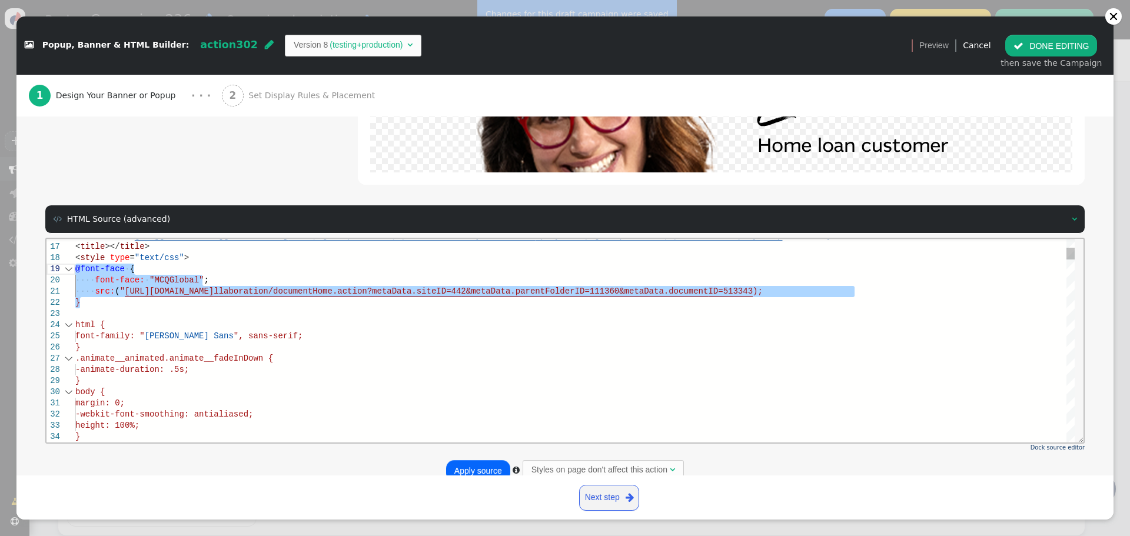
paste textarea "src: url('[URL]); /*URL to font*/"
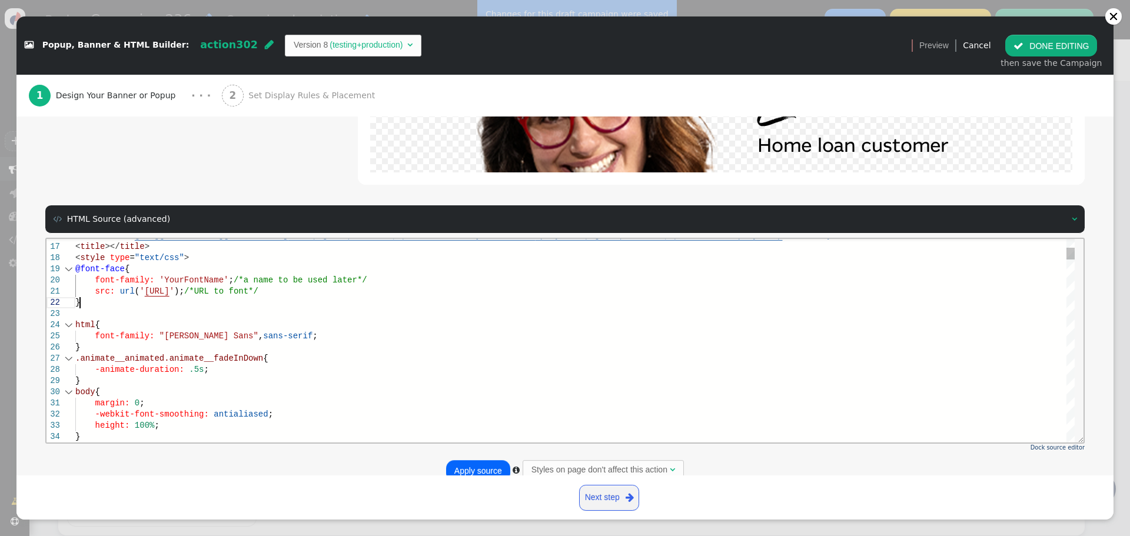
drag, startPoint x: 138, startPoint y: 291, endPoint x: 301, endPoint y: 289, distance: 162.4
paste textarea "s://[DOMAIN_NAME][URL]"
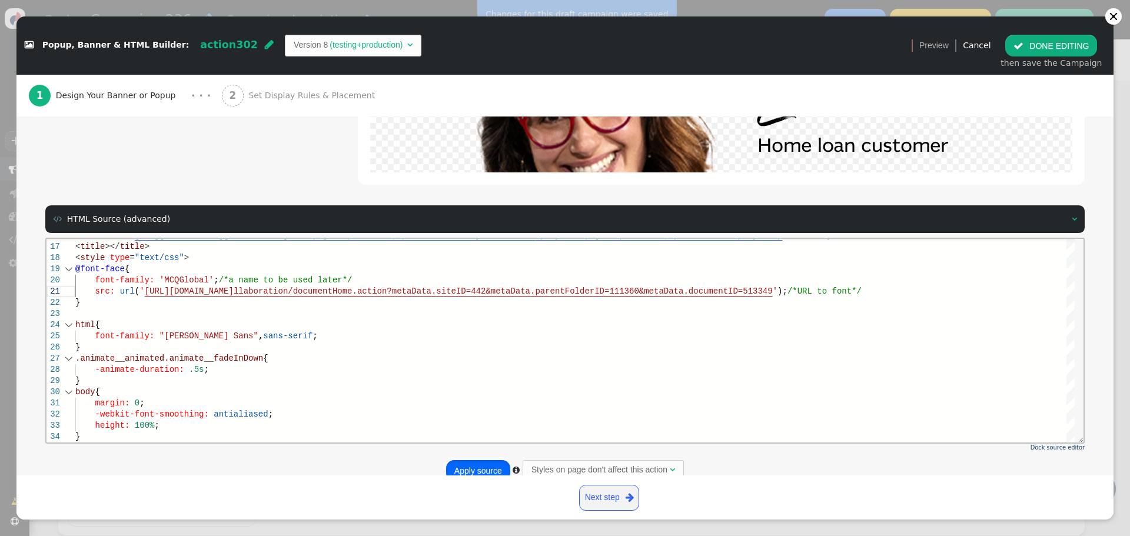
click at [474, 467] on button "Apply source" at bounding box center [478, 470] width 64 height 21
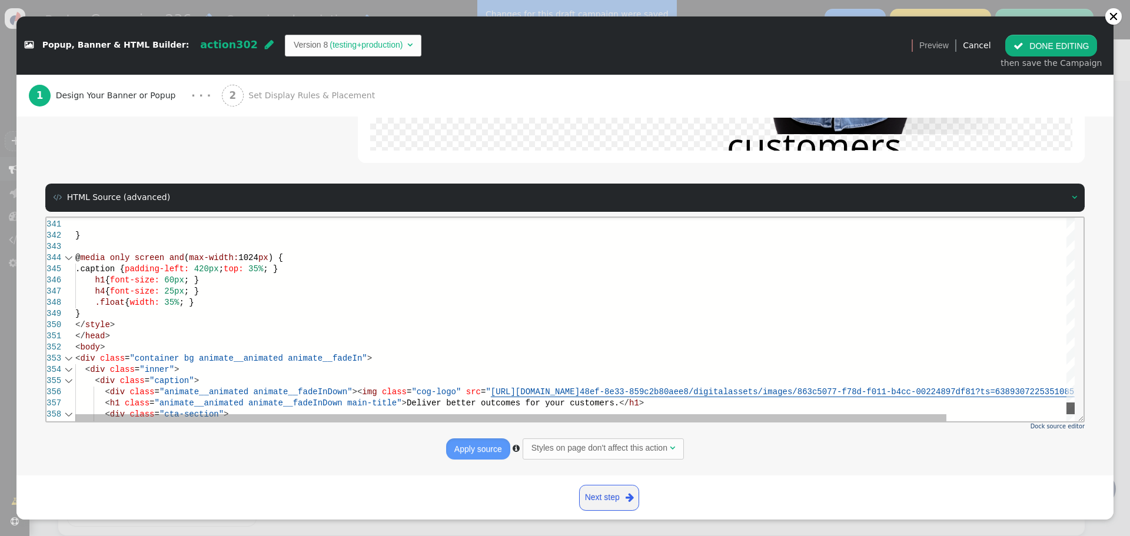
drag, startPoint x: 1069, startPoint y: 233, endPoint x: 1061, endPoint y: 410, distance: 176.7
click at [1061, 410] on div "@ media only screen and ( max-width: 1280 px ) { } @ media only screen and ( ma…" at bounding box center [574, 319] width 999 height 204
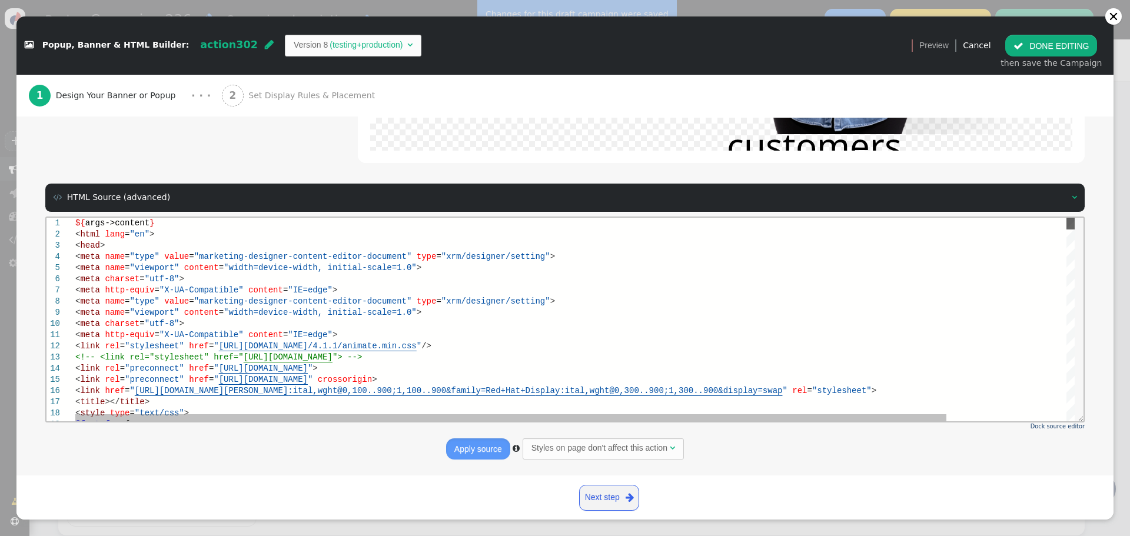
drag, startPoint x: 1074, startPoint y: 338, endPoint x: 582, endPoint y: 309, distance: 492.7
click at [1069, 221] on div at bounding box center [1070, 223] width 8 height 12
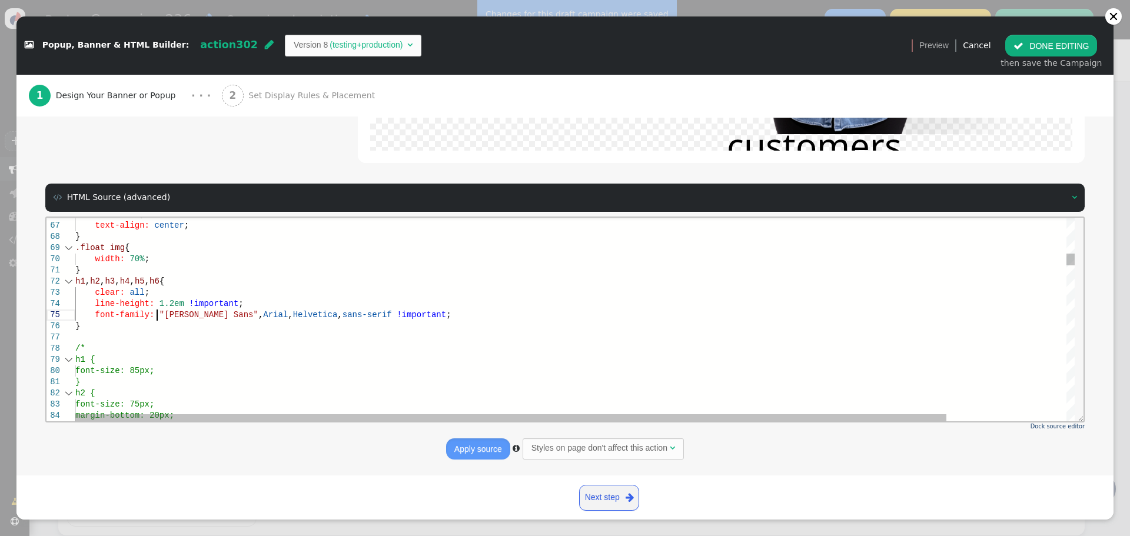
scroll to position [90, 317]
drag, startPoint x: 156, startPoint y: 317, endPoint x: 197, endPoint y: 316, distance: 41.2
drag, startPoint x: 339, startPoint y: 315, endPoint x: 390, endPoint y: 315, distance: 50.6
click at [417, 365] on div "font-size: 85px;" at bounding box center [643, 370] width 1137 height 11
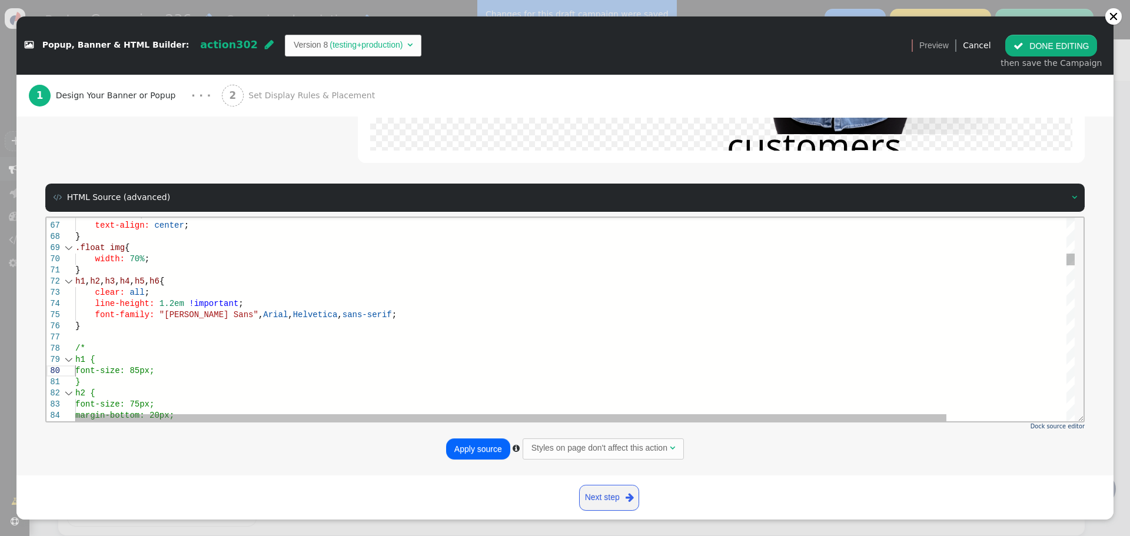
scroll to position [90, 122]
click at [1066, 257] on div "width: 70% ;" at bounding box center [643, 258] width 1137 height 11
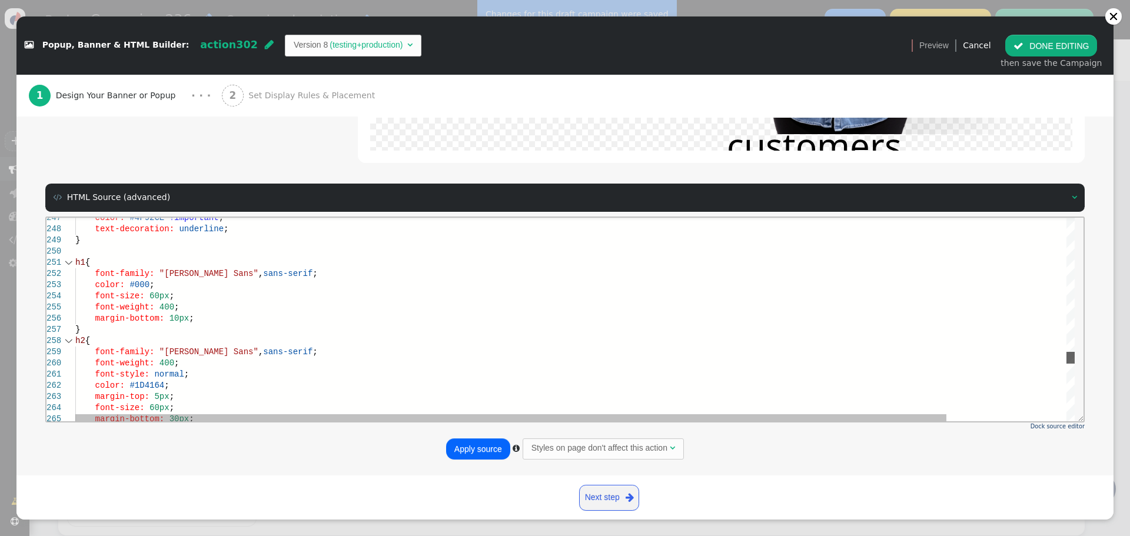
drag, startPoint x: 1070, startPoint y: 258, endPoint x: 1069, endPoint y: 356, distance: 98.3
click at [1069, 356] on div at bounding box center [1070, 357] width 8 height 12
click at [169, 272] on span ""[PERSON_NAME] Sans"" at bounding box center [208, 272] width 99 height 9
click at [169, 272] on span ""[PERSON_NAME]" at bounding box center [193, 272] width 69 height 9
drag, startPoint x: 158, startPoint y: 274, endPoint x: 198, endPoint y: 273, distance: 39.4
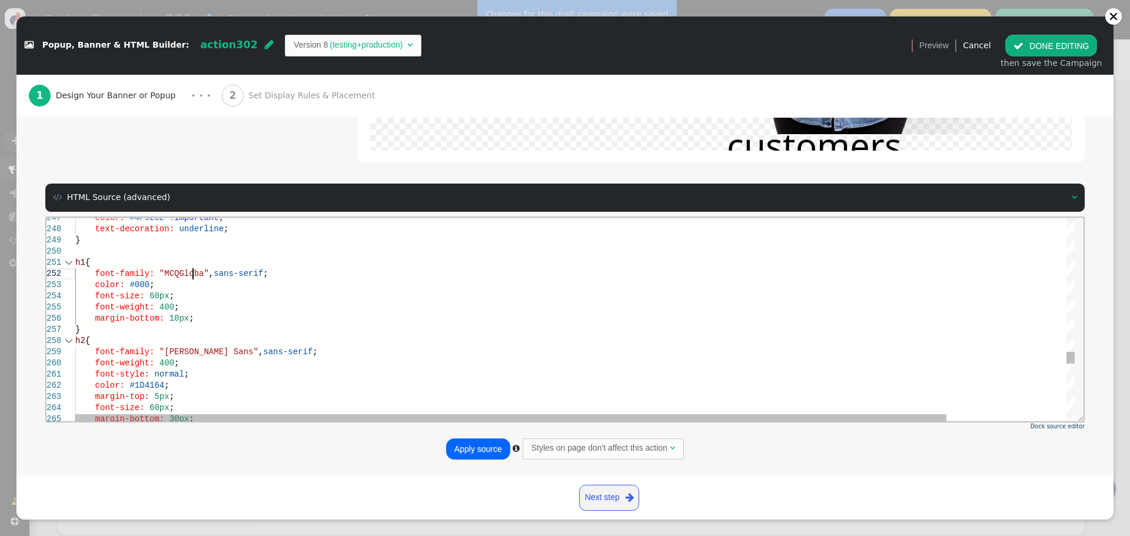
scroll to position [21, 122]
click at [267, 273] on div "font-family: "MCQGlobal" , sans-serif ;" at bounding box center [643, 273] width 1137 height 11
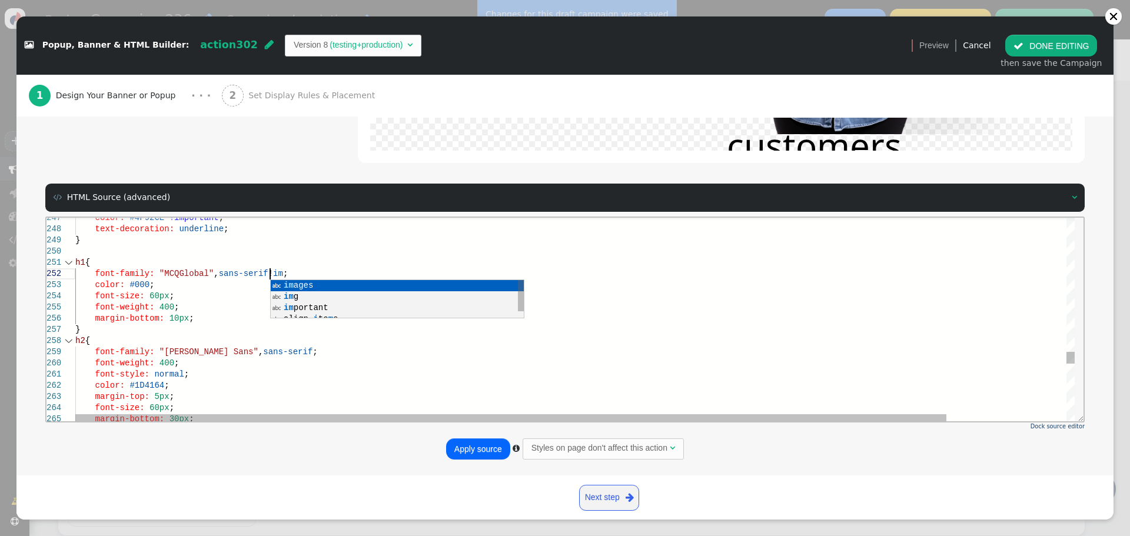
scroll to position [21, 204]
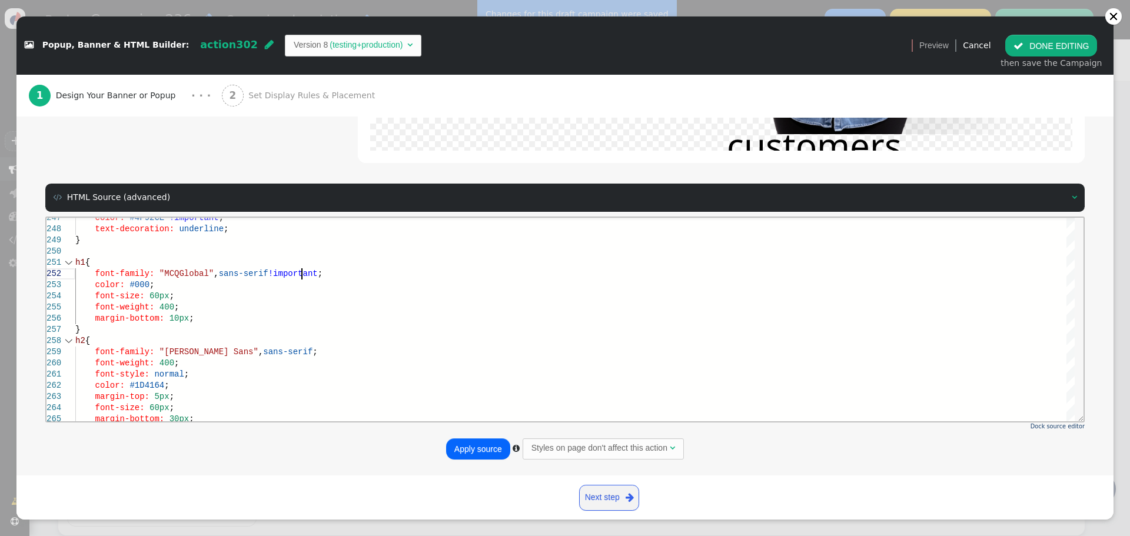
type textarea "h1 { font-family: "MCQGlobal", sans-serif!important; color: #000; font-size: 60…"
click at [461, 444] on button "Apply source" at bounding box center [478, 448] width 64 height 21
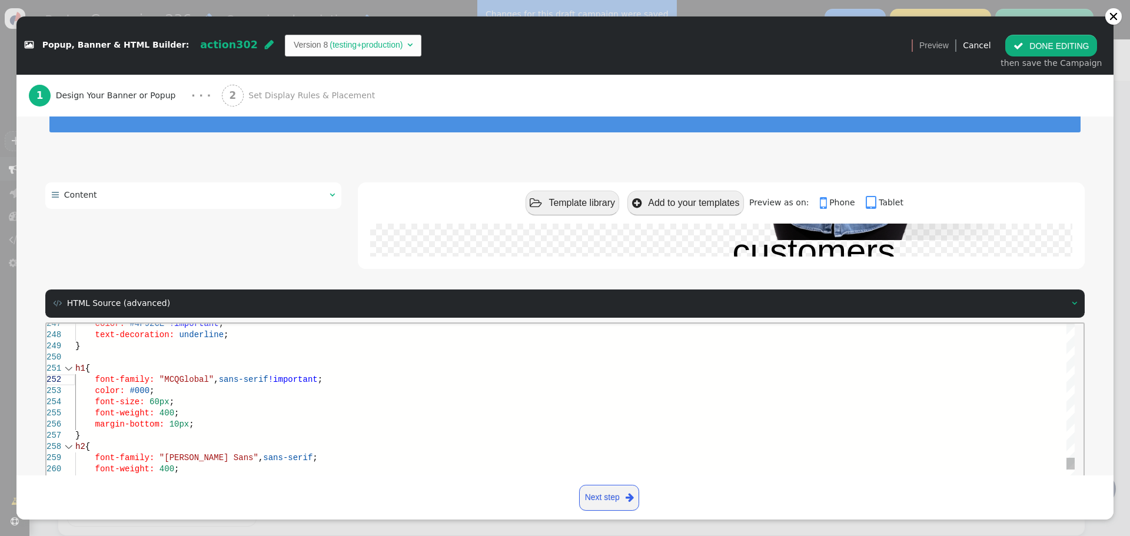
scroll to position [158, 0]
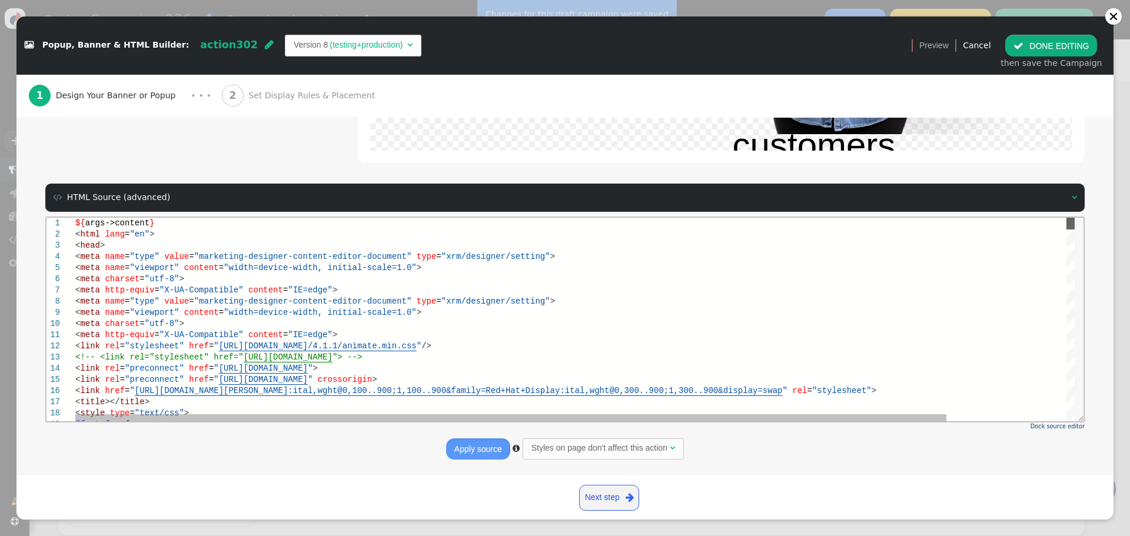
drag, startPoint x: 1077, startPoint y: 317, endPoint x: 494, endPoint y: 314, distance: 583.7
click at [1083, 217] on html "6 7 8 9 10 11 12 13 14 15 16 17 18 19 1 2 3 4 5 < meta charset = "utf-8" > < me…" at bounding box center [564, 217] width 1037 height 0
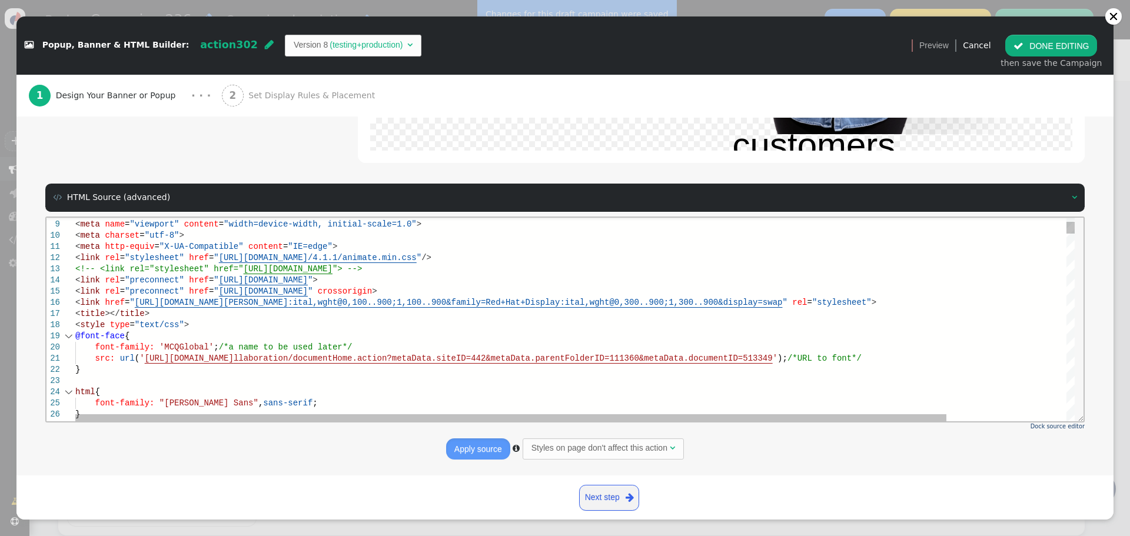
scroll to position [21, 226]
click at [773, 357] on span "ID=513349" at bounding box center [750, 357] width 45 height 9
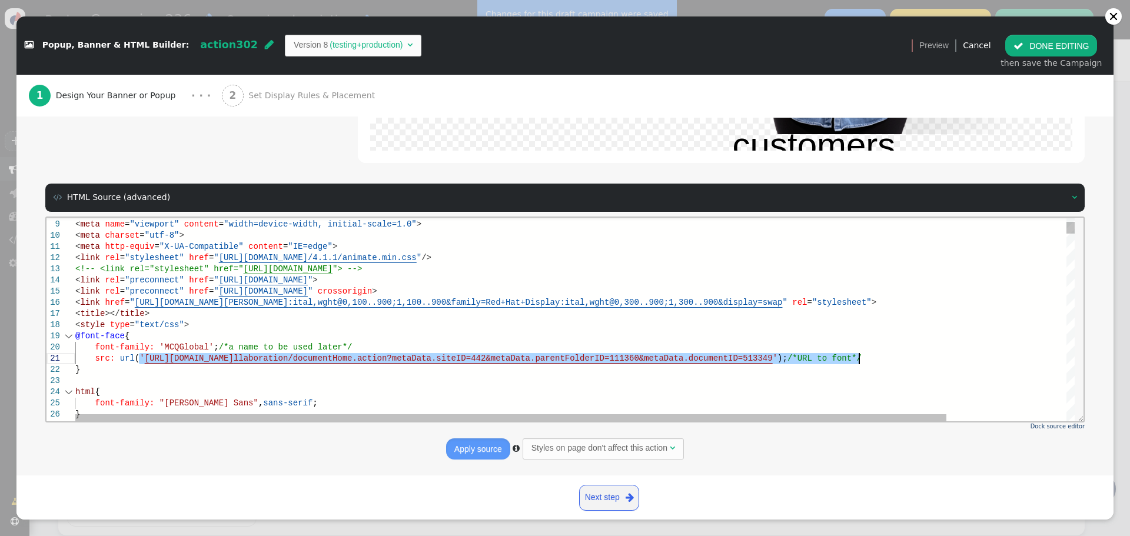
drag, startPoint x: 139, startPoint y: 362, endPoint x: 859, endPoint y: 354, distance: 720.2
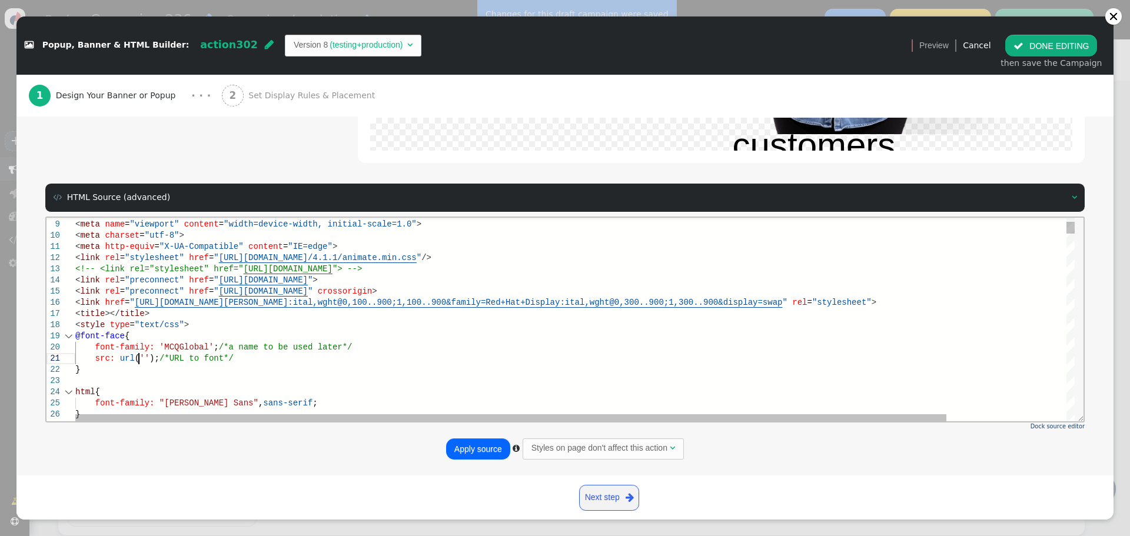
paste textarea "[URL][DOMAIN_NAME]"
click at [357, 360] on span ");" at bounding box center [352, 357] width 10 height 9
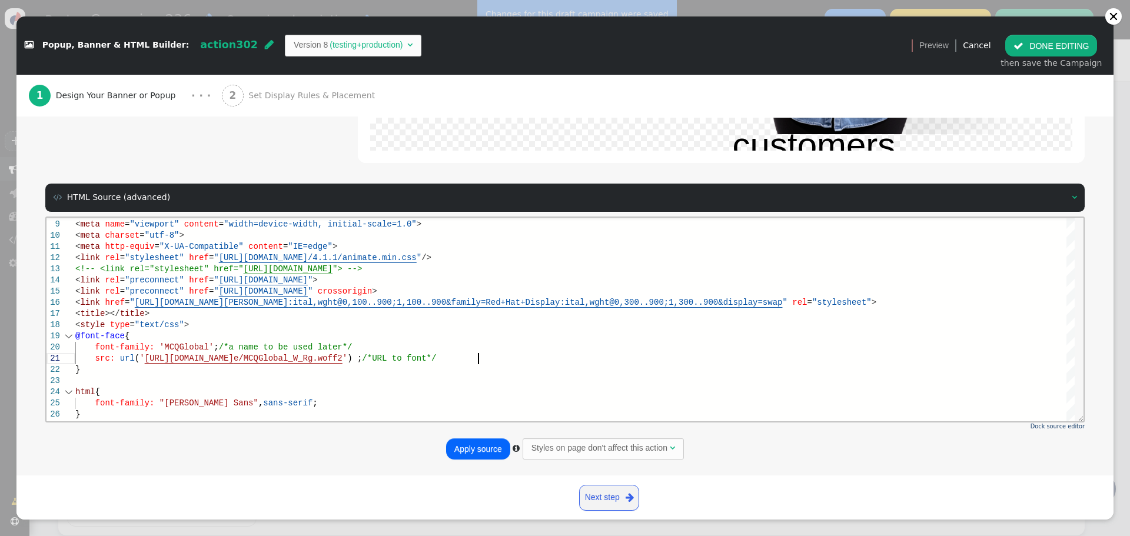
scroll to position [10, 403]
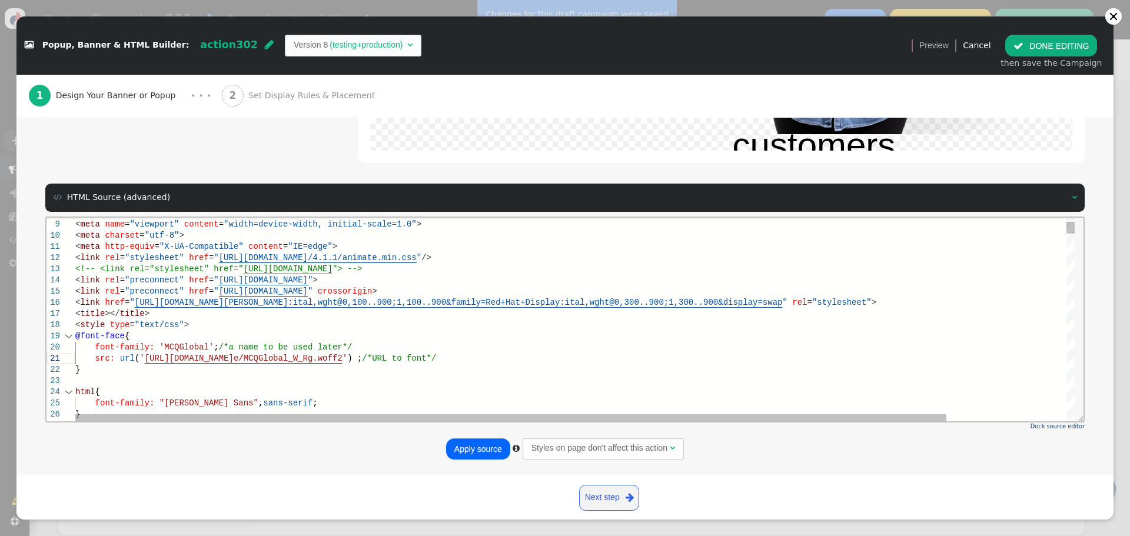
paste textarea "format('woff');"
click at [416, 357] on span "'woff'" at bounding box center [401, 357] width 29 height 9
click at [437, 360] on span ";;" at bounding box center [432, 357] width 10 height 9
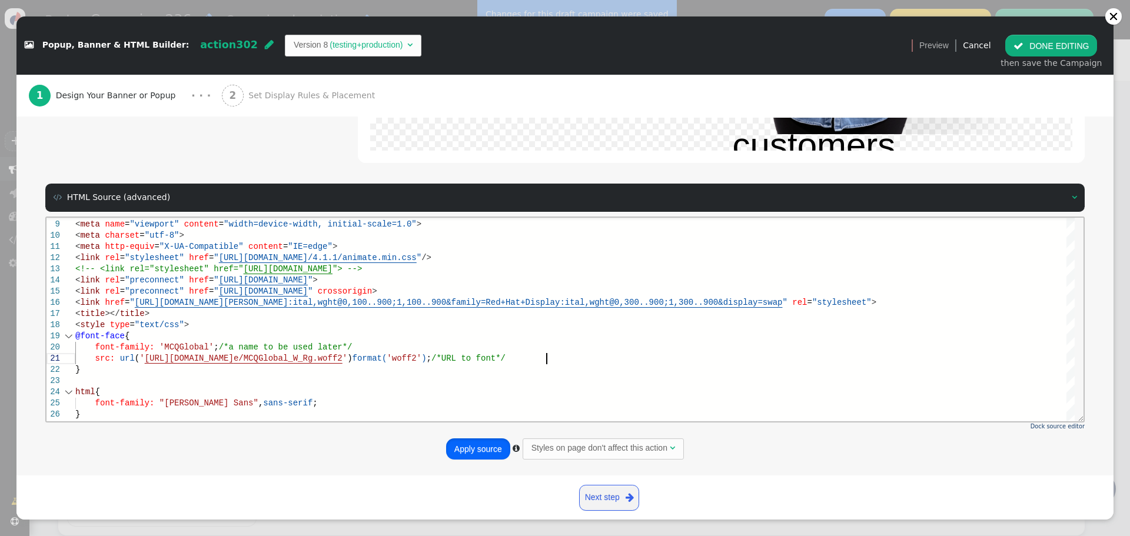
click at [460, 444] on button "Apply source" at bounding box center [478, 448] width 64 height 21
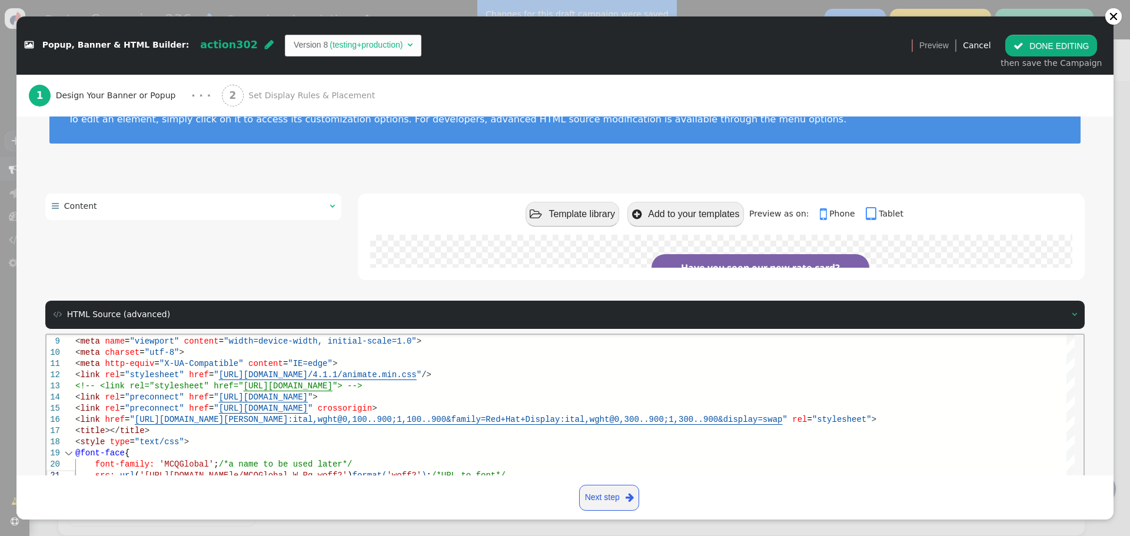
scroll to position [0, 0]
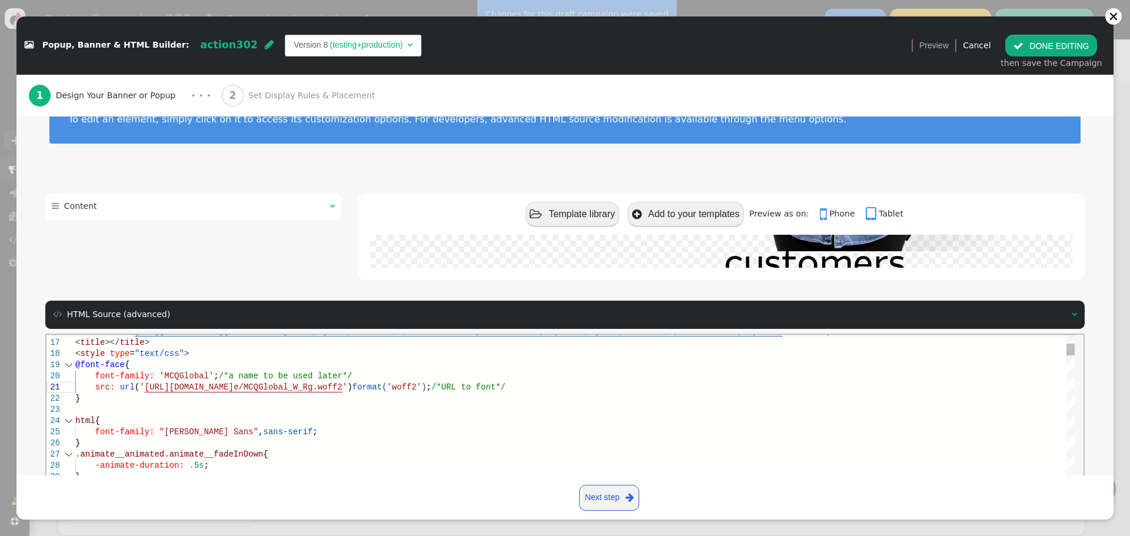
type textarea "ate.css/4.1.1/animate.min.css"/> <!-- <link rel="stylesheet" href="[URL][DOMAIN…"
click at [196, 377] on span "'MCQGlobal'" at bounding box center [186, 375] width 54 height 9
click at [1054, 45] on button " DONE EDITING" at bounding box center [1051, 45] width 92 height 21
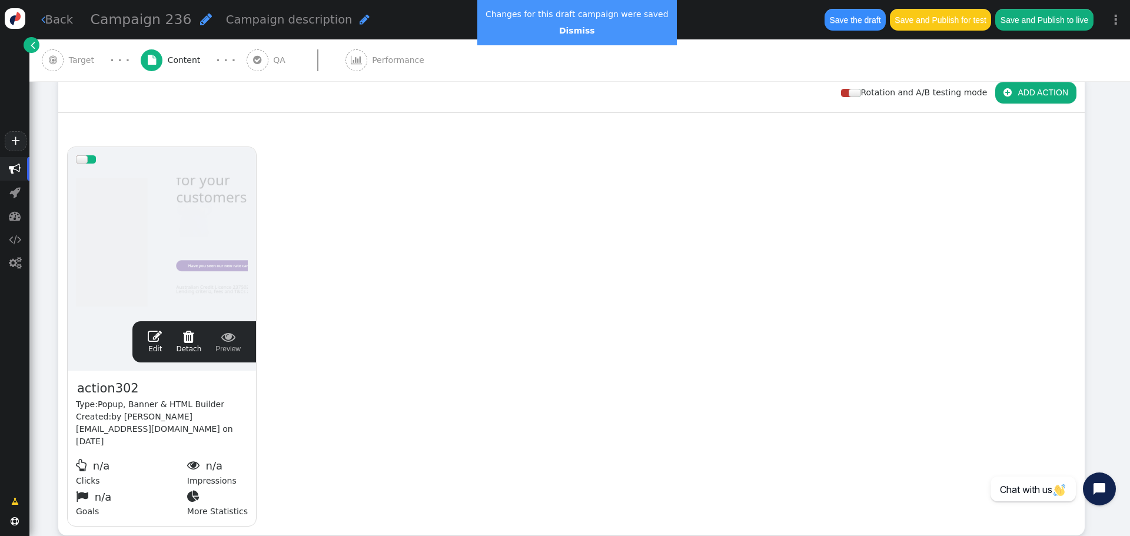
scroll to position [0, 0]
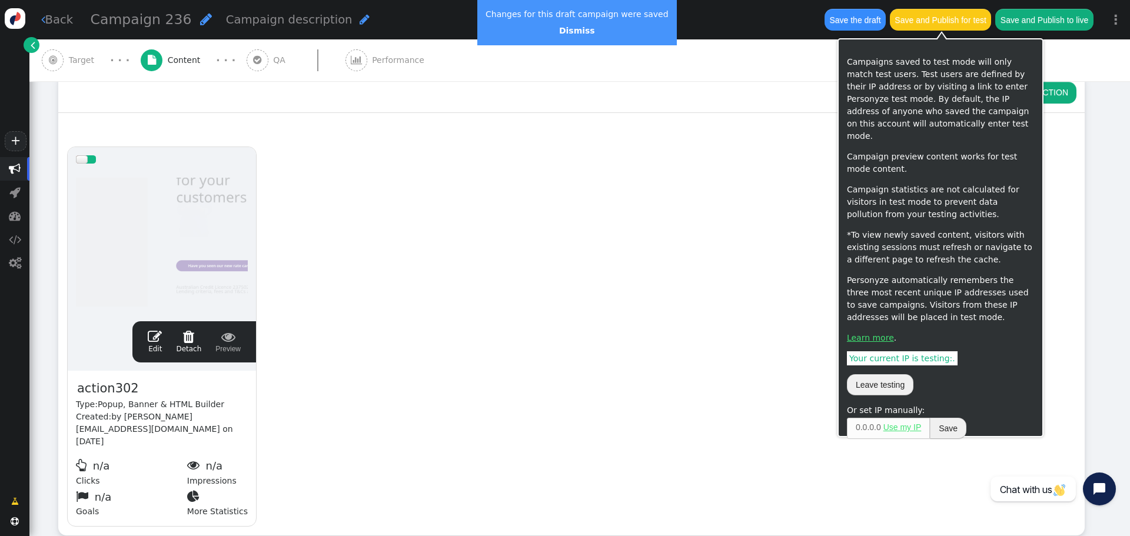
click at [839, 14] on button "Save the draft" at bounding box center [854, 19] width 61 height 21
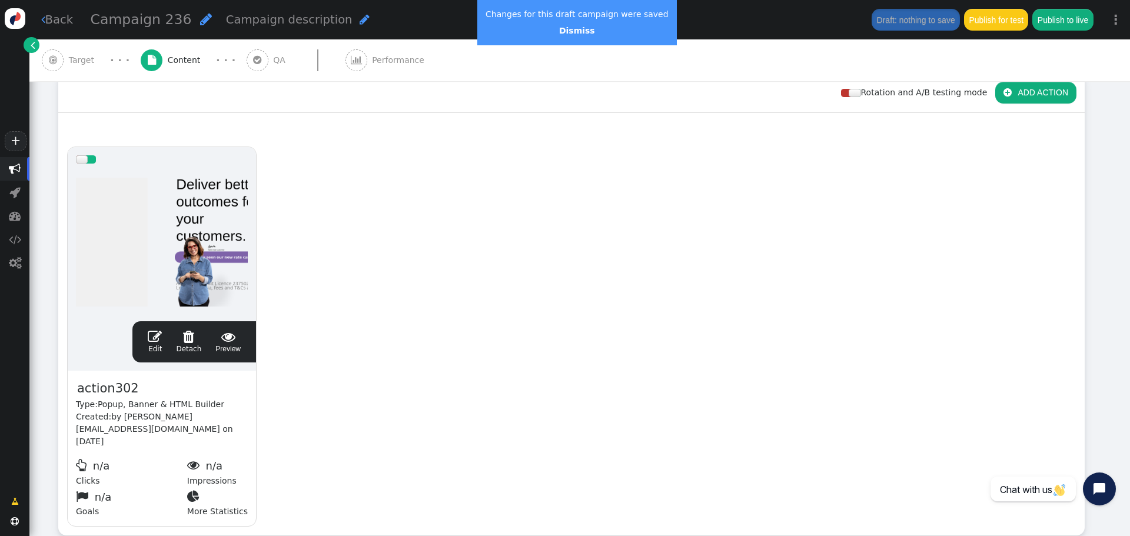
click at [154, 338] on span "" at bounding box center [155, 336] width 14 height 14
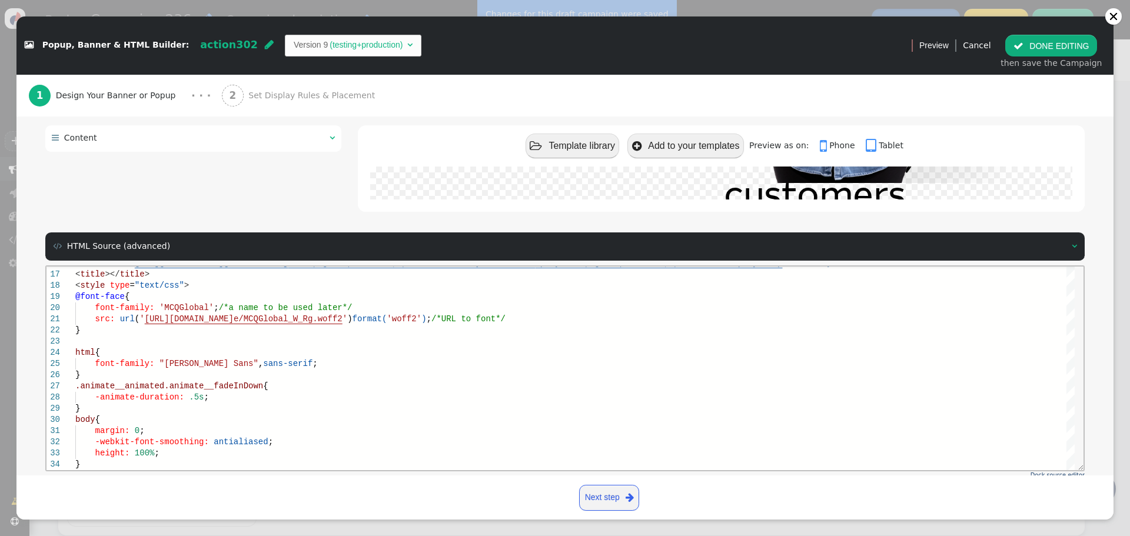
scroll to position [158, 0]
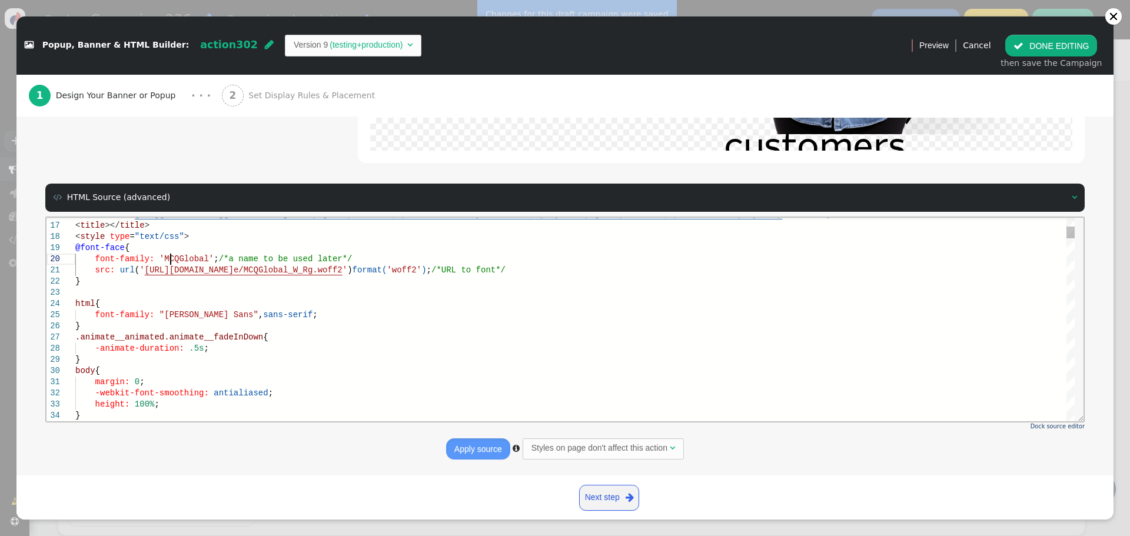
click at [169, 263] on span "'MCQGlobal'" at bounding box center [186, 258] width 54 height 9
drag, startPoint x: 158, startPoint y: 314, endPoint x: 197, endPoint y: 313, distance: 39.4
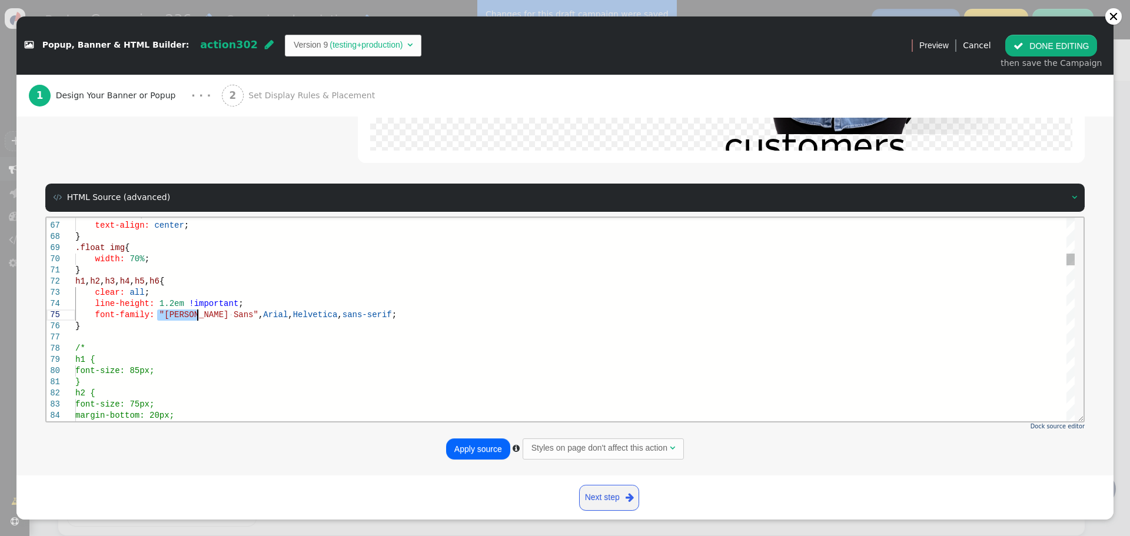
drag, startPoint x: 159, startPoint y: 312, endPoint x: 199, endPoint y: 313, distance: 40.6
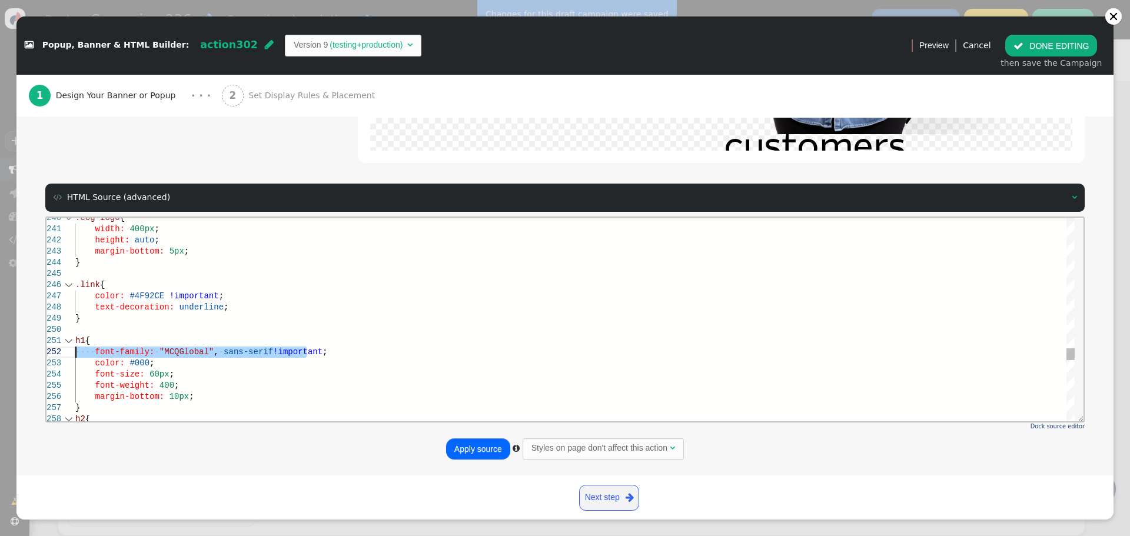
drag, startPoint x: 313, startPoint y: 352, endPoint x: 55, endPoint y: 353, distance: 257.7
type textarea "h1 { color: #000; font-size: 60px; font-weight: 400; margin-bottom: 10px; } h2 …"
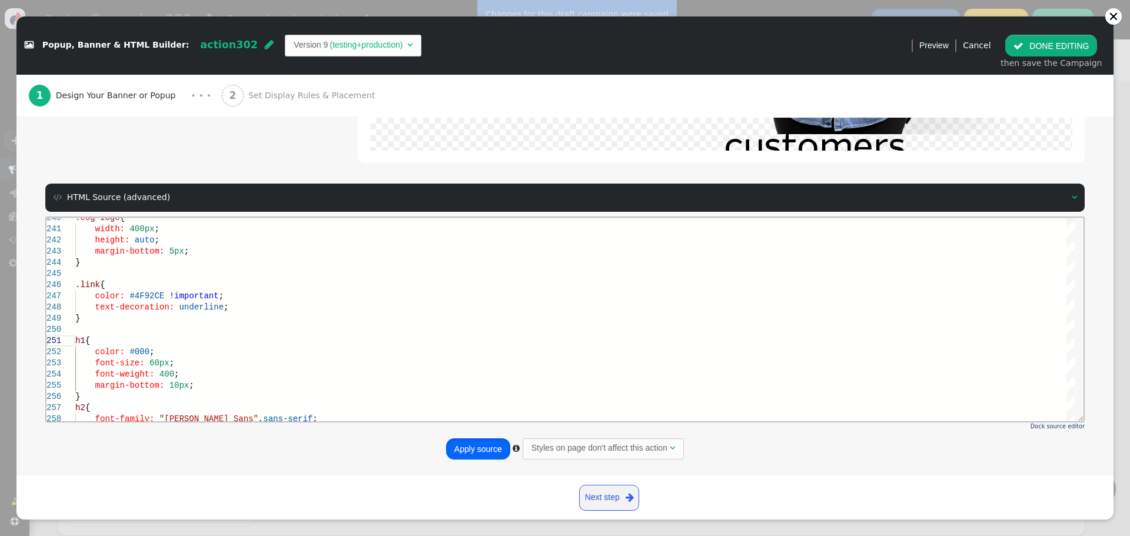
click at [470, 447] on button "Apply source" at bounding box center [478, 448] width 64 height 21
click at [1054, 42] on button " DONE EDITING" at bounding box center [1051, 45] width 92 height 21
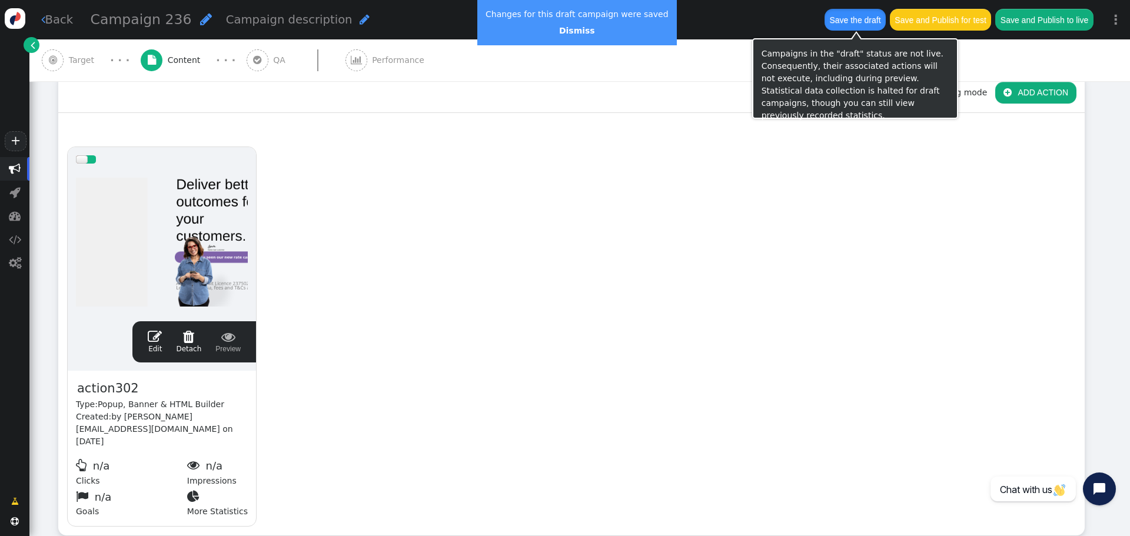
click at [855, 22] on button "Save the draft" at bounding box center [854, 19] width 61 height 21
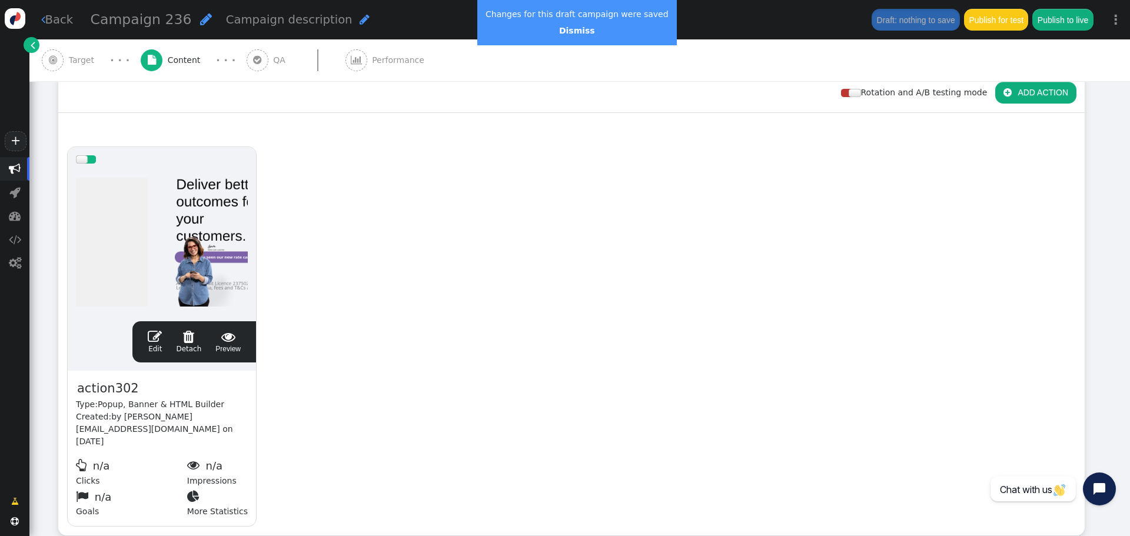
click at [166, 339] on div " Edit  Detach  Preview" at bounding box center [194, 341] width 107 height 25
click at [159, 339] on span "" at bounding box center [155, 336] width 14 height 14
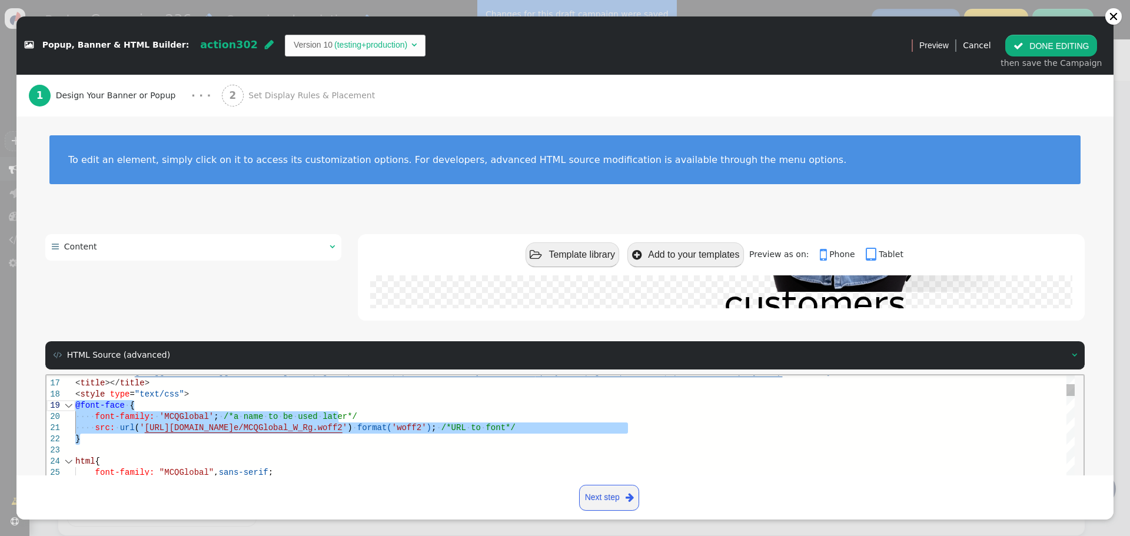
drag, startPoint x: 76, startPoint y: 431, endPoint x: 57, endPoint y: 403, distance: 33.5
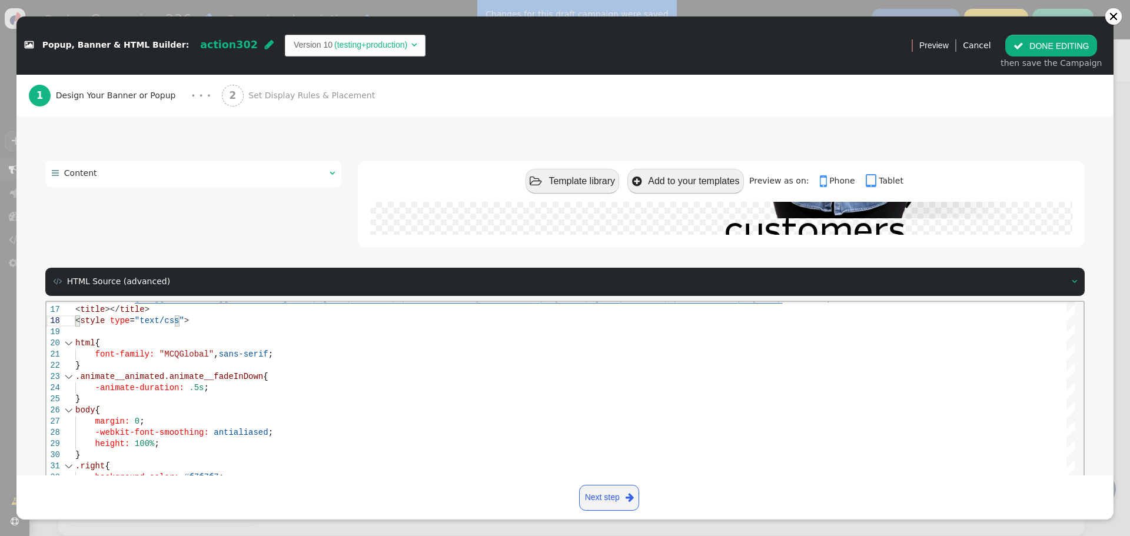
scroll to position [158, 0]
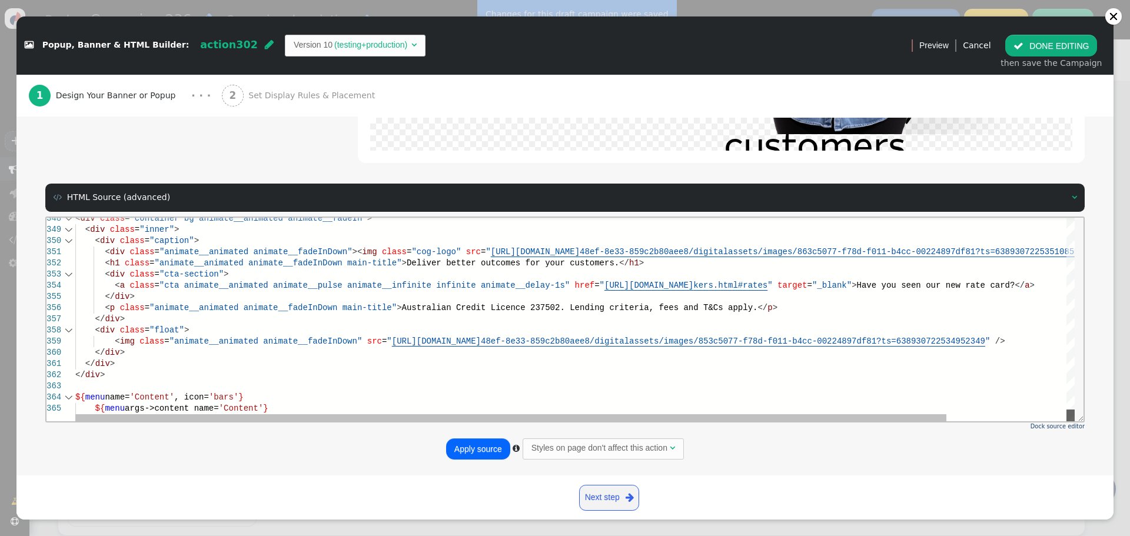
drag, startPoint x: 1069, startPoint y: 234, endPoint x: 1029, endPoint y: 477, distance: 245.6
click at [1029, 217] on html "348 349 350 351 352 353 354 355 356 357 358 359 360 361 362 363 364 365 < div c…" at bounding box center [564, 217] width 1037 height 0
click at [208, 378] on div "</ div >" at bounding box center [643, 374] width 1137 height 11
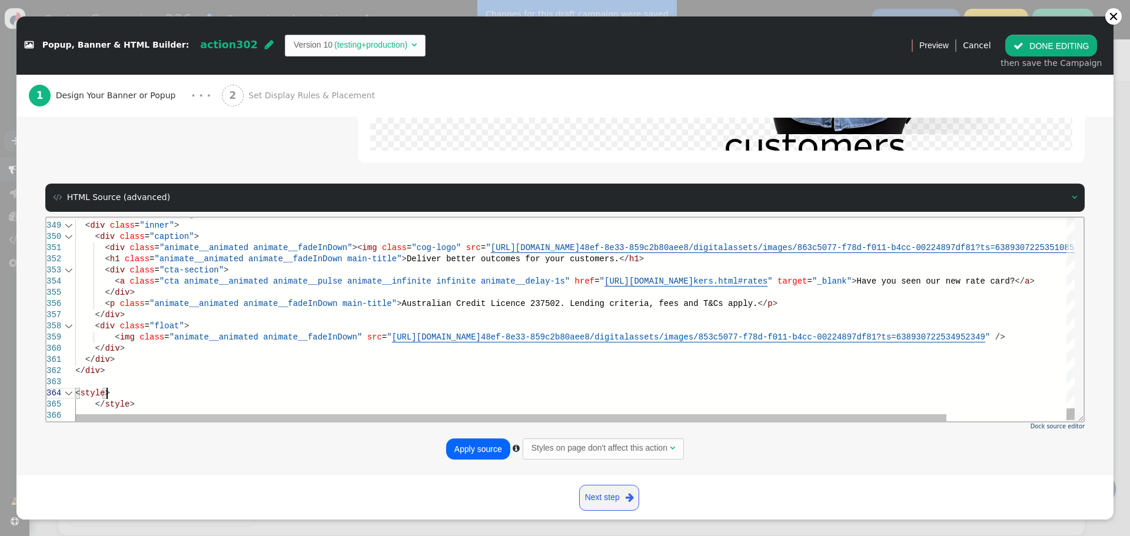
scroll to position [45, 17]
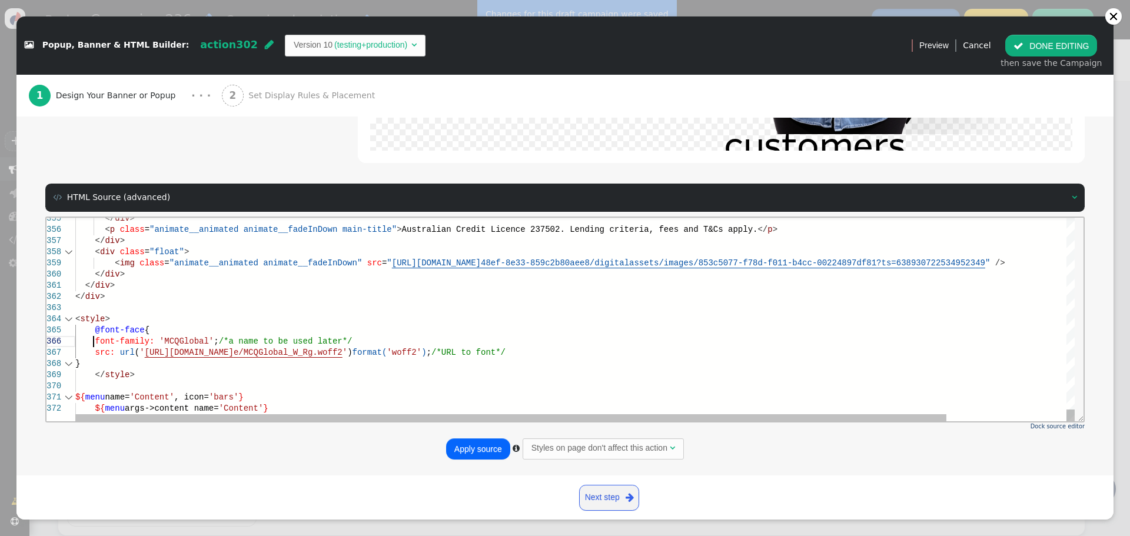
click at [92, 341] on span at bounding box center [85, 340] width 20 height 9
click at [95, 354] on span "src:" at bounding box center [105, 351] width 20 height 9
click at [95, 374] on span "</" at bounding box center [100, 374] width 10 height 9
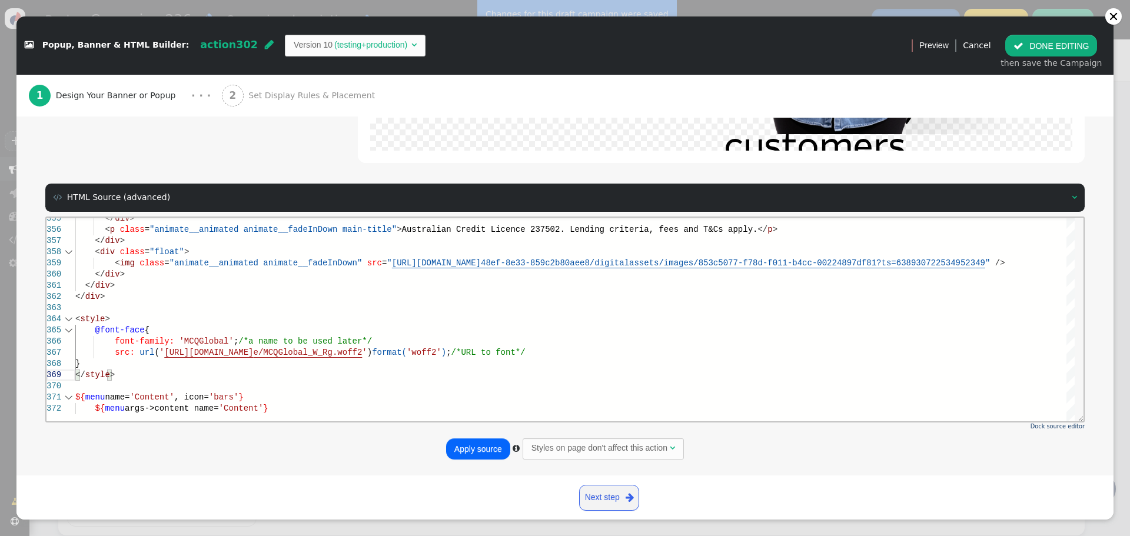
type textarea "</div> </div> <style> @font-face { font-family: 'MCQGlobal'; /*a name to be use…"
click at [483, 447] on button "Apply source" at bounding box center [478, 448] width 64 height 21
drag, startPoint x: 467, startPoint y: 451, endPoint x: 462, endPoint y: 428, distance: 23.6
click at [467, 451] on button "Apply source" at bounding box center [478, 448] width 64 height 21
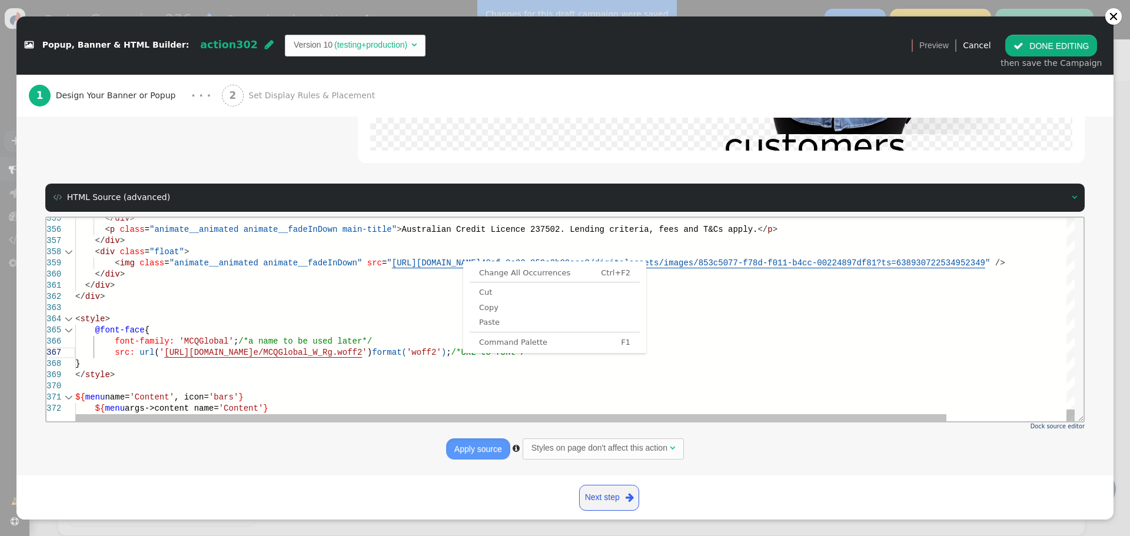
scroll to position [45, 0]
click at [253, 356] on span "[URL][DOMAIN_NAME]" at bounding box center [208, 351] width 89 height 9
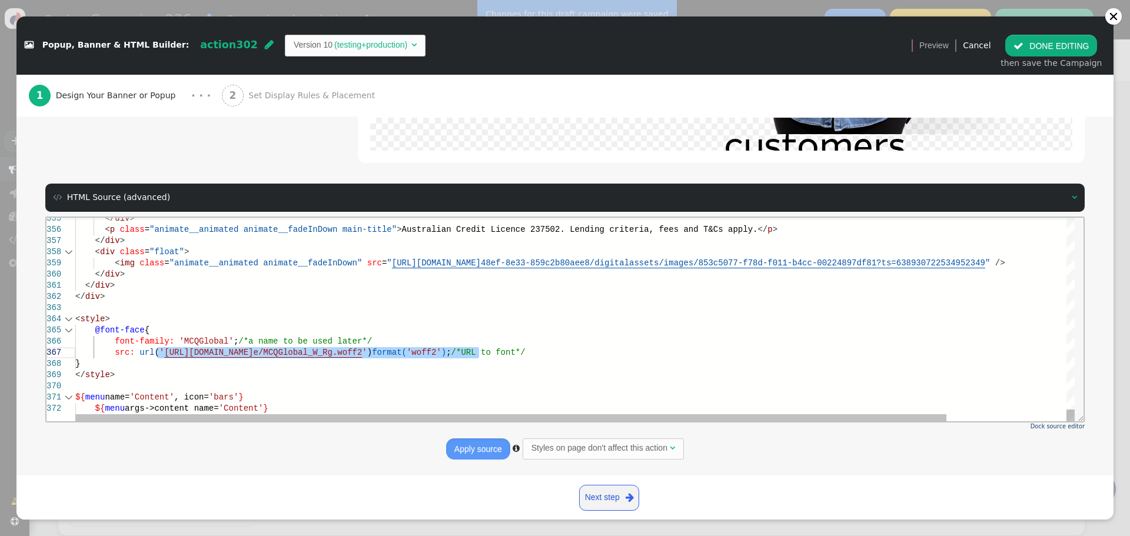
drag, startPoint x: 157, startPoint y: 353, endPoint x: 485, endPoint y: 352, distance: 327.7
